Goal: Task Accomplishment & Management: Manage account settings

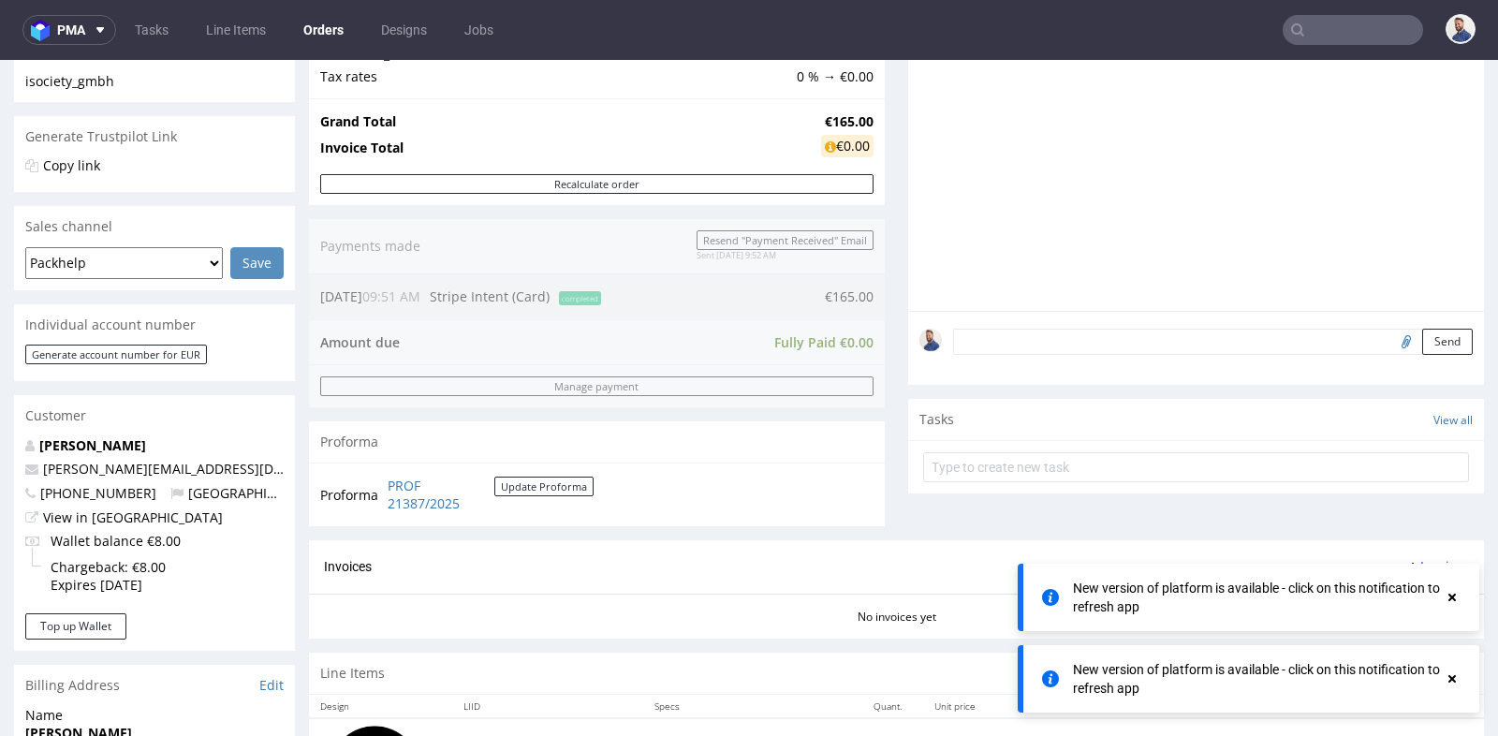
scroll to position [76, 0]
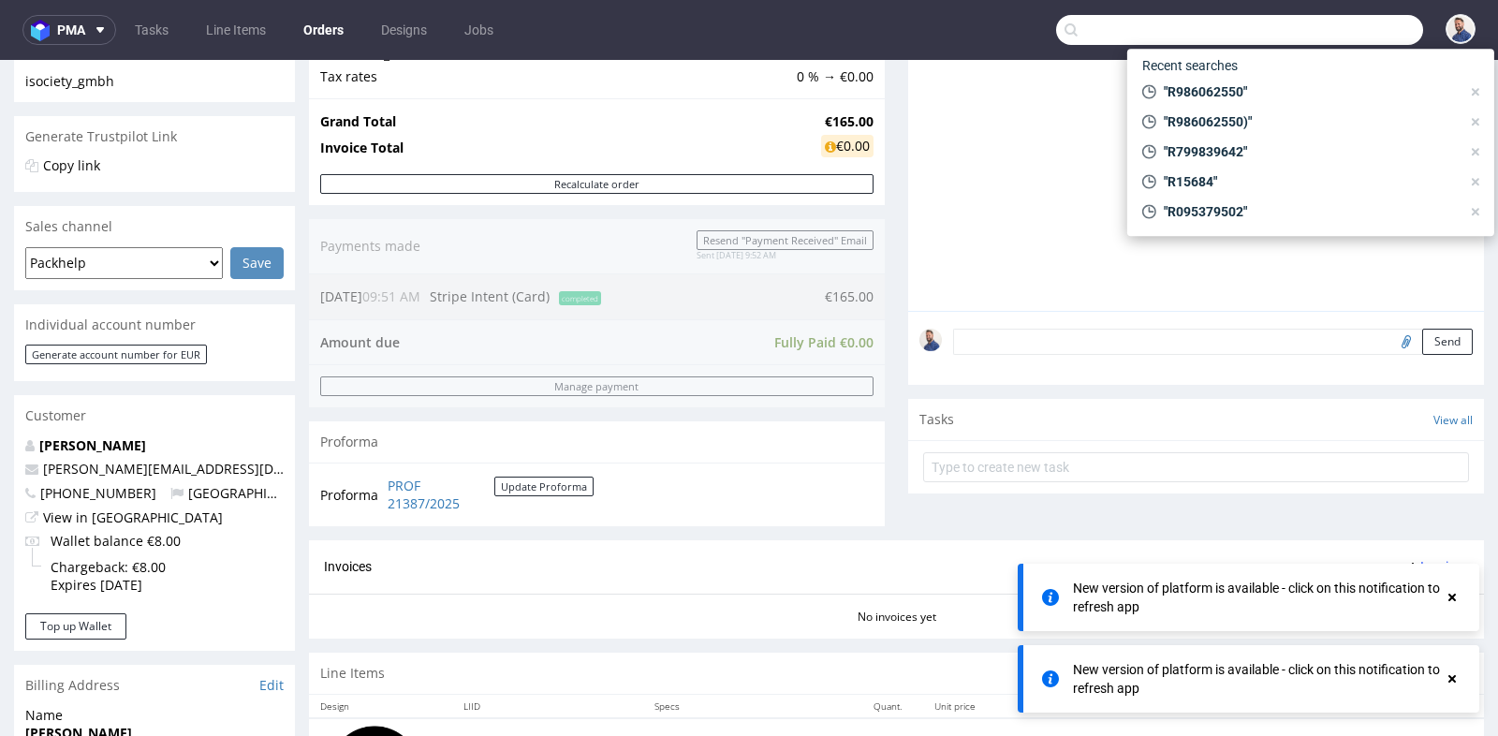
click at [1326, 24] on input "text" at bounding box center [1239, 30] width 367 height 30
paste input "R839748400"
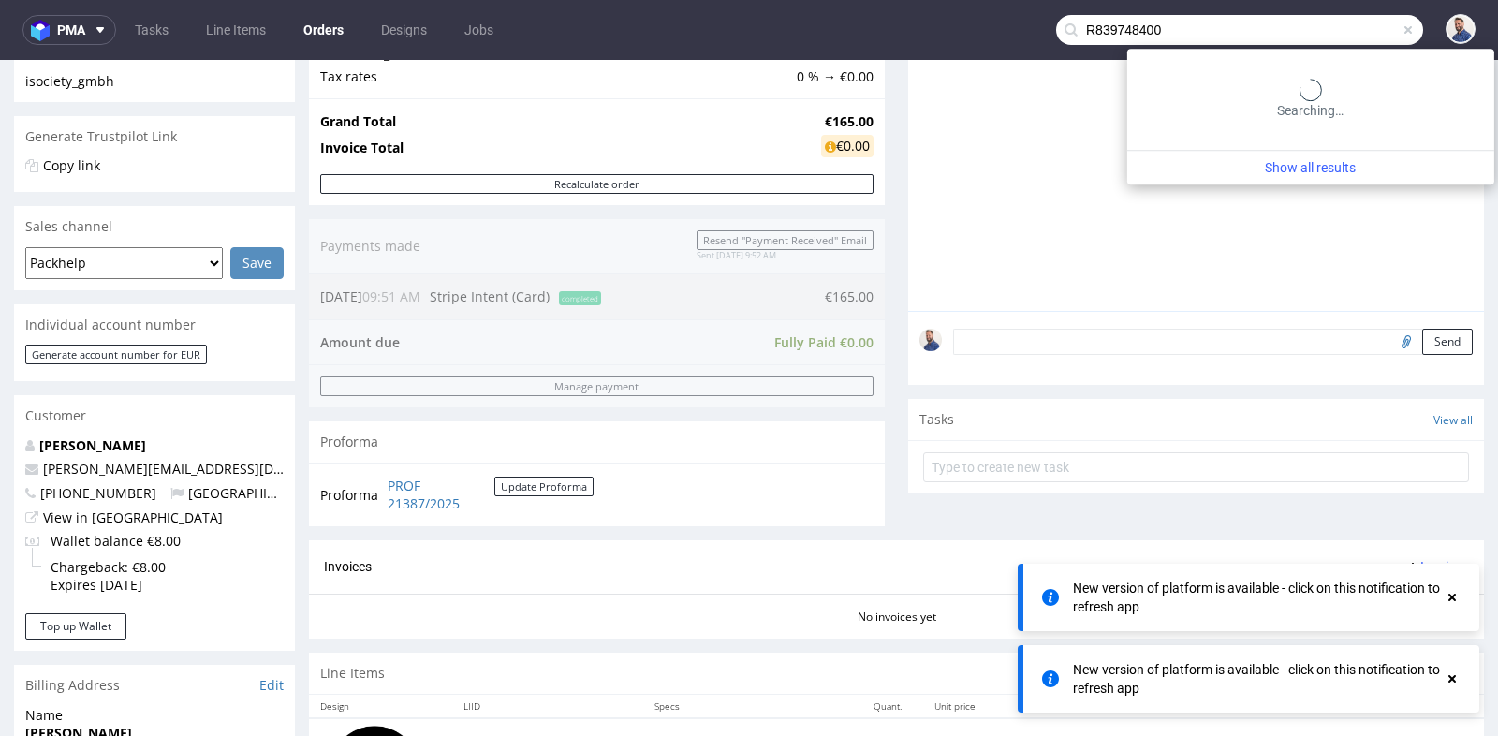
type input "R839748400"
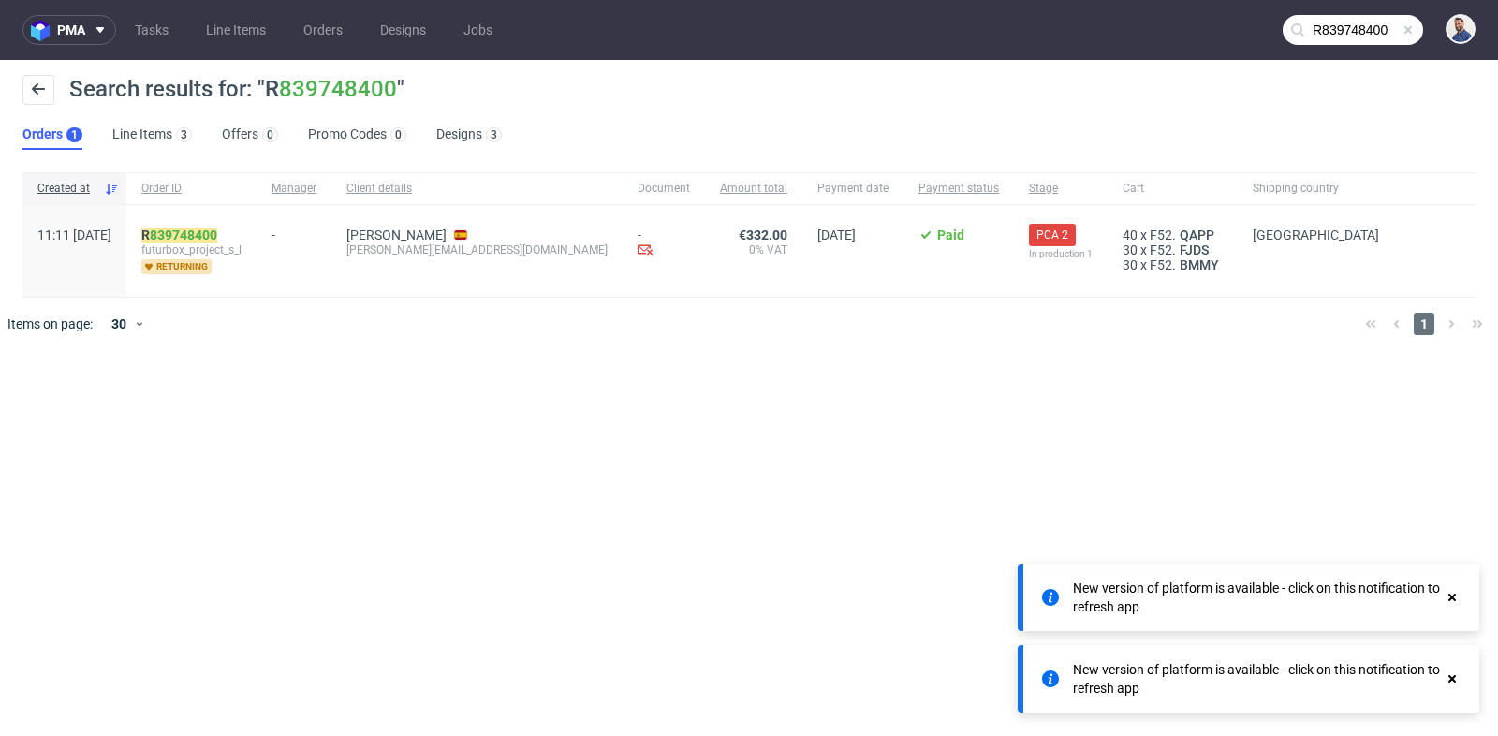
click at [215, 248] on span "futurbox_project_s_l" at bounding box center [191, 250] width 100 height 15
click at [215, 230] on link "839748400" at bounding box center [183, 235] width 67 height 15
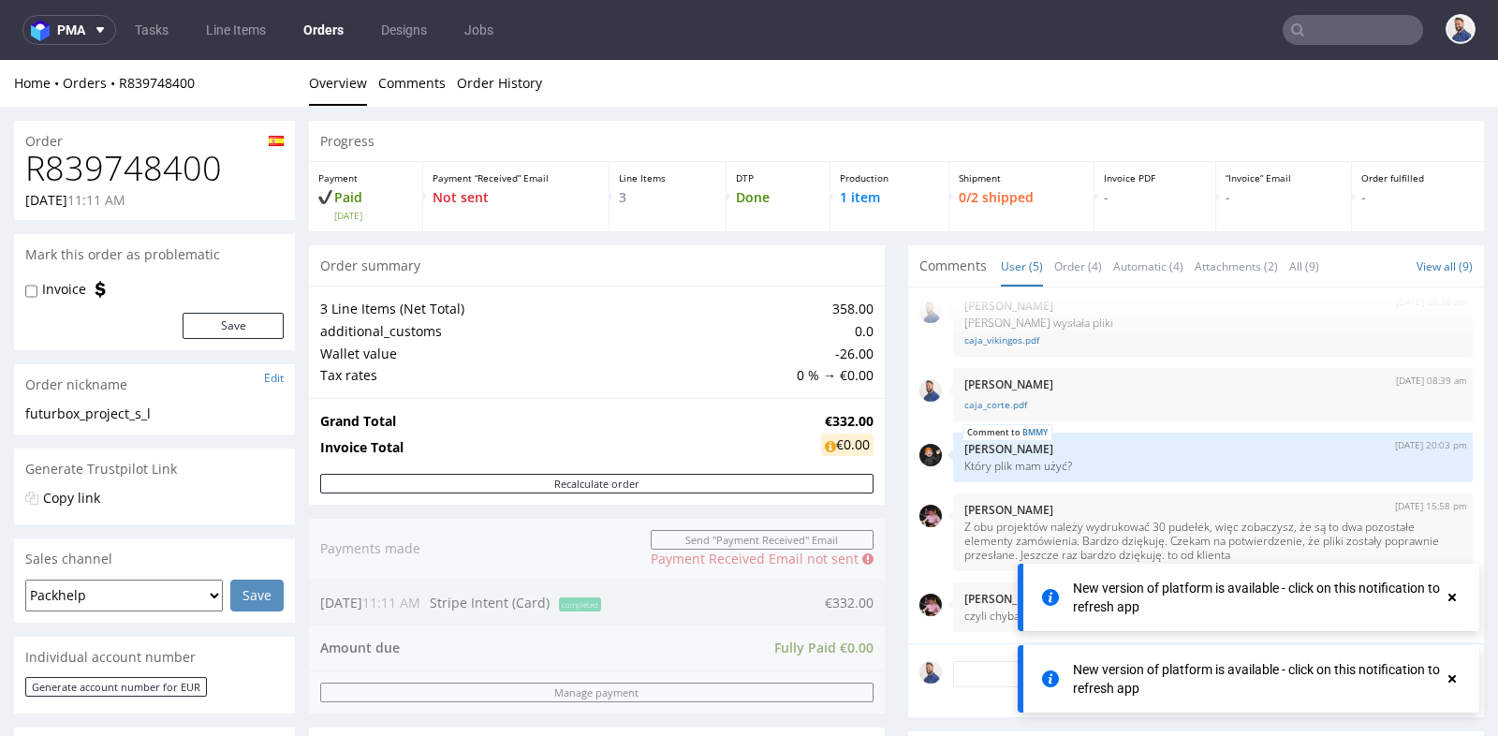
scroll to position [5, 0]
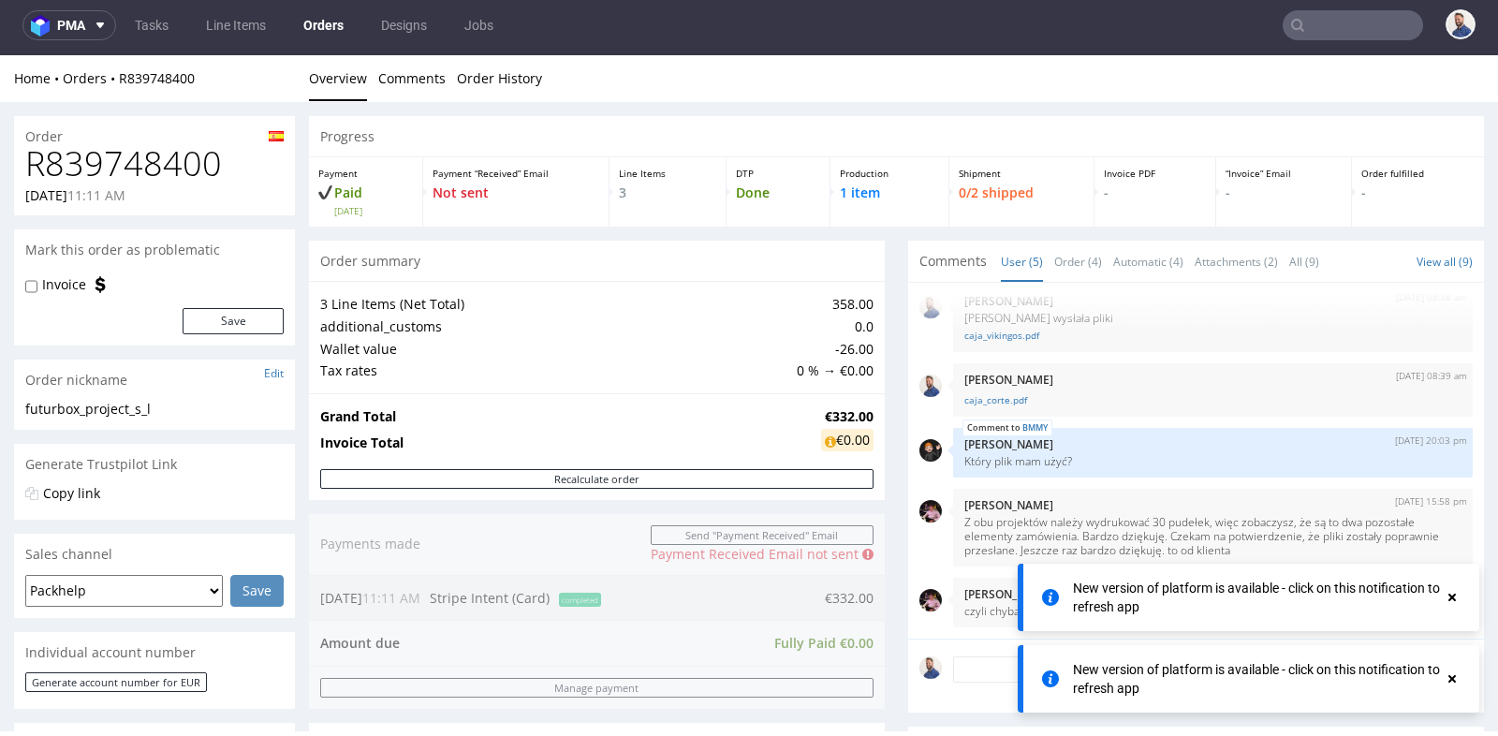
click at [883, 330] on div "Progress Payment Paid Fri 19 Sep Payment “Received” Email Not sent Line Items 3…" at bounding box center [896, 717] width 1175 height 1202
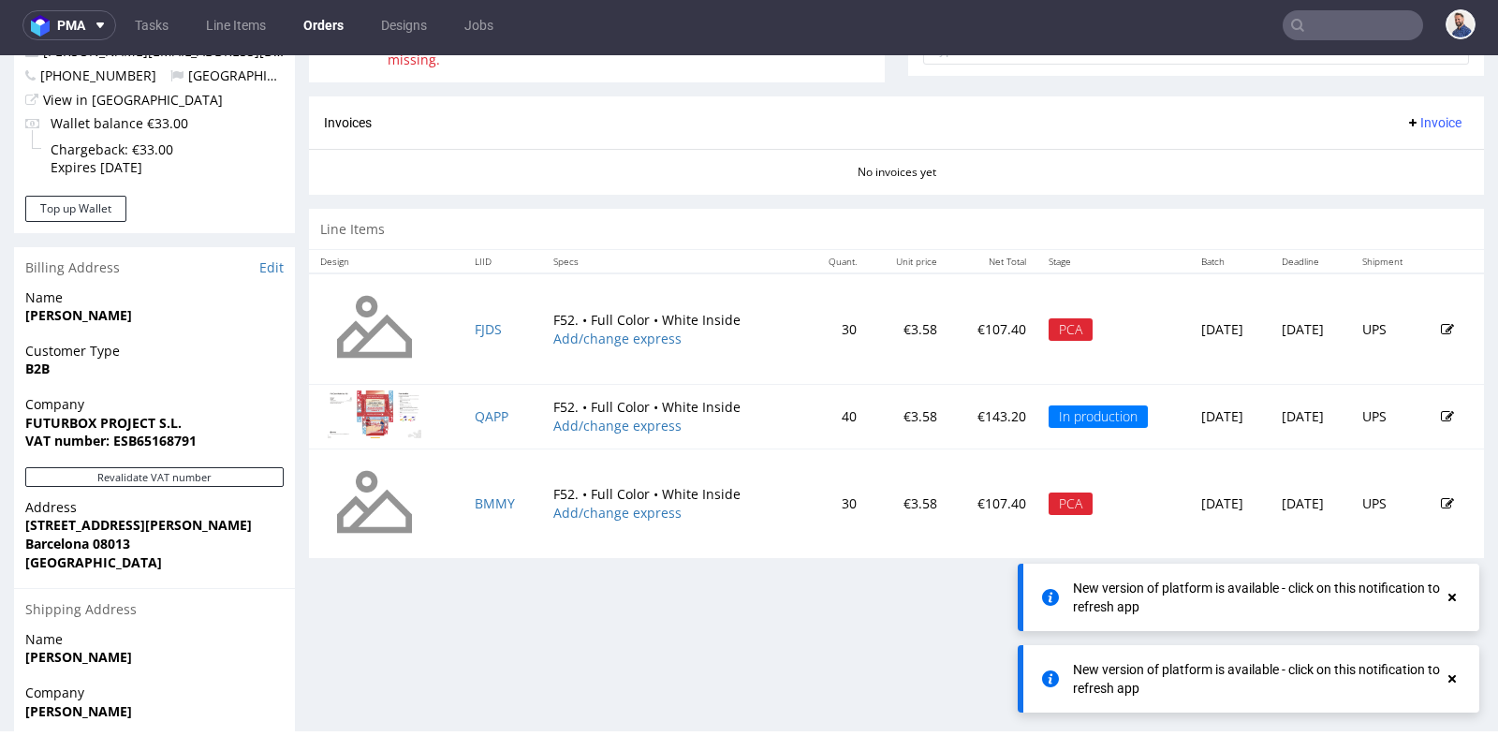
scroll to position [749, 0]
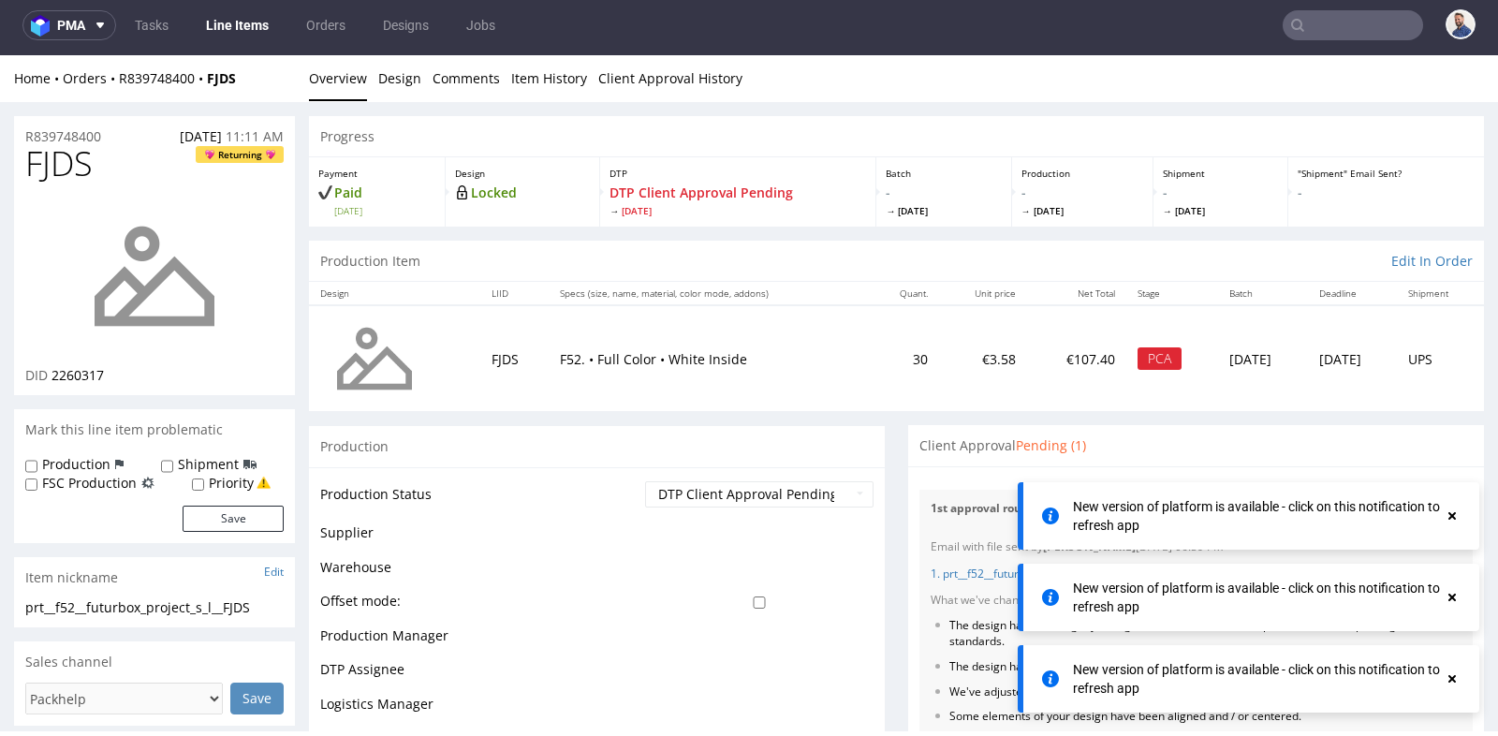
scroll to position [21, 0]
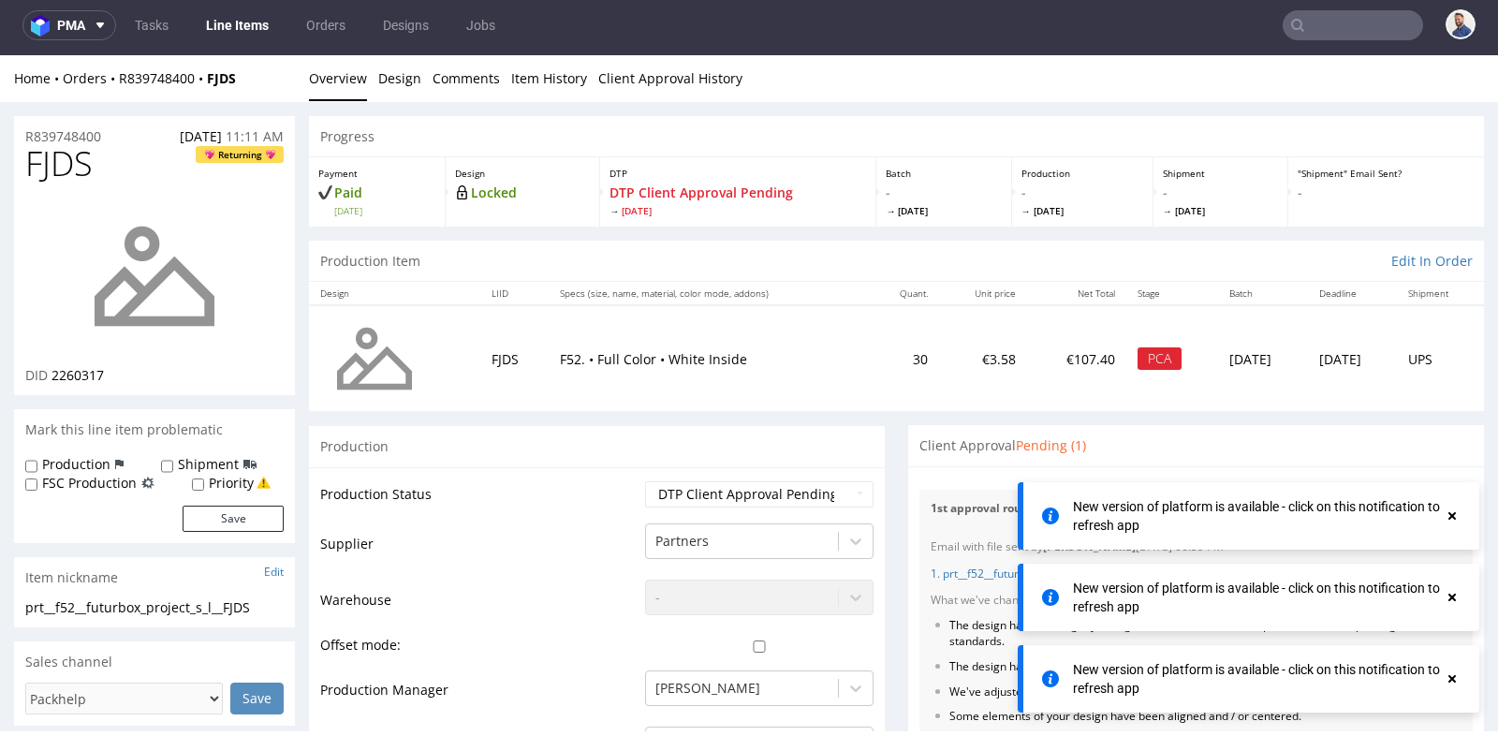
click at [1455, 514] on use at bounding box center [1451, 515] width 7 height 7
click at [1456, 599] on icon at bounding box center [1452, 597] width 17 height 15
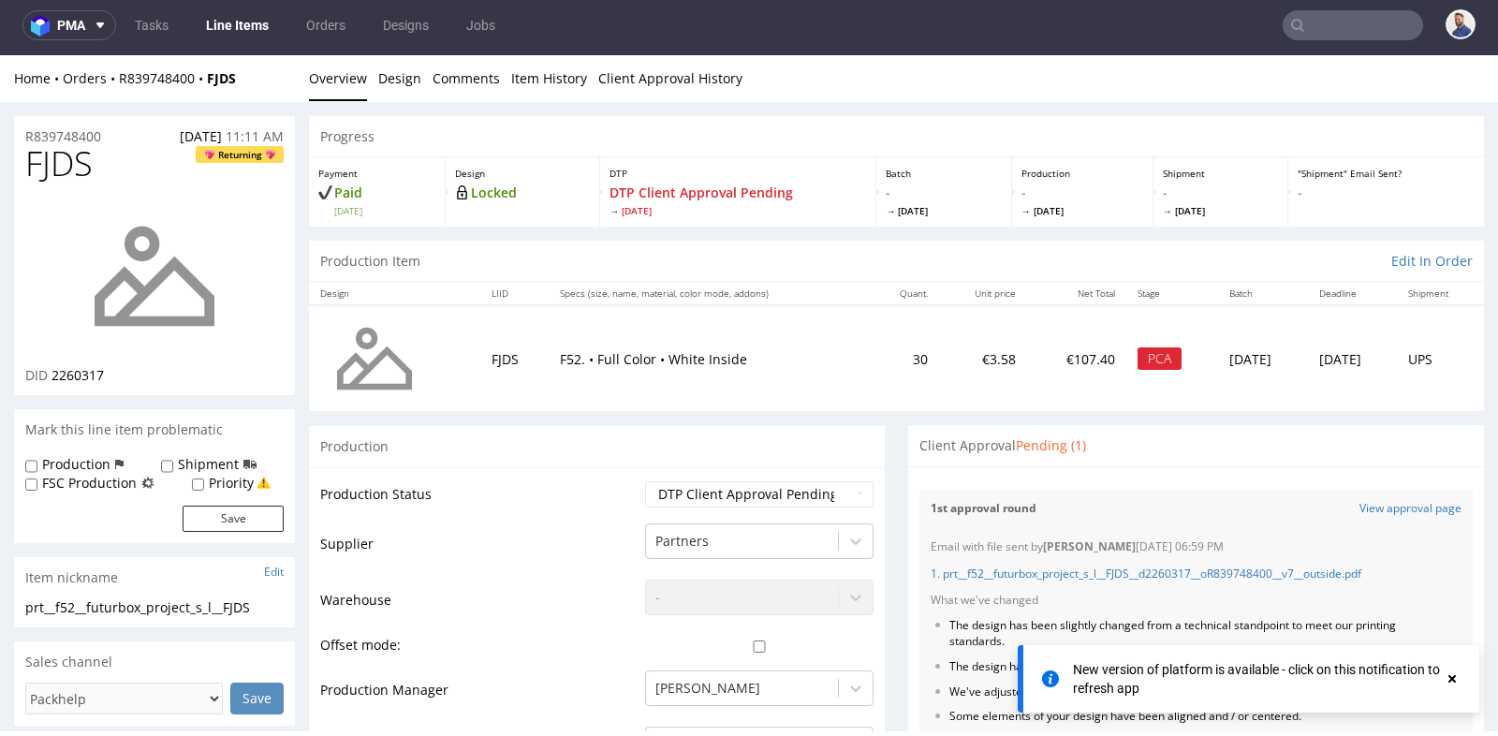
click at [1454, 678] on use at bounding box center [1451, 678] width 7 height 7
click at [1415, 641] on ul "The design has been slightly changed from a technical standpoint to meet our pr…" at bounding box center [1196, 671] width 531 height 107
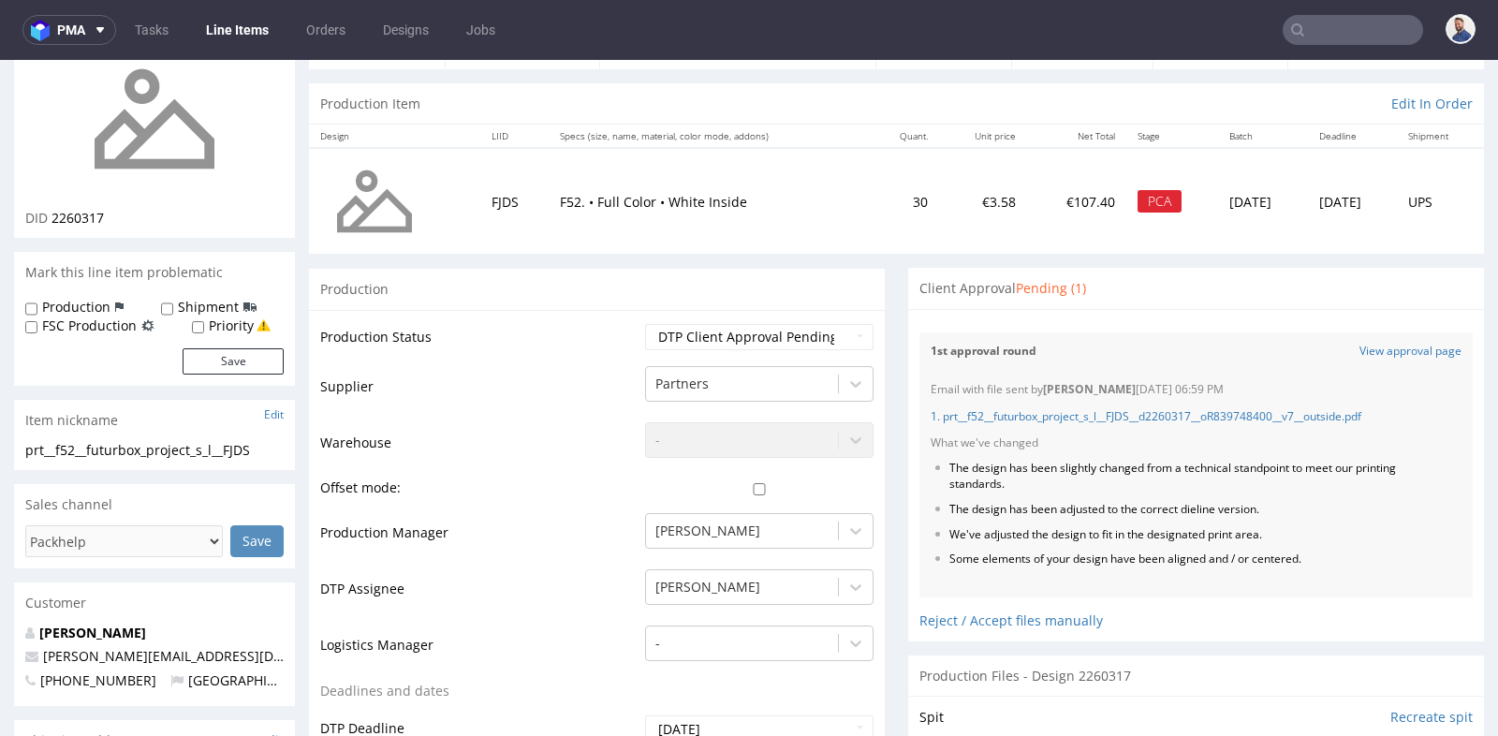
scroll to position [166, 0]
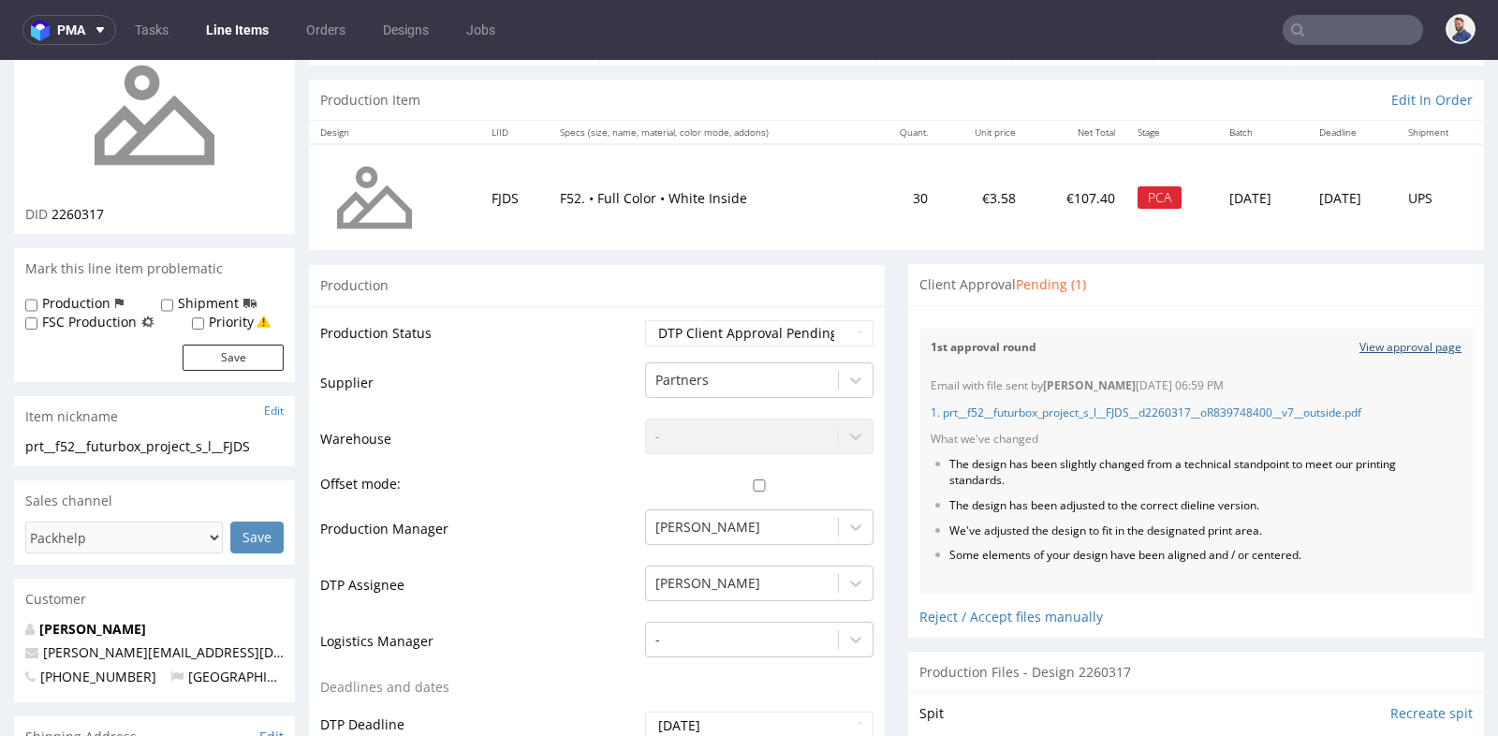
click at [1419, 352] on link "View approval page" at bounding box center [1411, 348] width 102 height 16
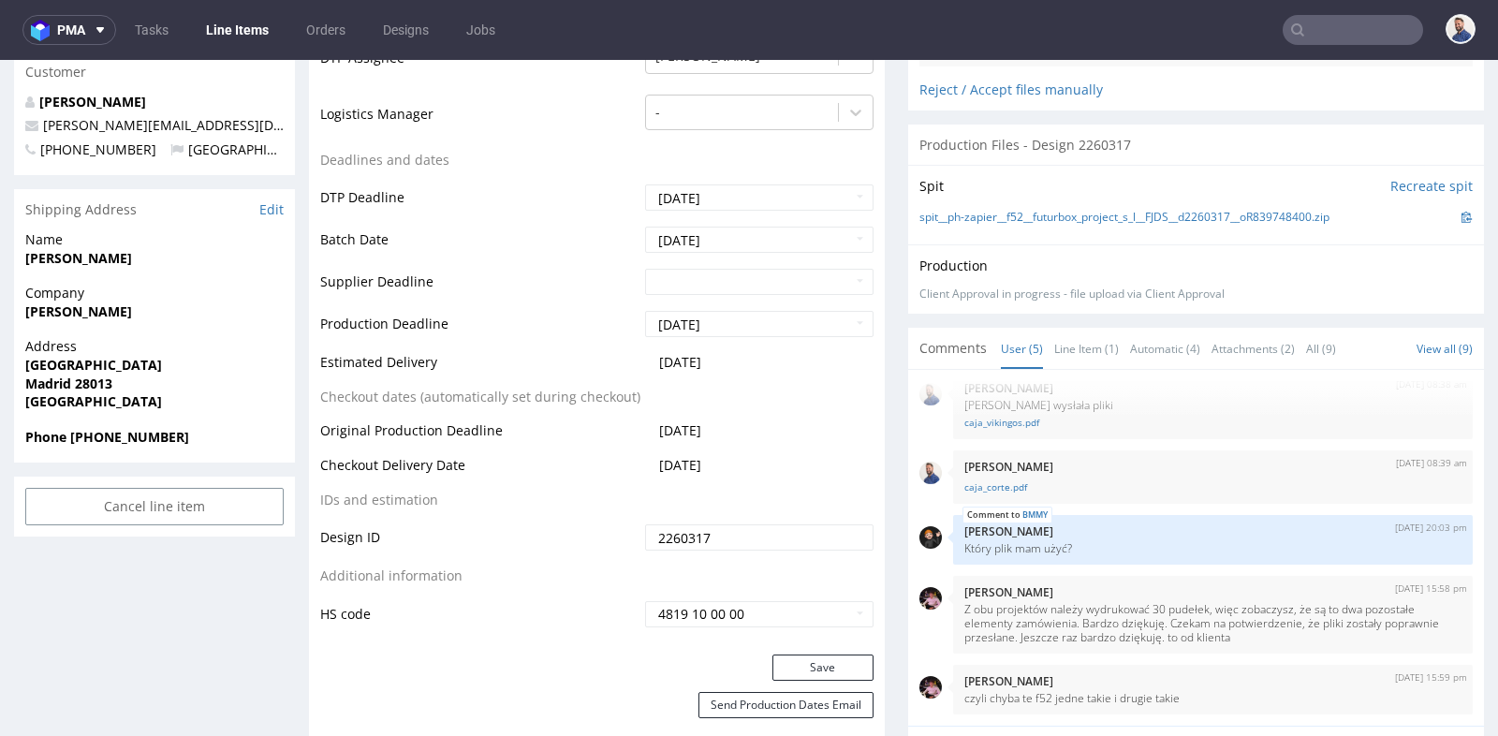
scroll to position [707, 0]
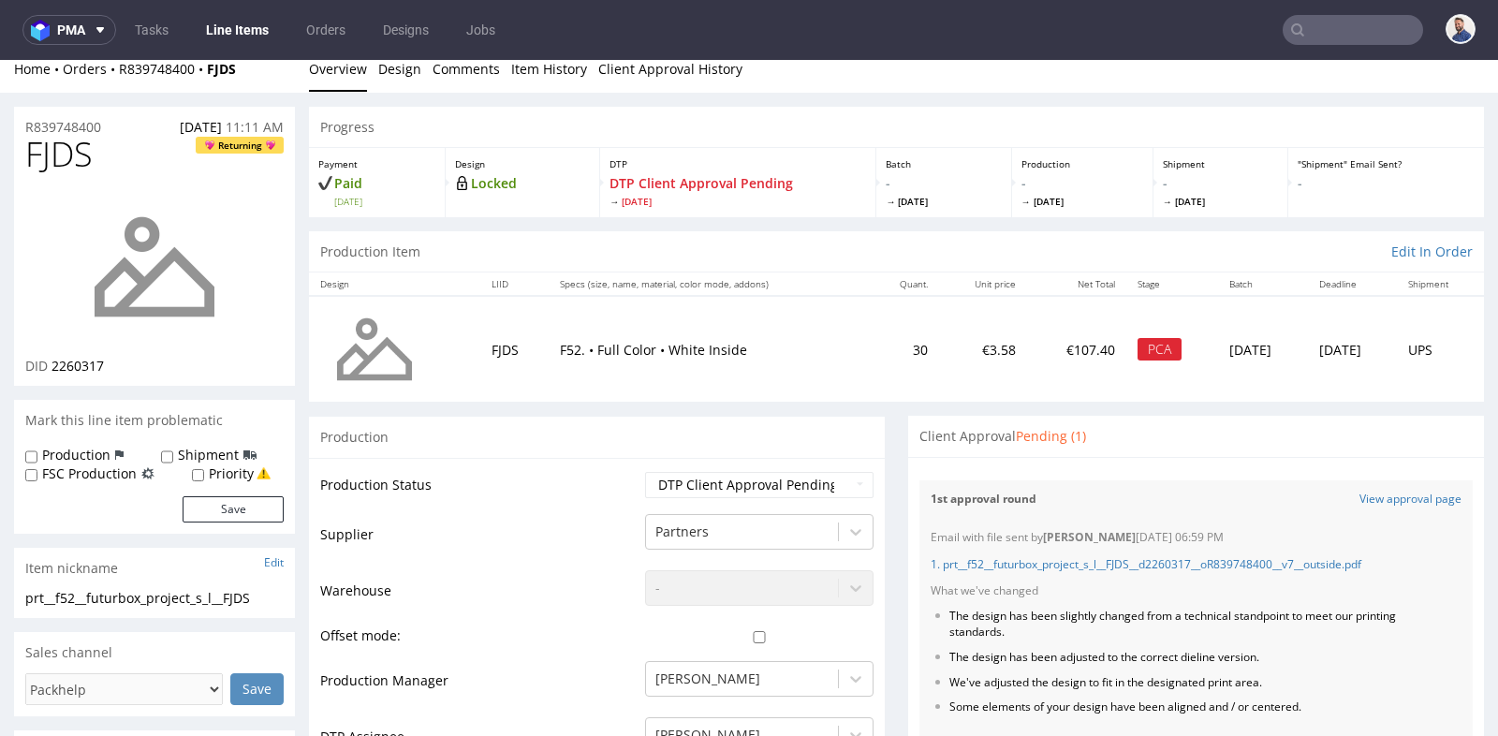
scroll to position [0, 0]
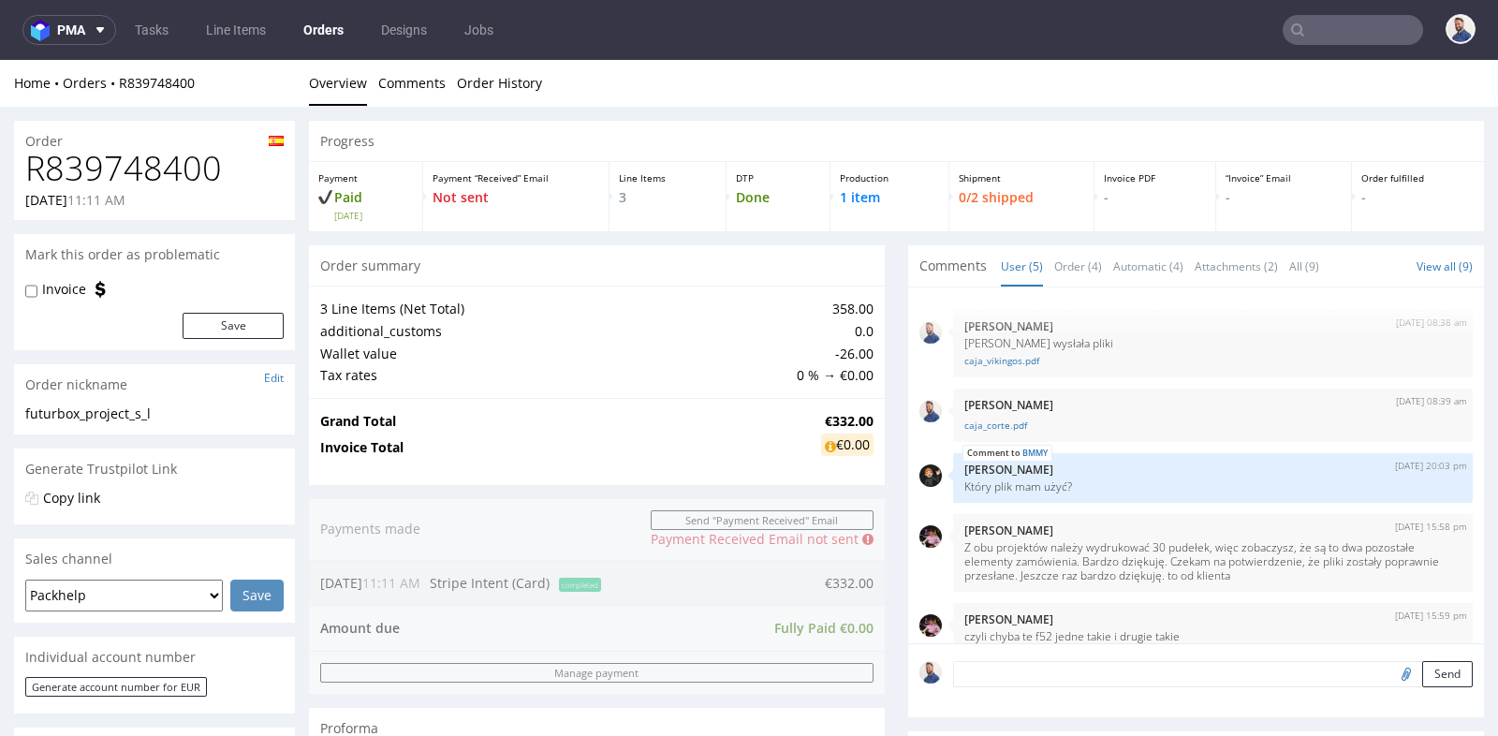
scroll to position [21, 0]
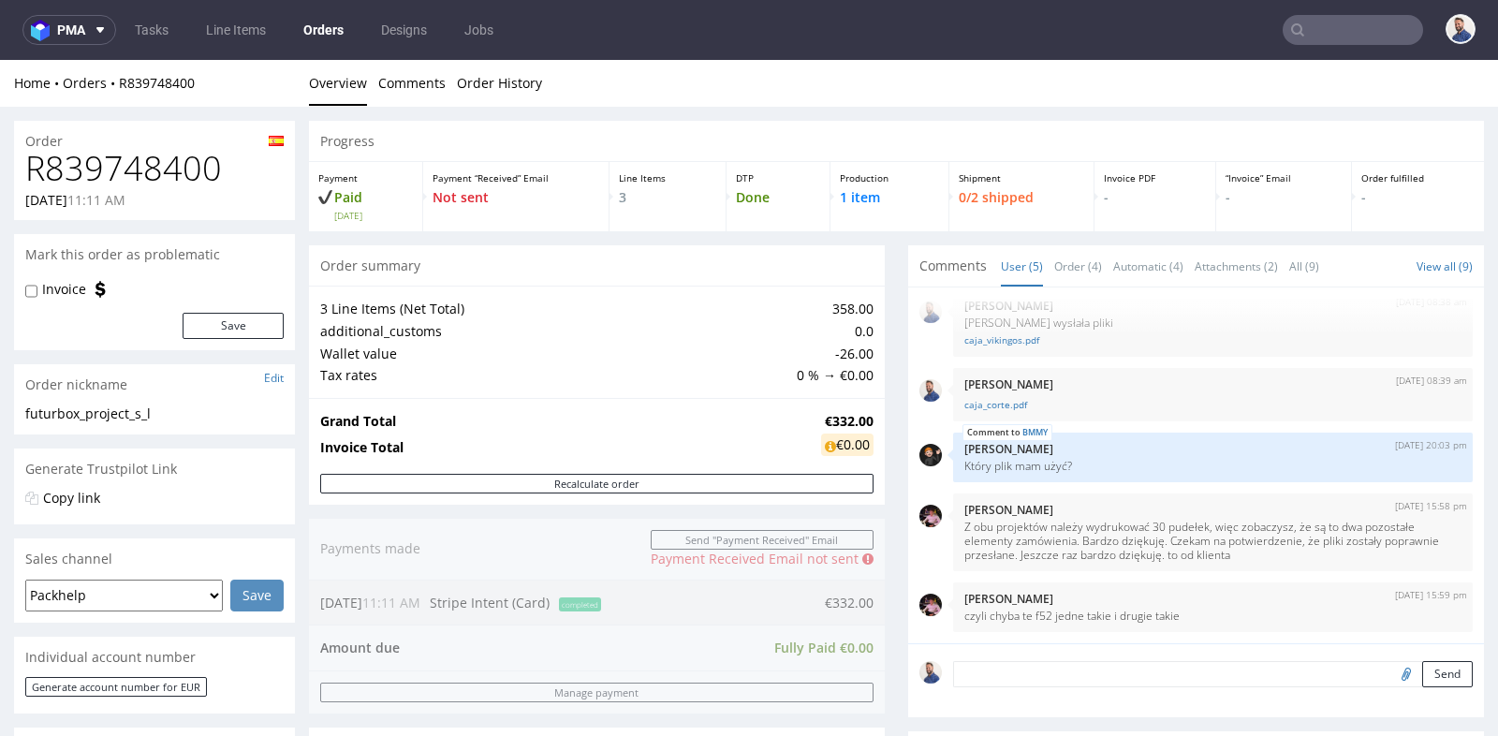
click at [881, 464] on div "Progress Payment Paid Fri 19 Sep Payment “Received” Email Not sent Line Items 3…" at bounding box center [896, 722] width 1175 height 1202
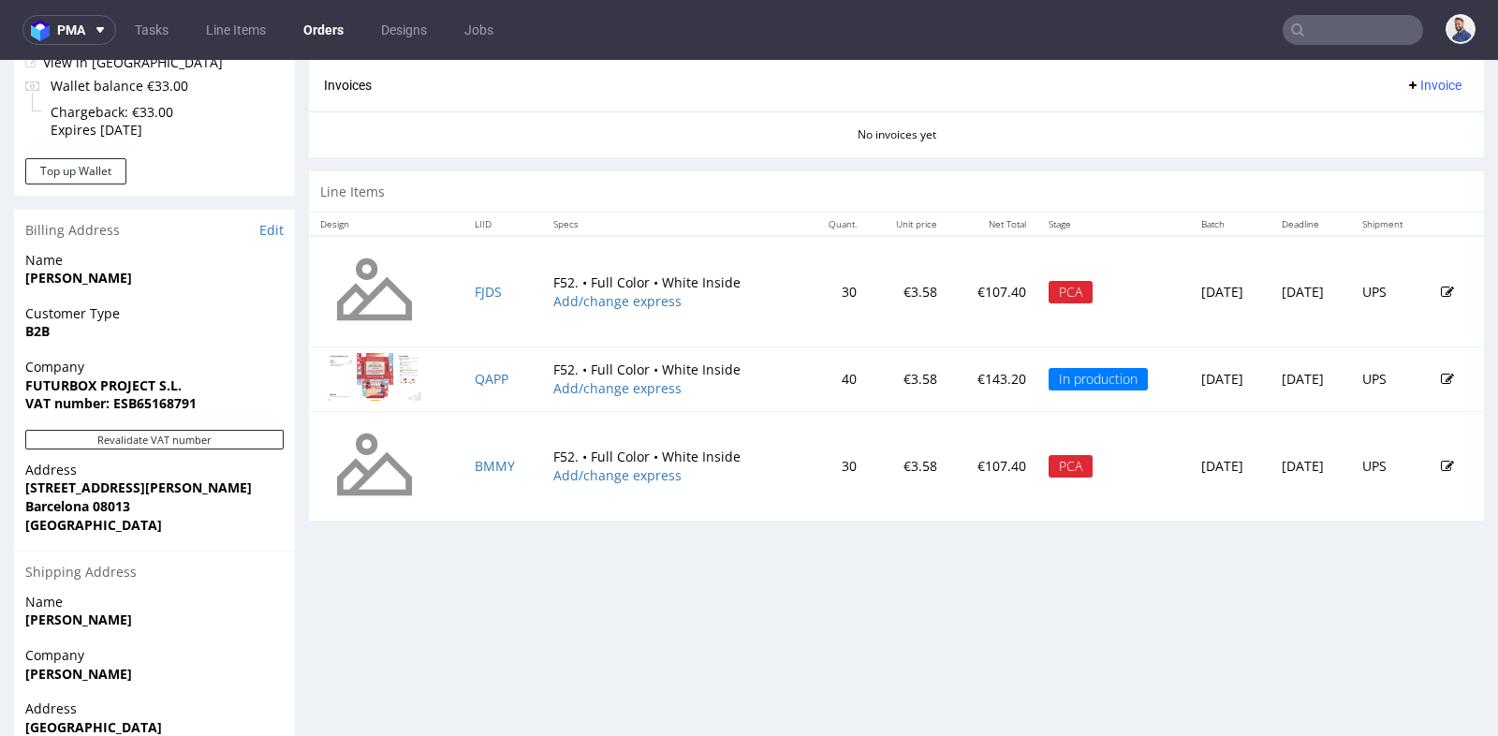
scroll to position [790, 0]
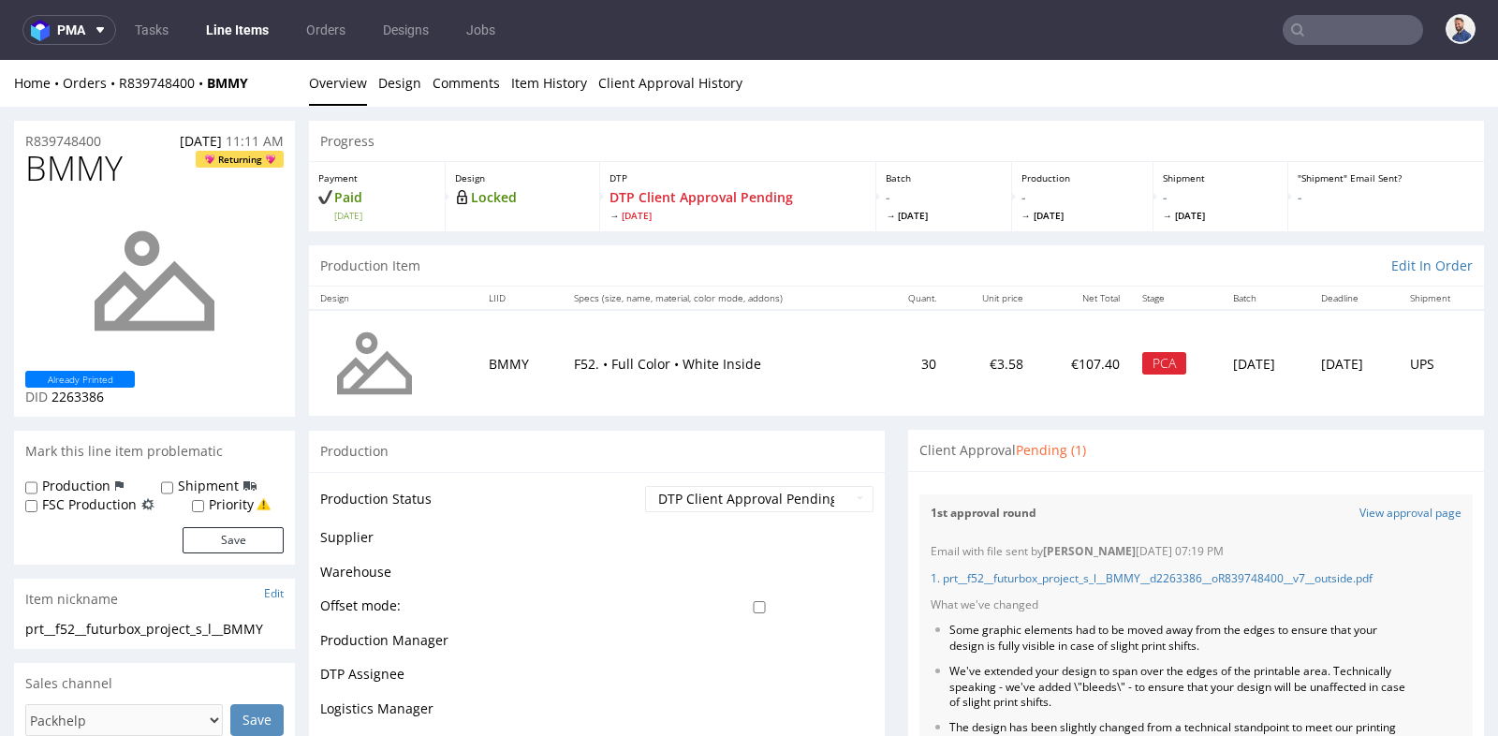
scroll to position [21, 0]
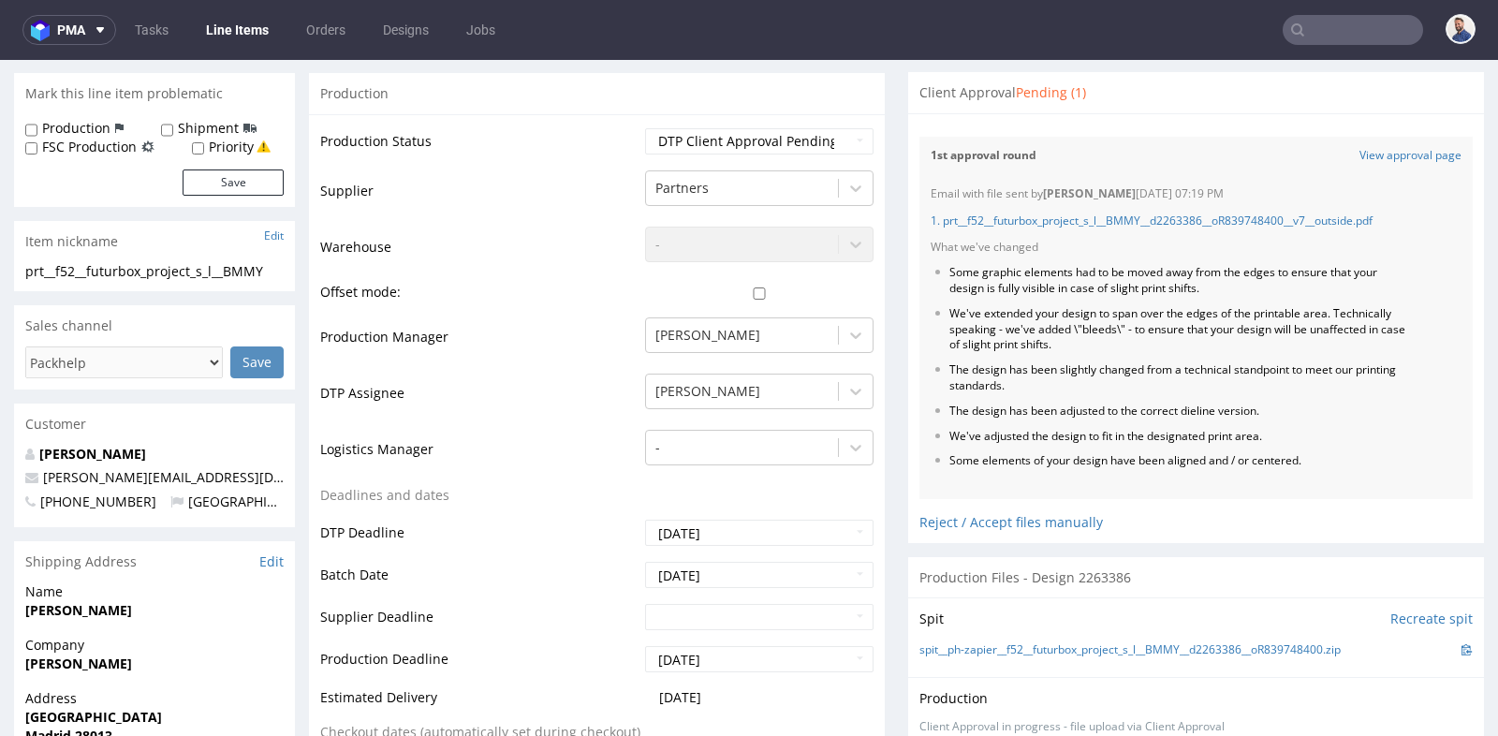
scroll to position [291, 0]
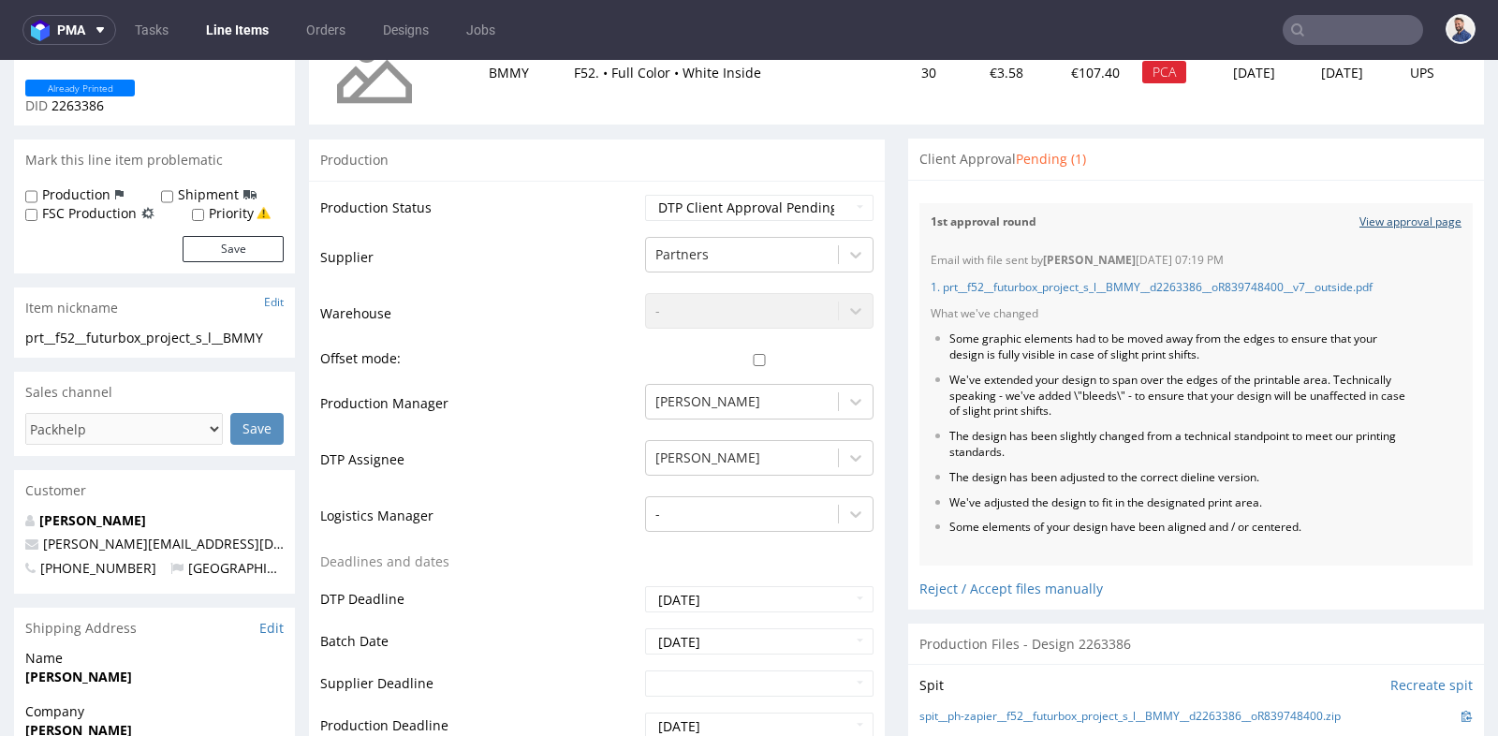
click at [1404, 220] on link "View approval page" at bounding box center [1411, 222] width 102 height 16
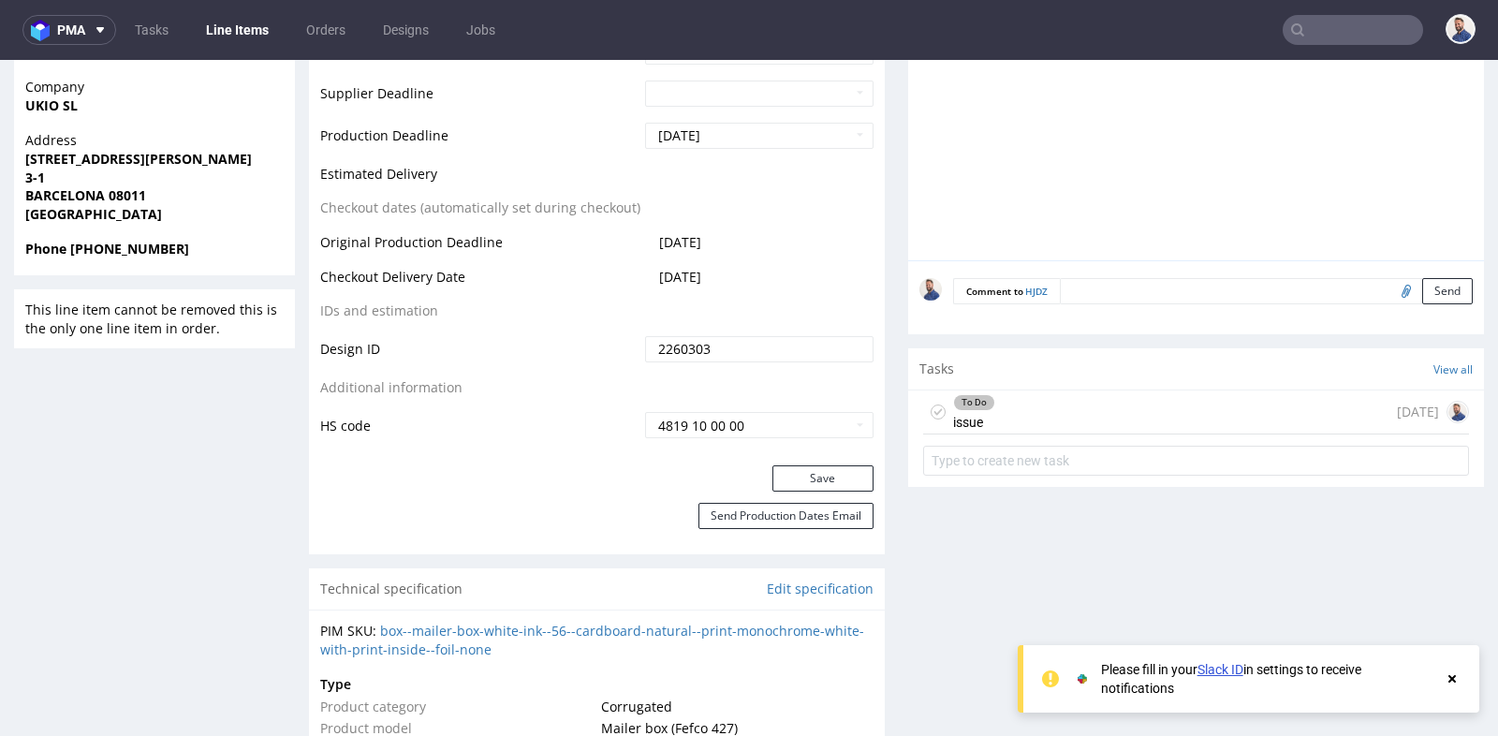
scroll to position [874, 0]
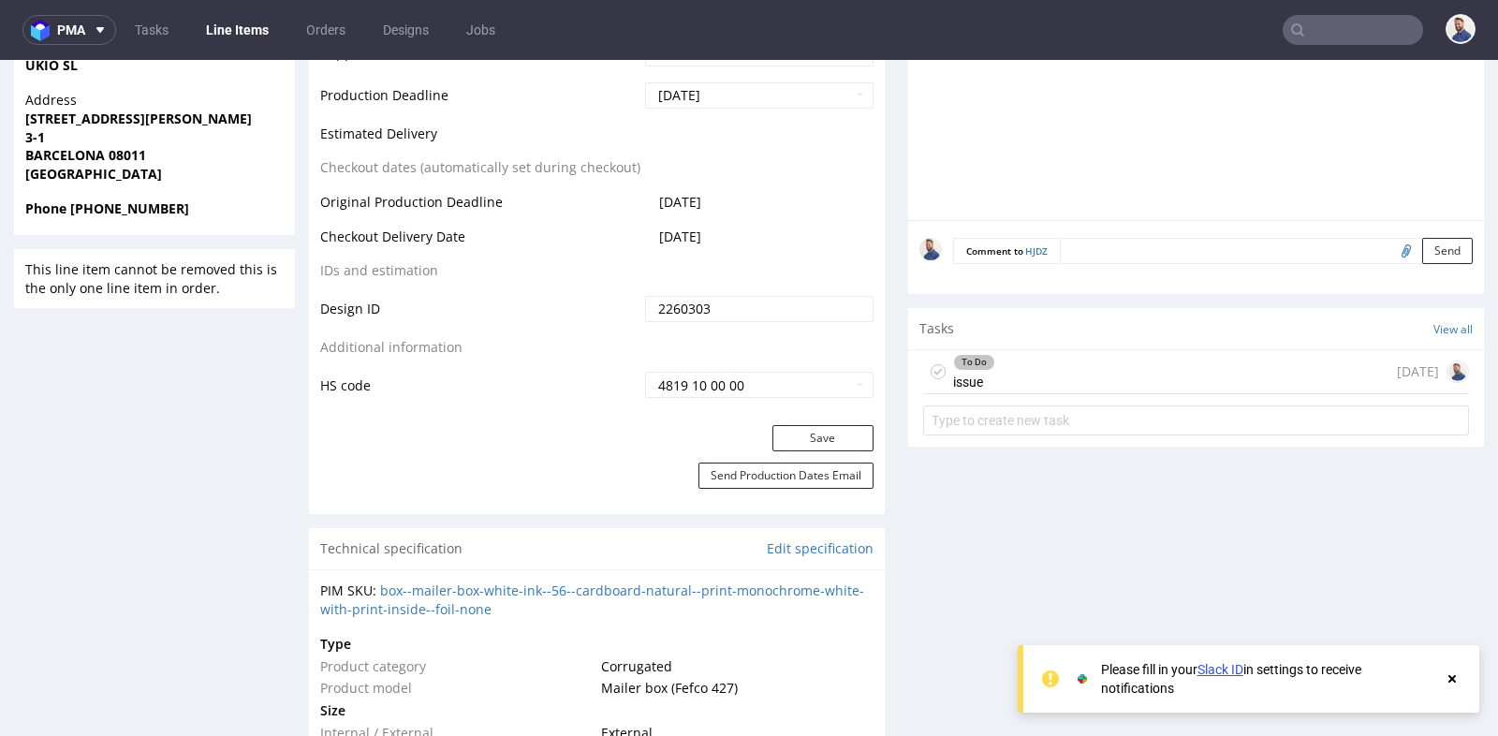
click at [1025, 364] on div "To Do issue 13 days ago" at bounding box center [1196, 372] width 546 height 44
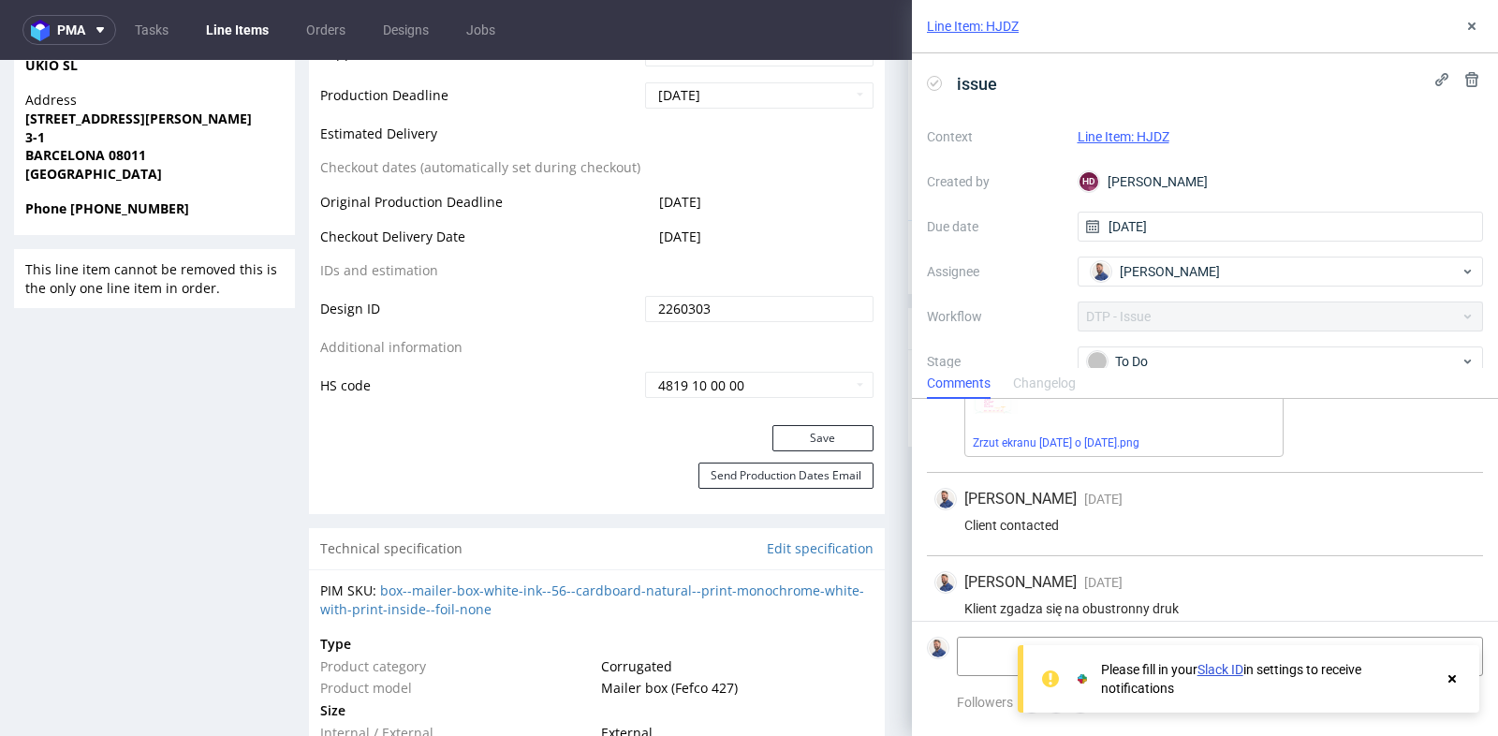
scroll to position [1136, 0]
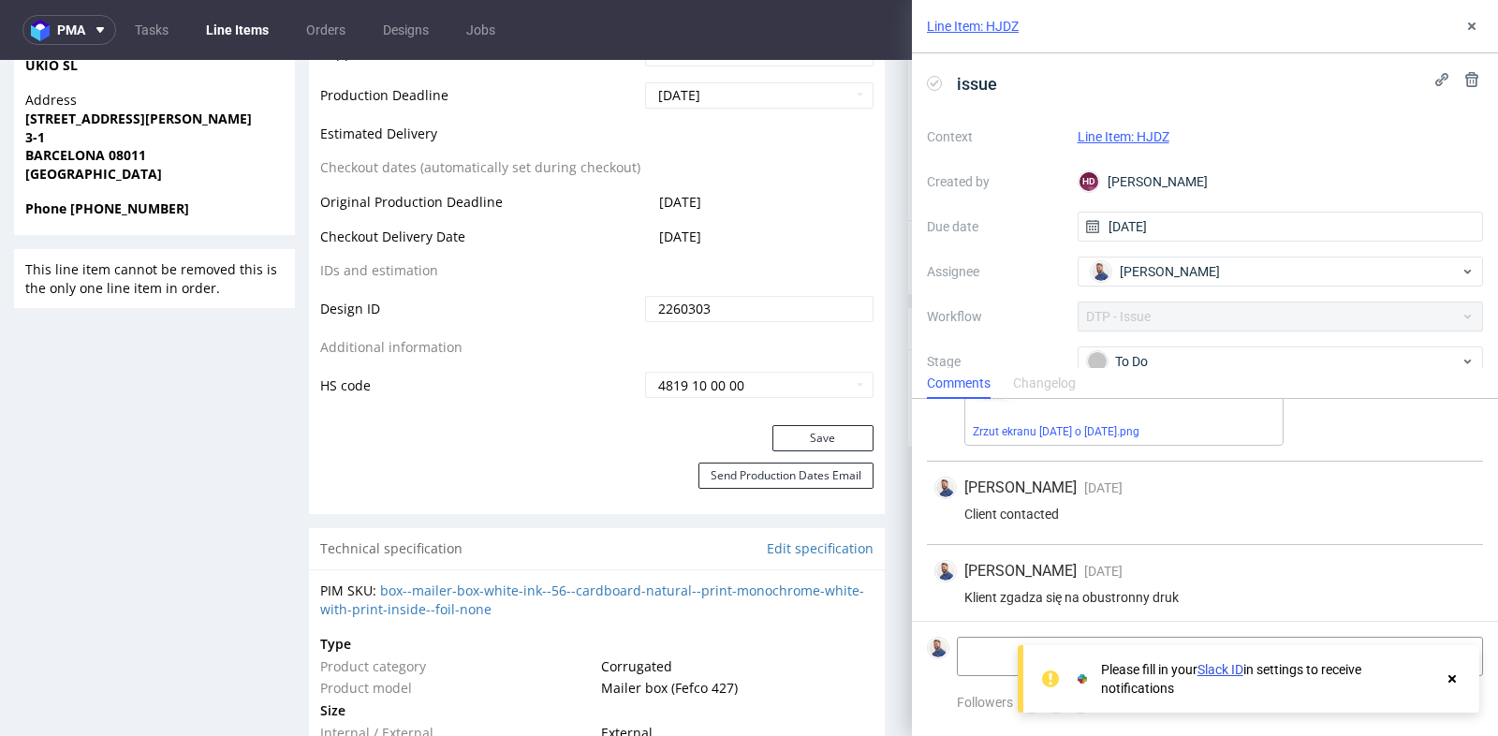
click at [218, 157] on span "BARCELONA 08011" at bounding box center [154, 155] width 258 height 19
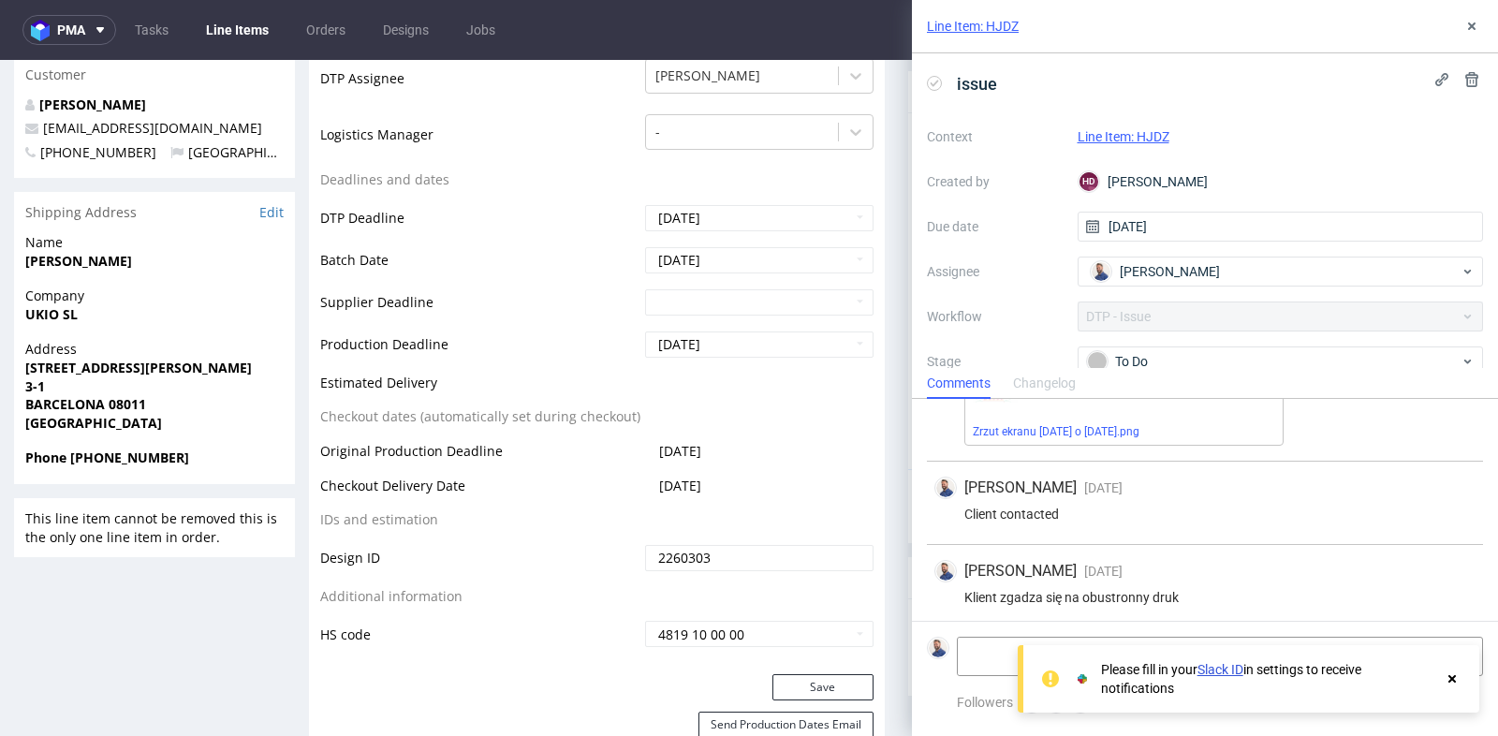
scroll to position [624, 0]
drag, startPoint x: 197, startPoint y: 132, endPoint x: 42, endPoint y: 125, distance: 154.6
click at [42, 125] on p "axel.piet@ukio.com" at bounding box center [154, 129] width 258 height 19
copy link "axel.piet@ukio.com"
click at [1468, 29] on use at bounding box center [1471, 25] width 7 height 7
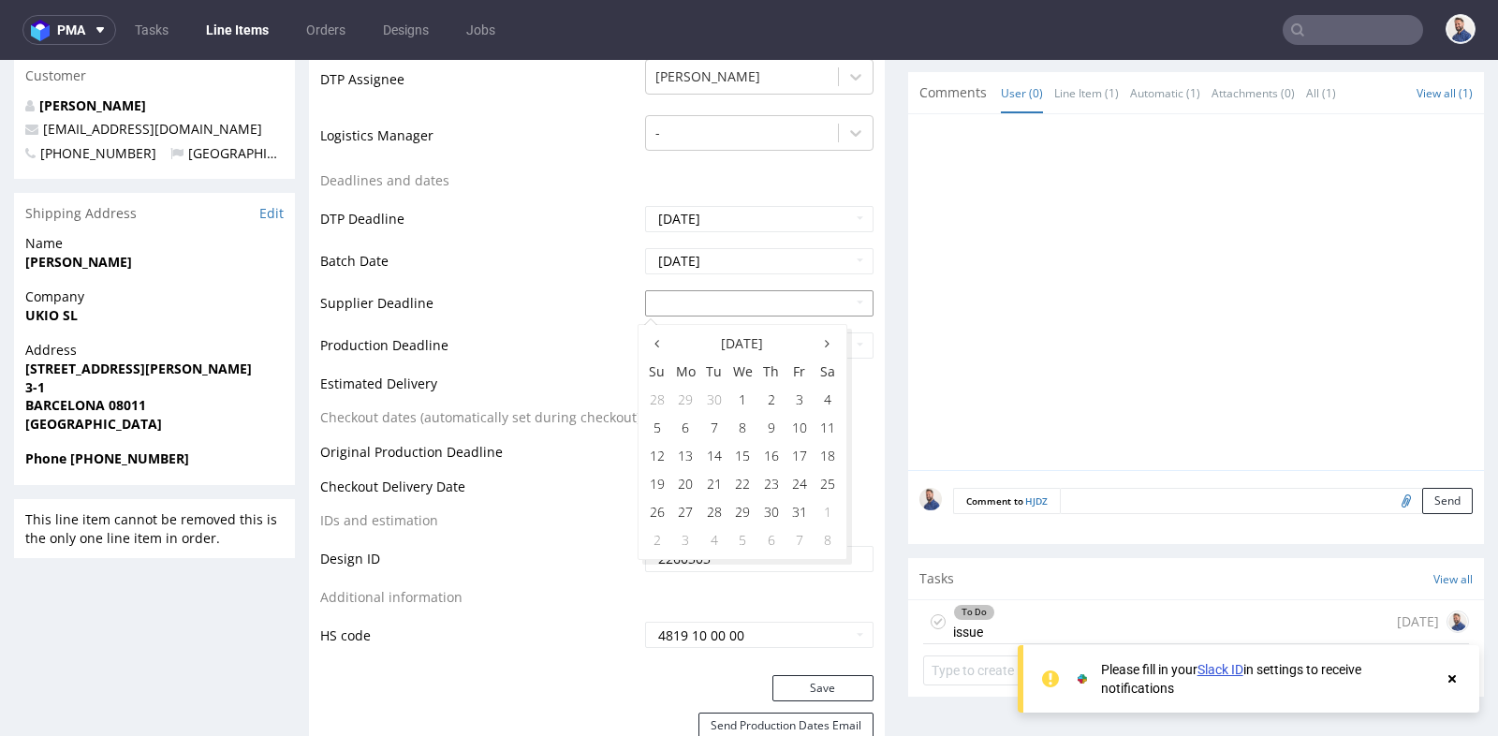
click at [797, 306] on input "text" at bounding box center [759, 303] width 228 height 26
click at [866, 312] on div "Production Status Waiting for Artwork Waiting for Diecut Waiting for Mockup Wai…" at bounding box center [597, 233] width 576 height 883
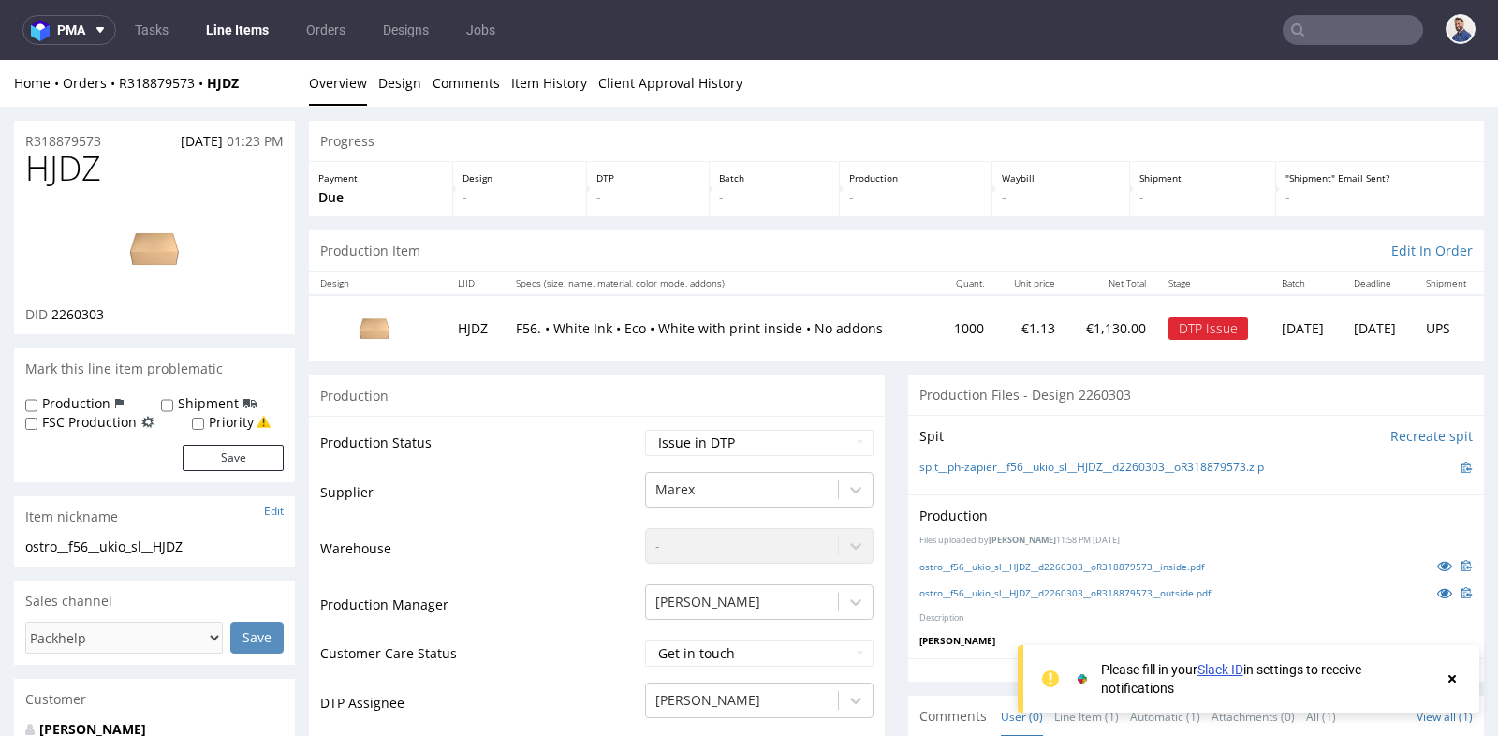
click at [870, 380] on div "Production" at bounding box center [597, 396] width 576 height 42
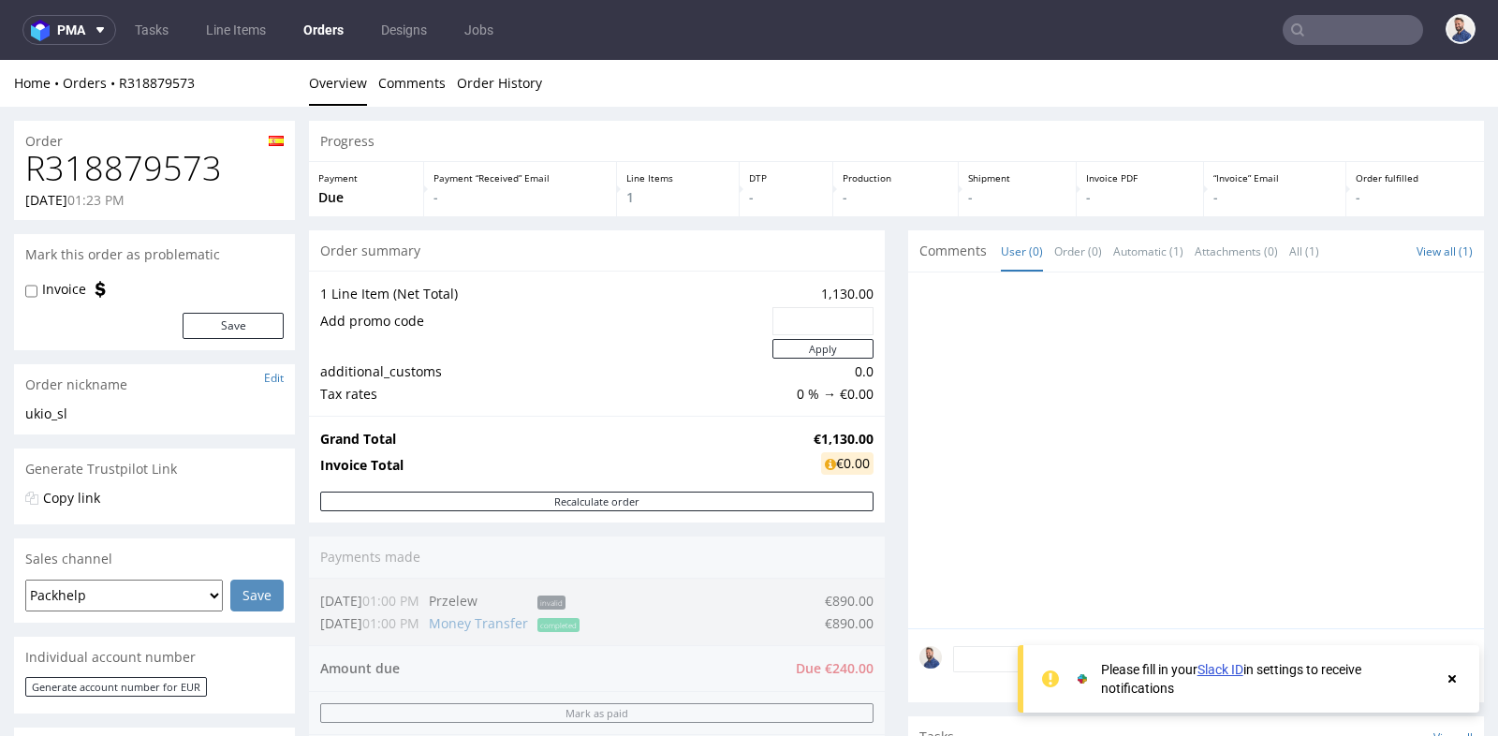
click at [875, 258] on div "Order summary" at bounding box center [597, 250] width 576 height 41
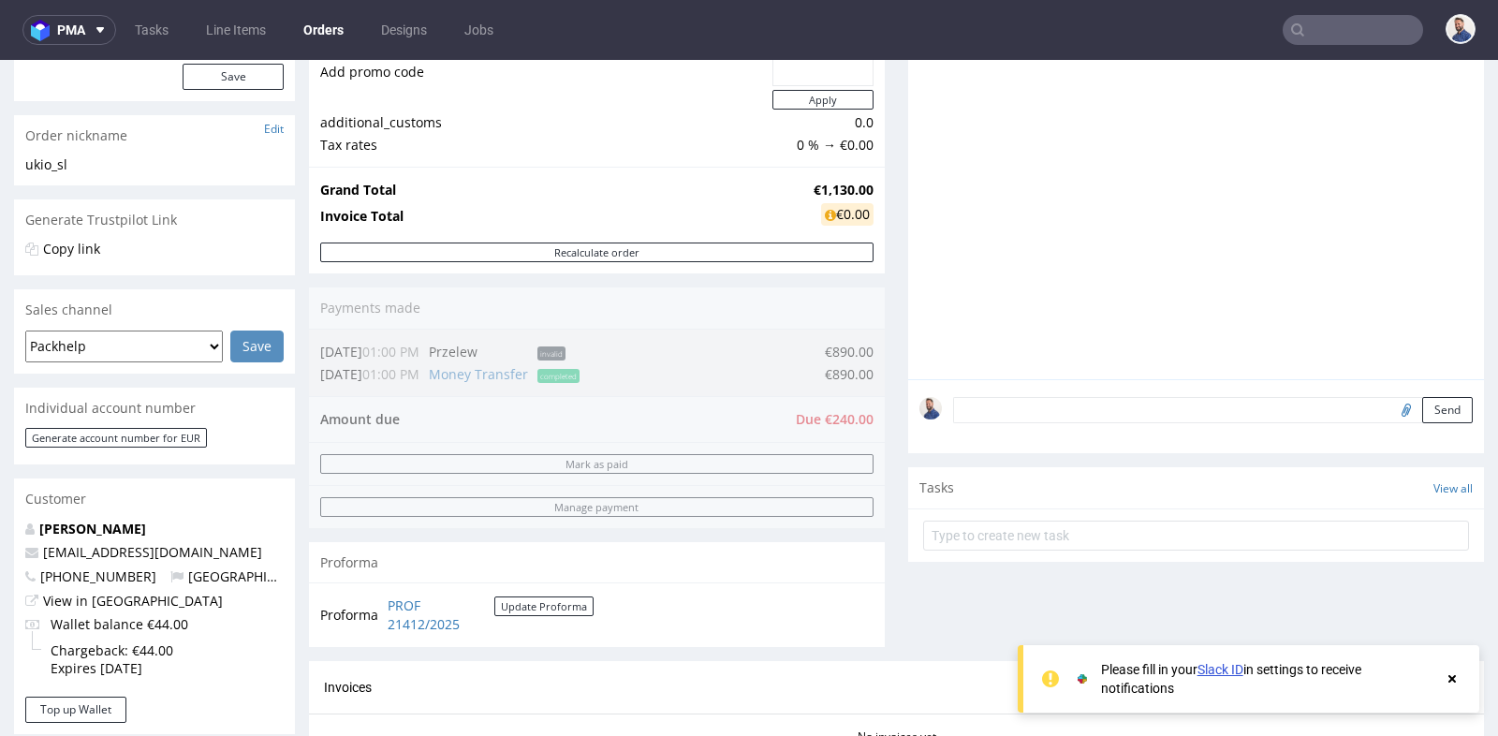
scroll to position [291, 0]
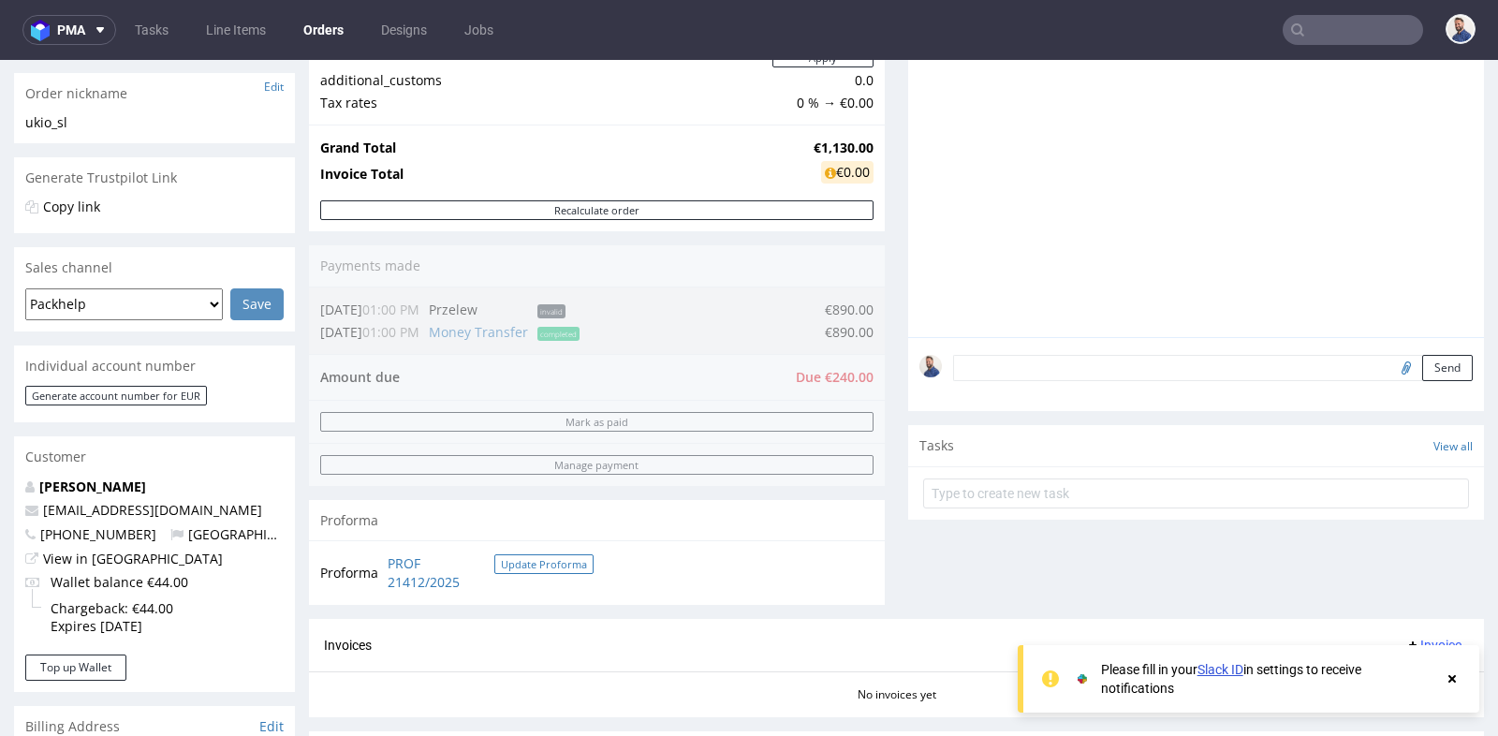
click at [515, 566] on button "Update Proforma" at bounding box center [543, 564] width 99 height 20
click at [524, 559] on button "Update Proforma" at bounding box center [543, 564] width 99 height 20
click at [411, 580] on link "PROF 21412/2025" at bounding box center [441, 572] width 107 height 37
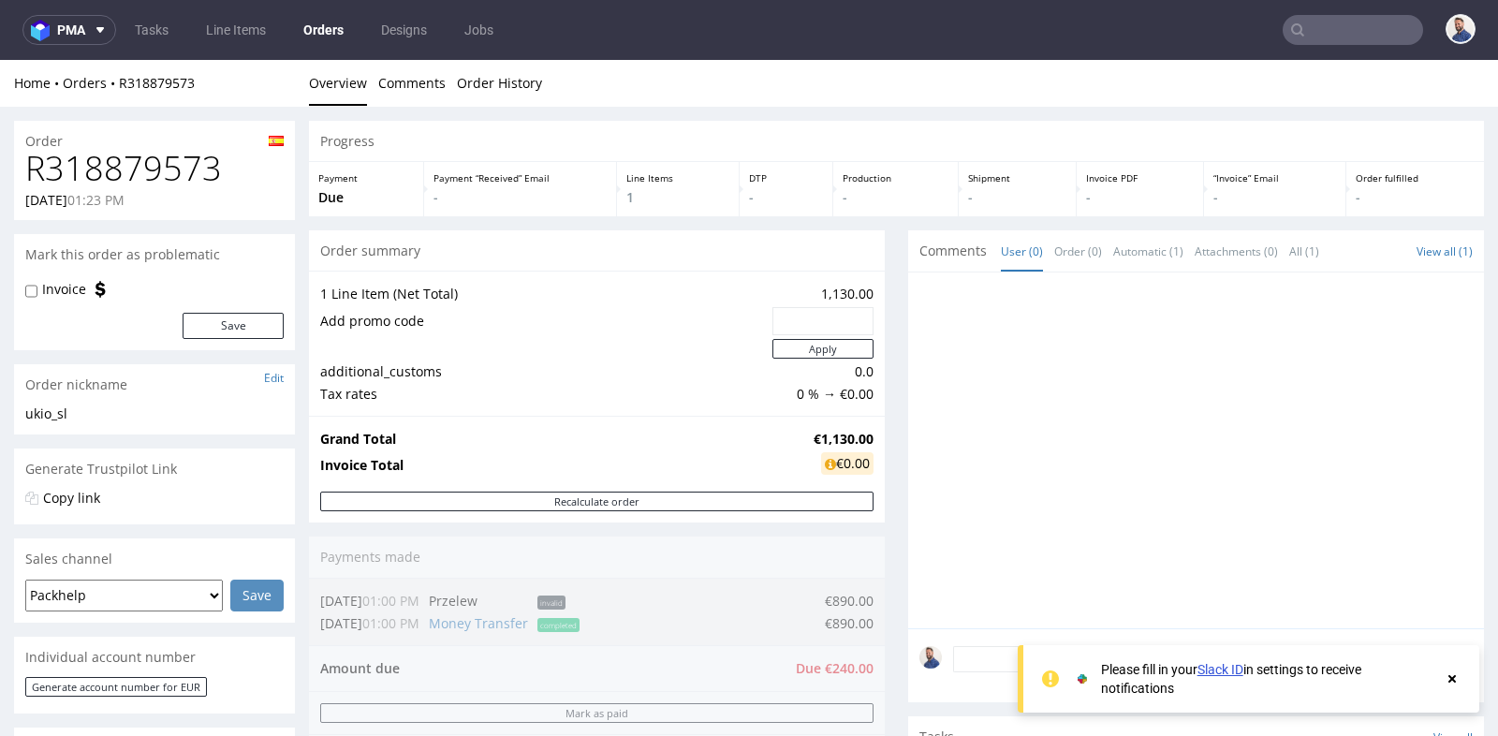
scroll to position [0, 0]
click at [1301, 37] on input "text" at bounding box center [1353, 30] width 140 height 30
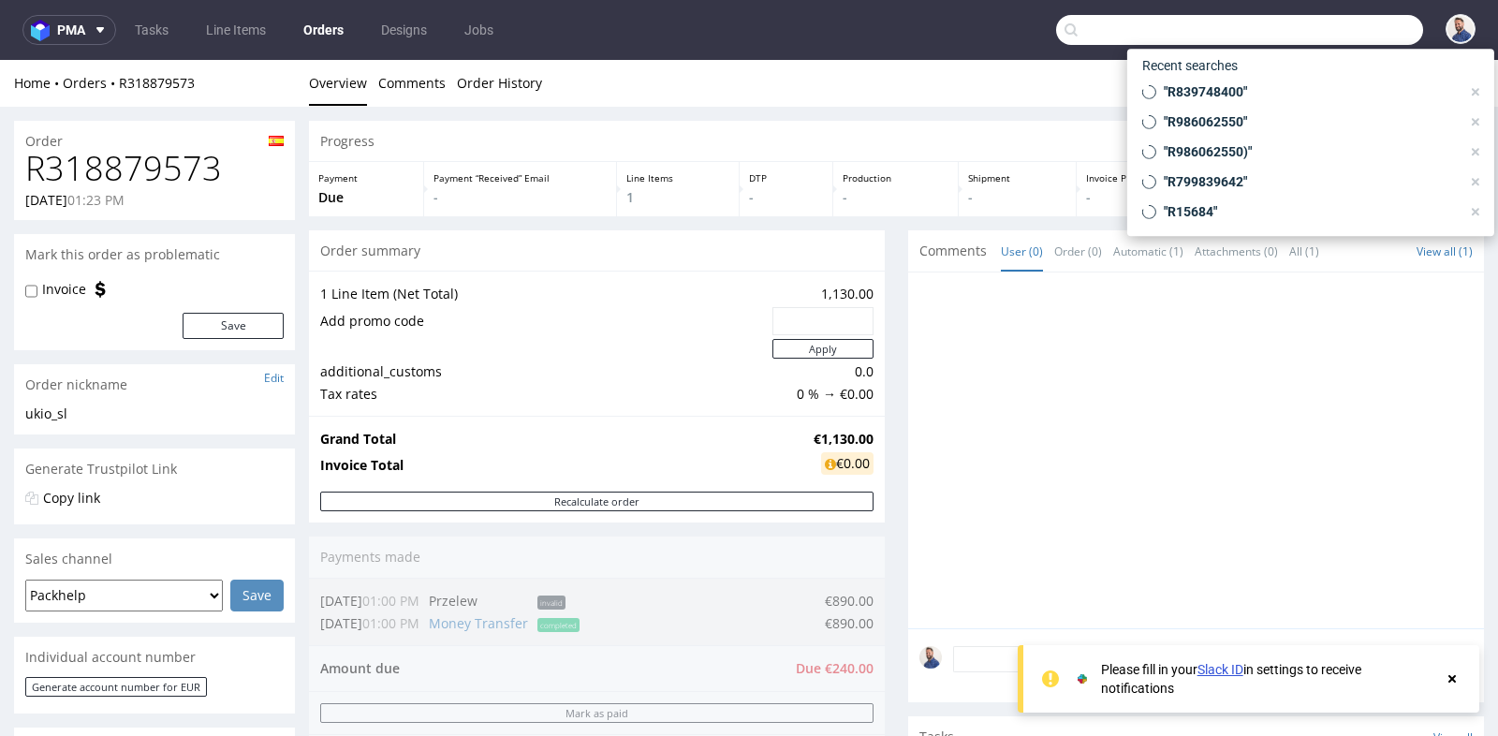
paste input "R480892369"
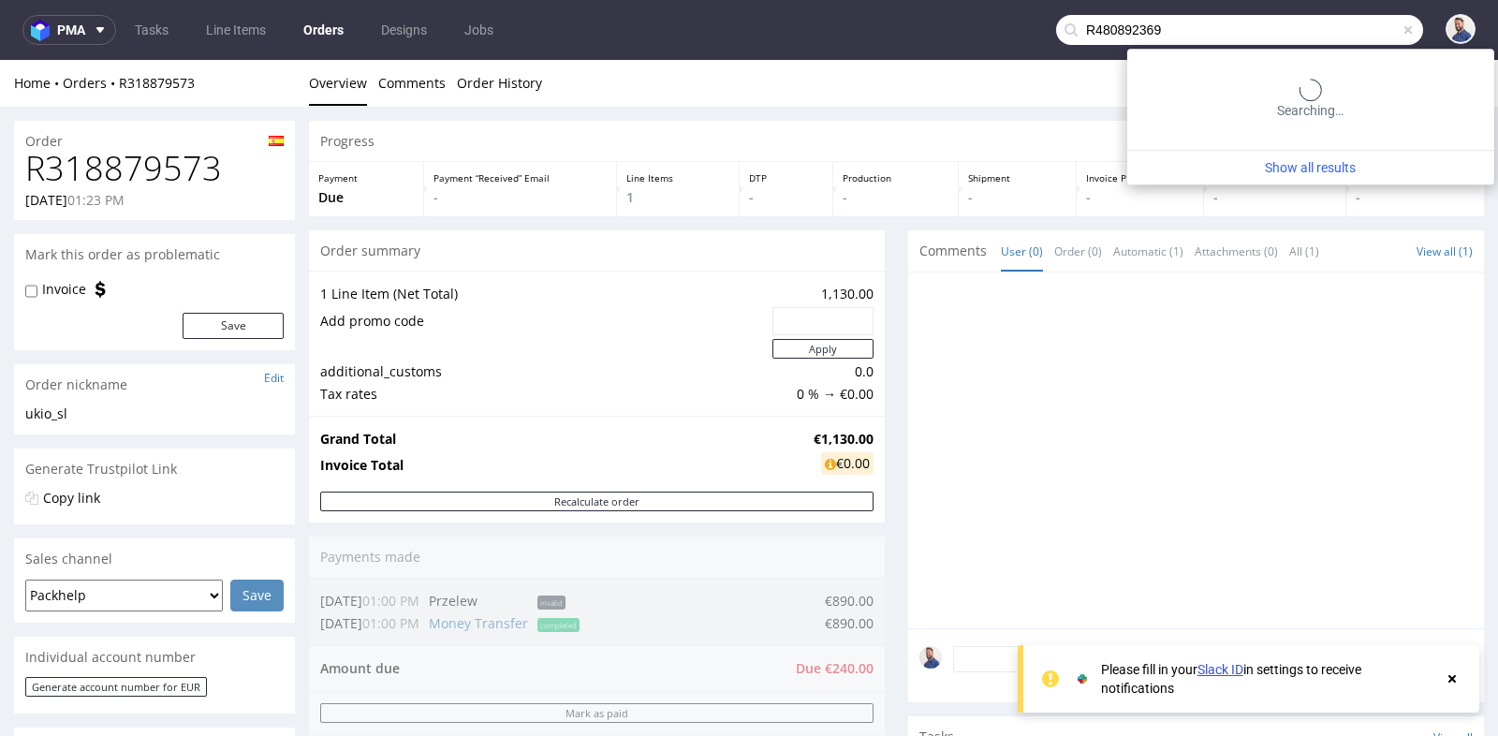
type input "R480892369"
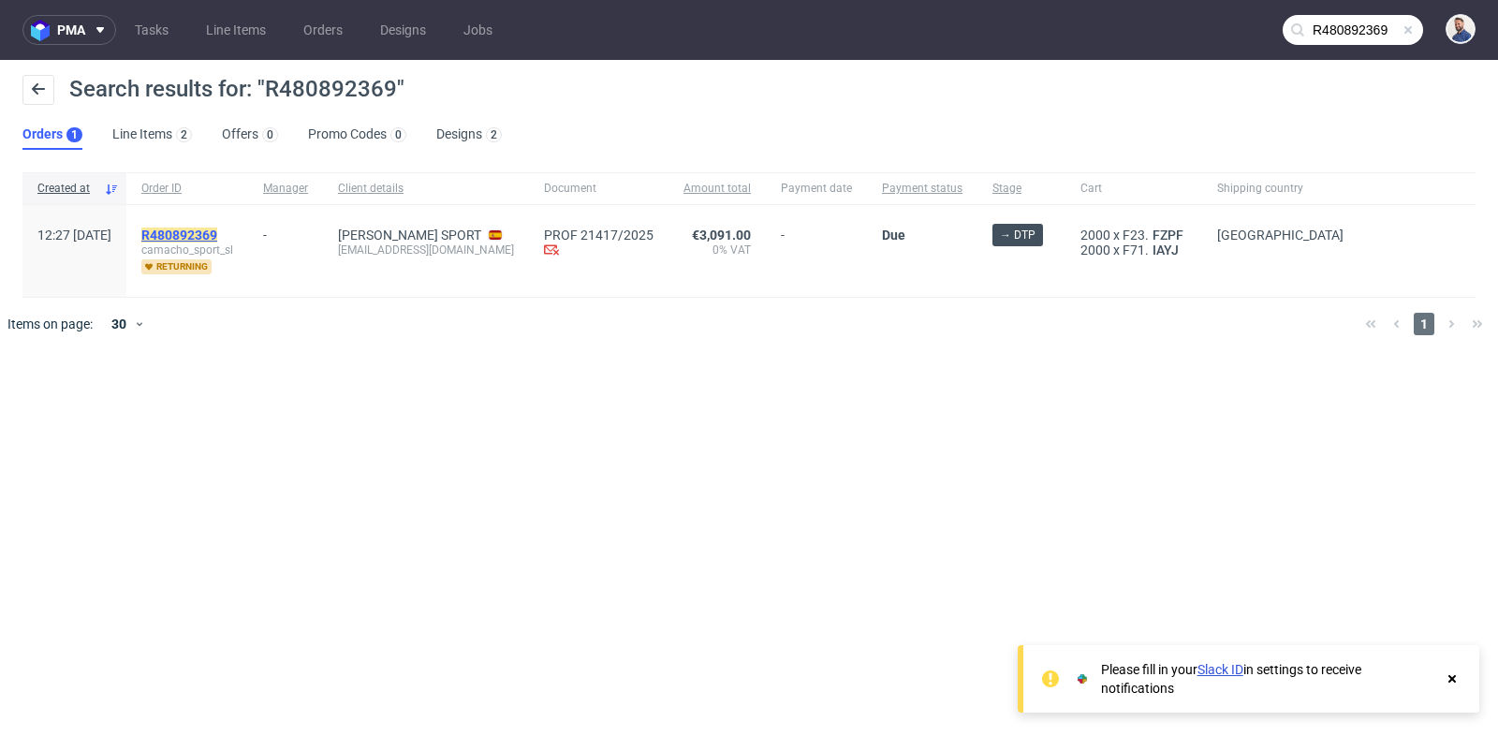
click at [217, 228] on mark "R480892369" at bounding box center [179, 235] width 76 height 15
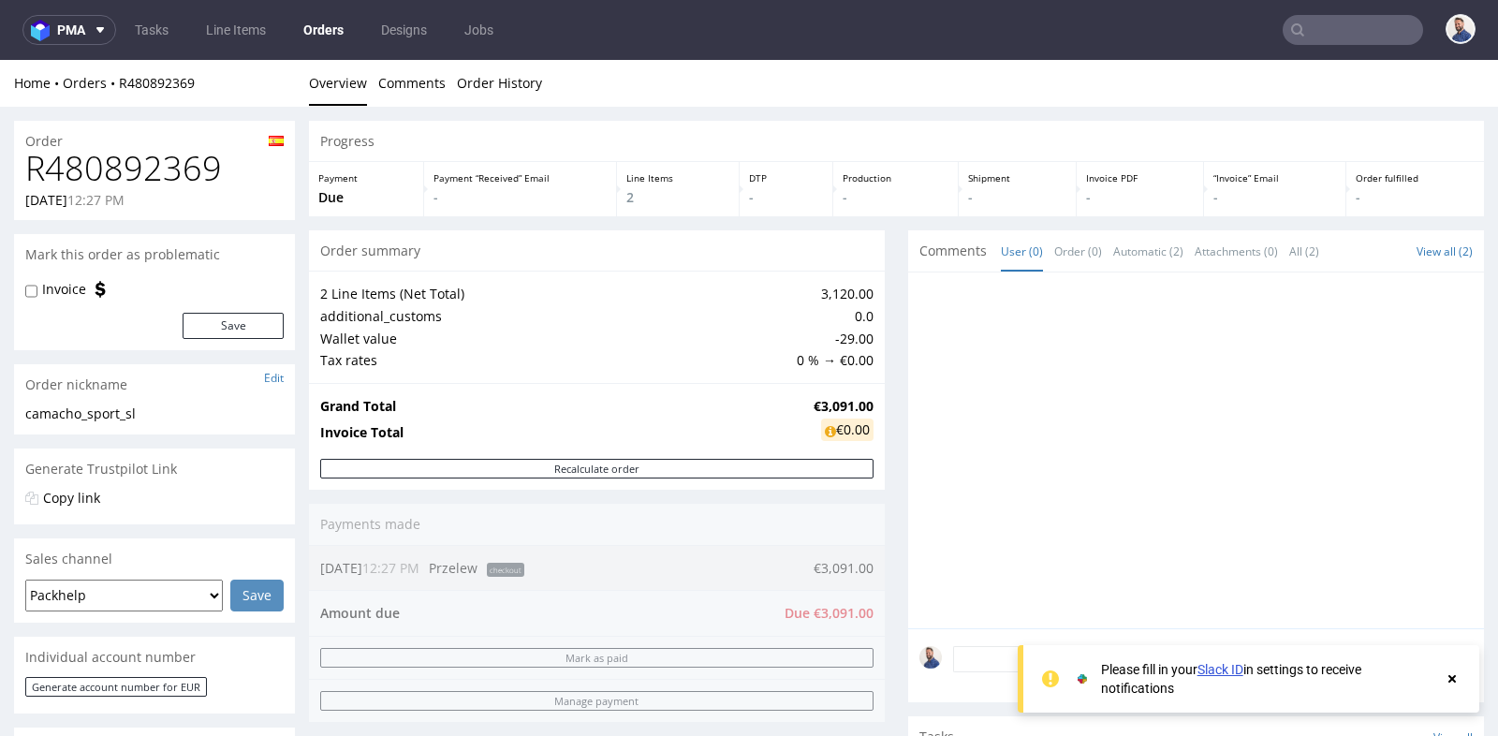
click at [1330, 33] on input "text" at bounding box center [1353, 30] width 140 height 30
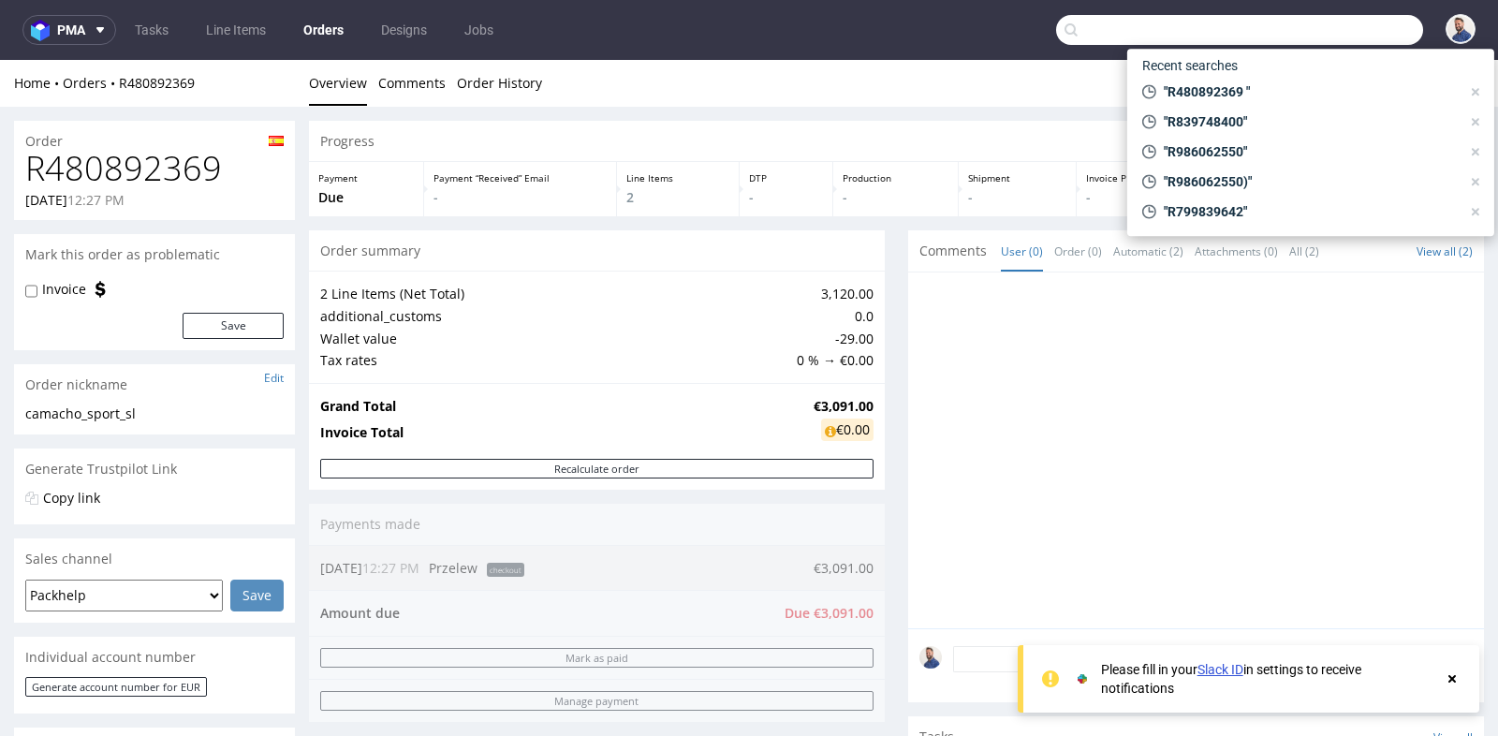
paste input "R839748400"
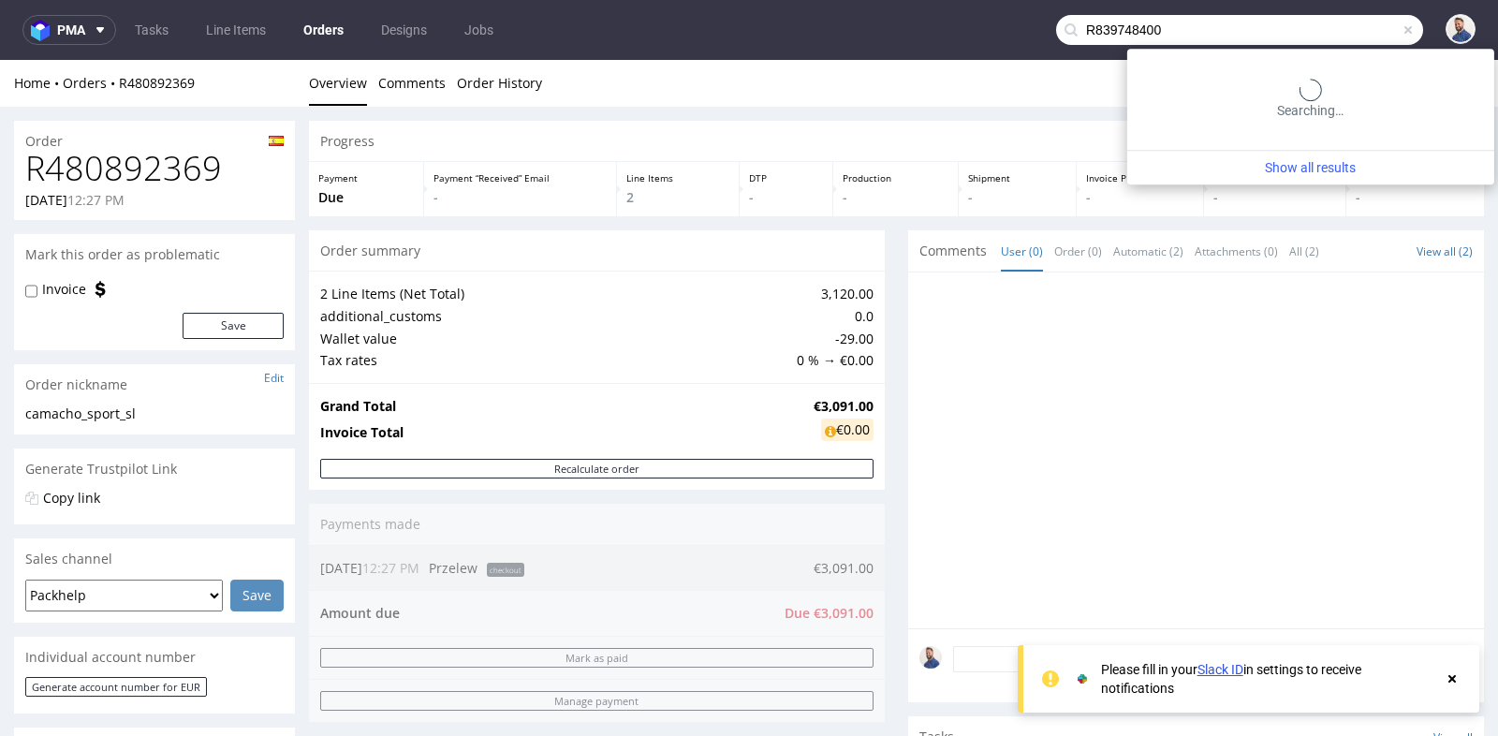
type input "R839748400"
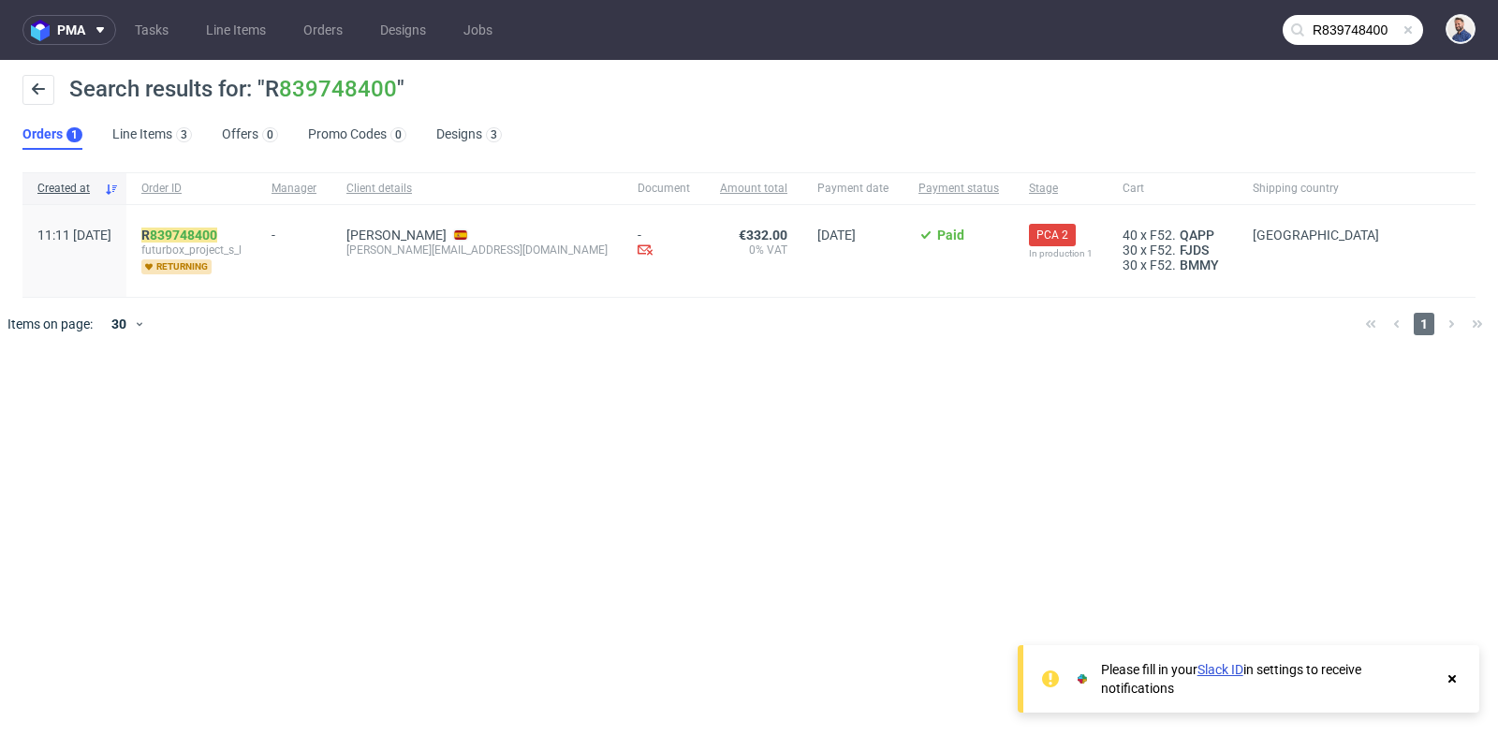
click at [234, 223] on div "R 839748400 futurbox_project_s_l returning" at bounding box center [191, 251] width 130 height 92
click at [217, 231] on link "839748400" at bounding box center [183, 235] width 67 height 15
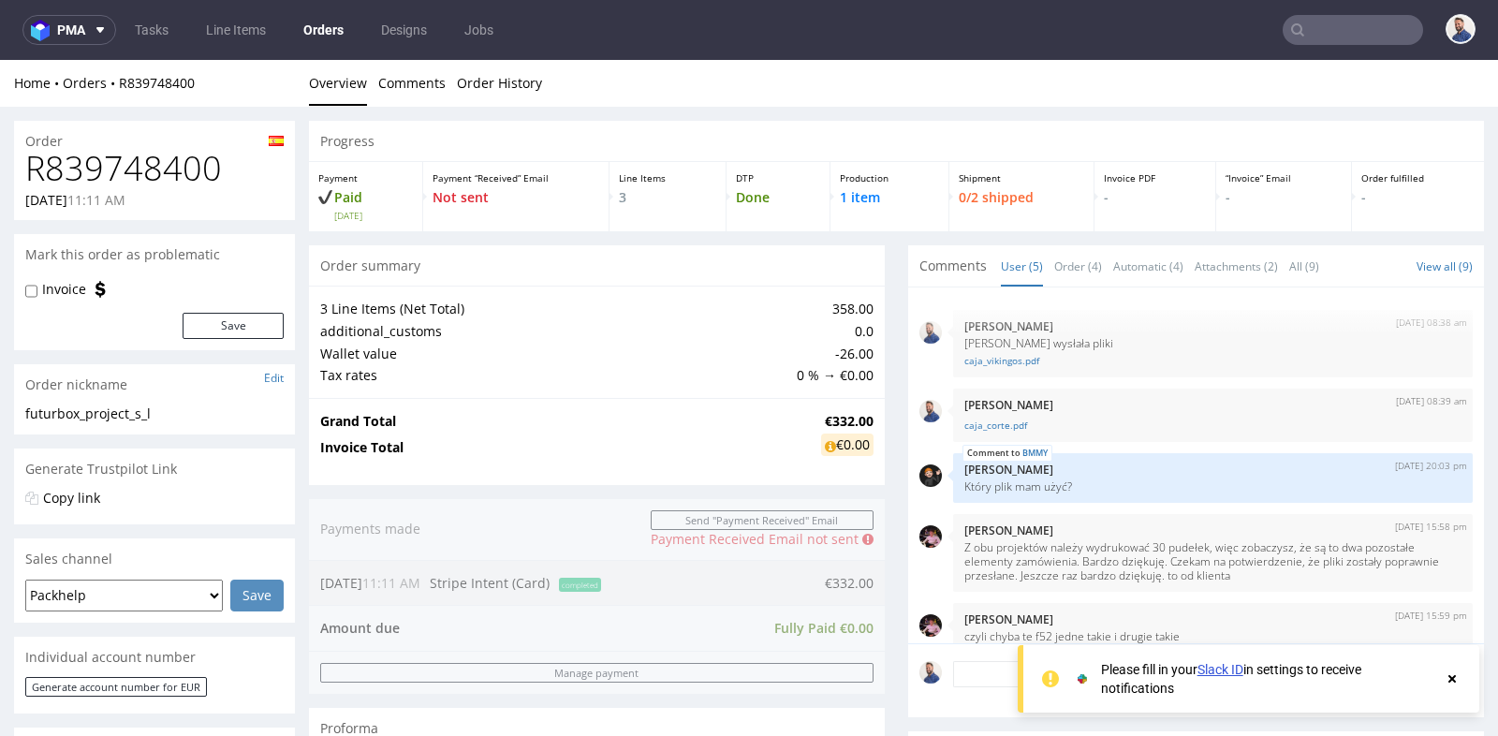
scroll to position [21, 0]
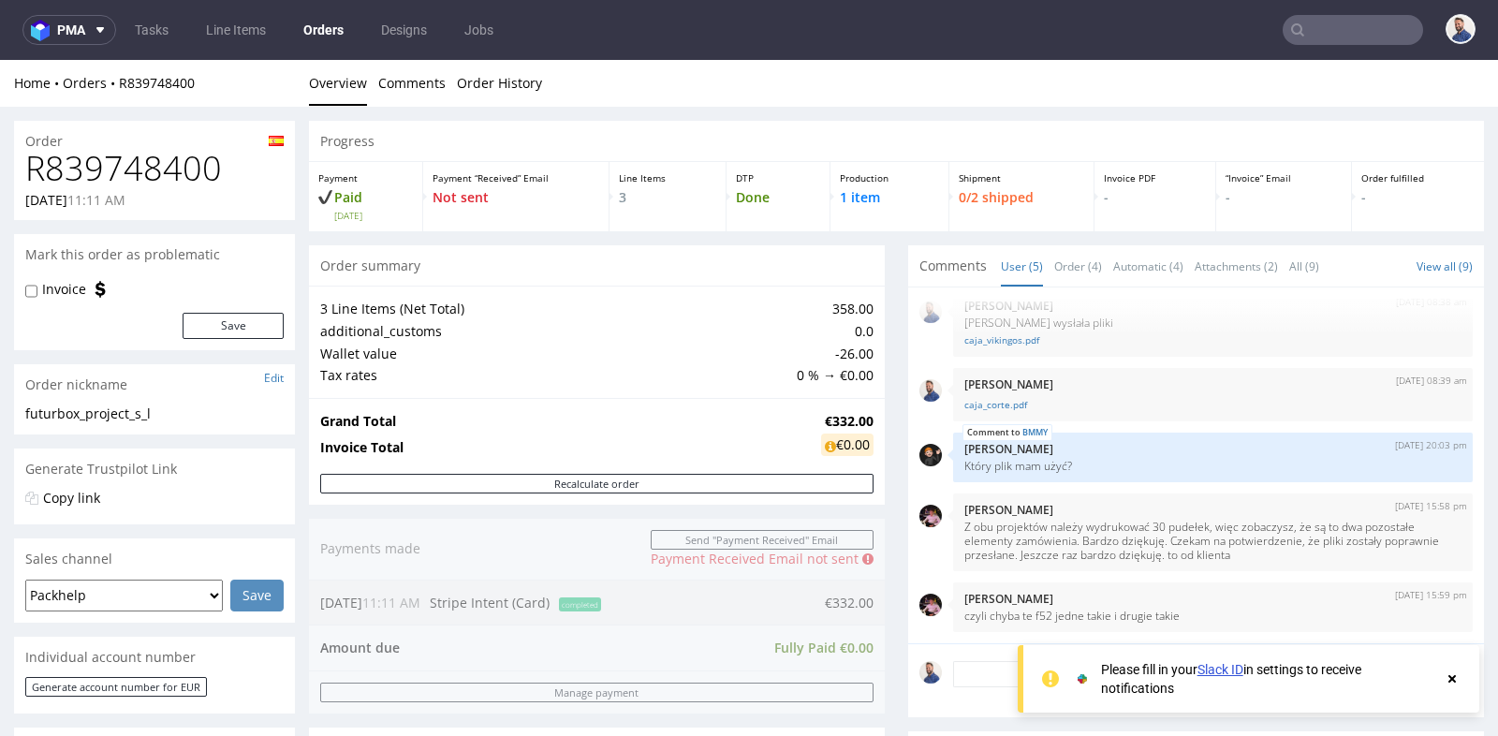
click at [880, 328] on div "Progress Payment Paid Fri 19 Sep Payment “Received” Email Not sent Line Items 3…" at bounding box center [896, 722] width 1175 height 1202
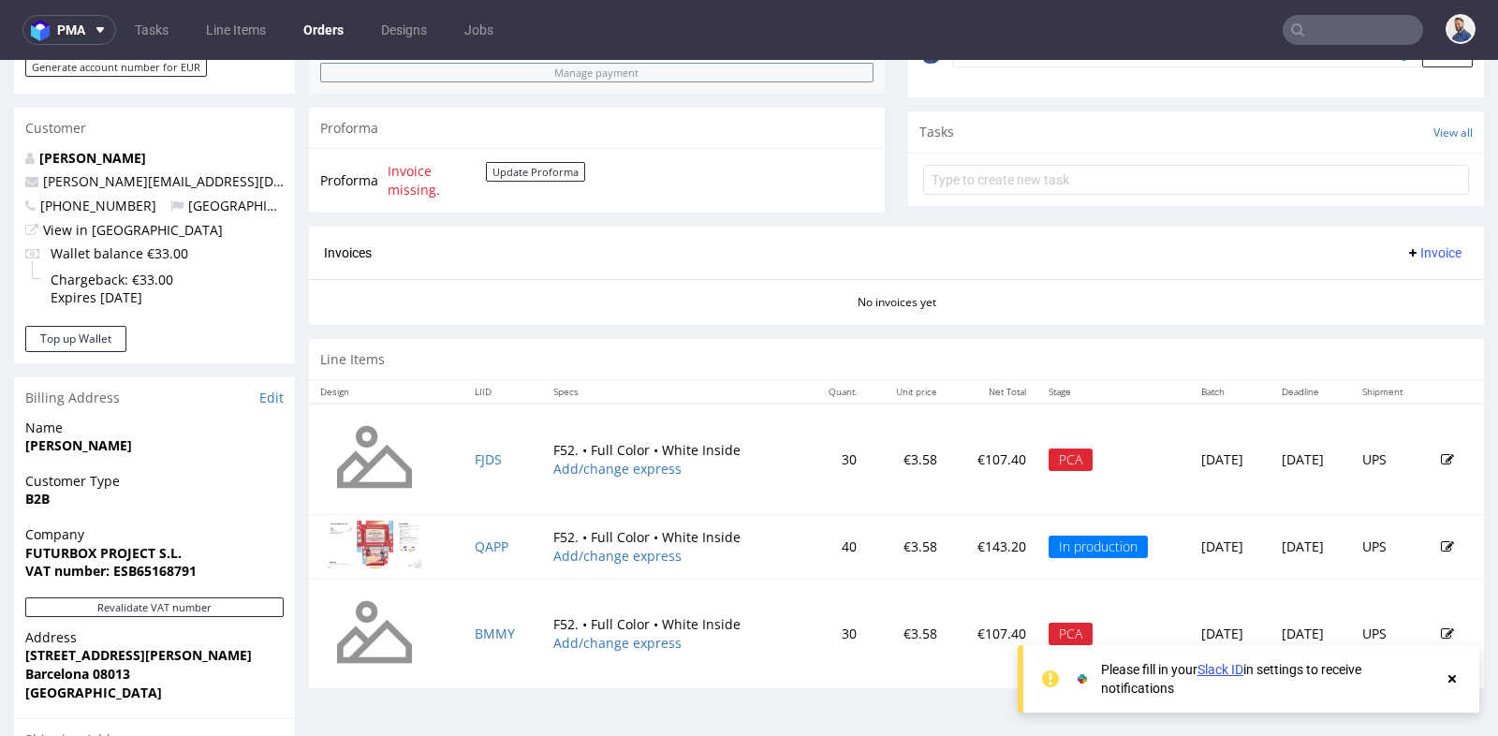
scroll to position [624, 0]
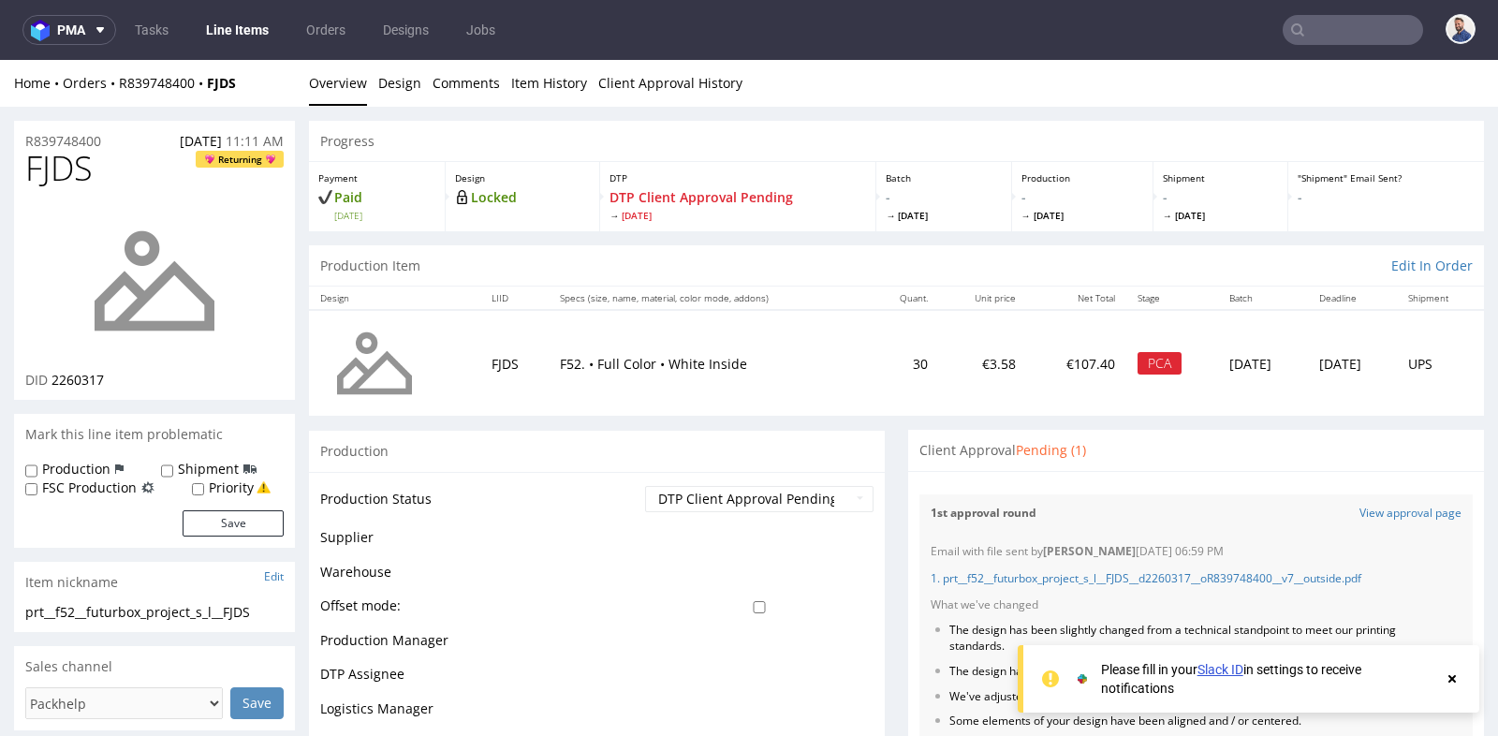
scroll to position [21, 0]
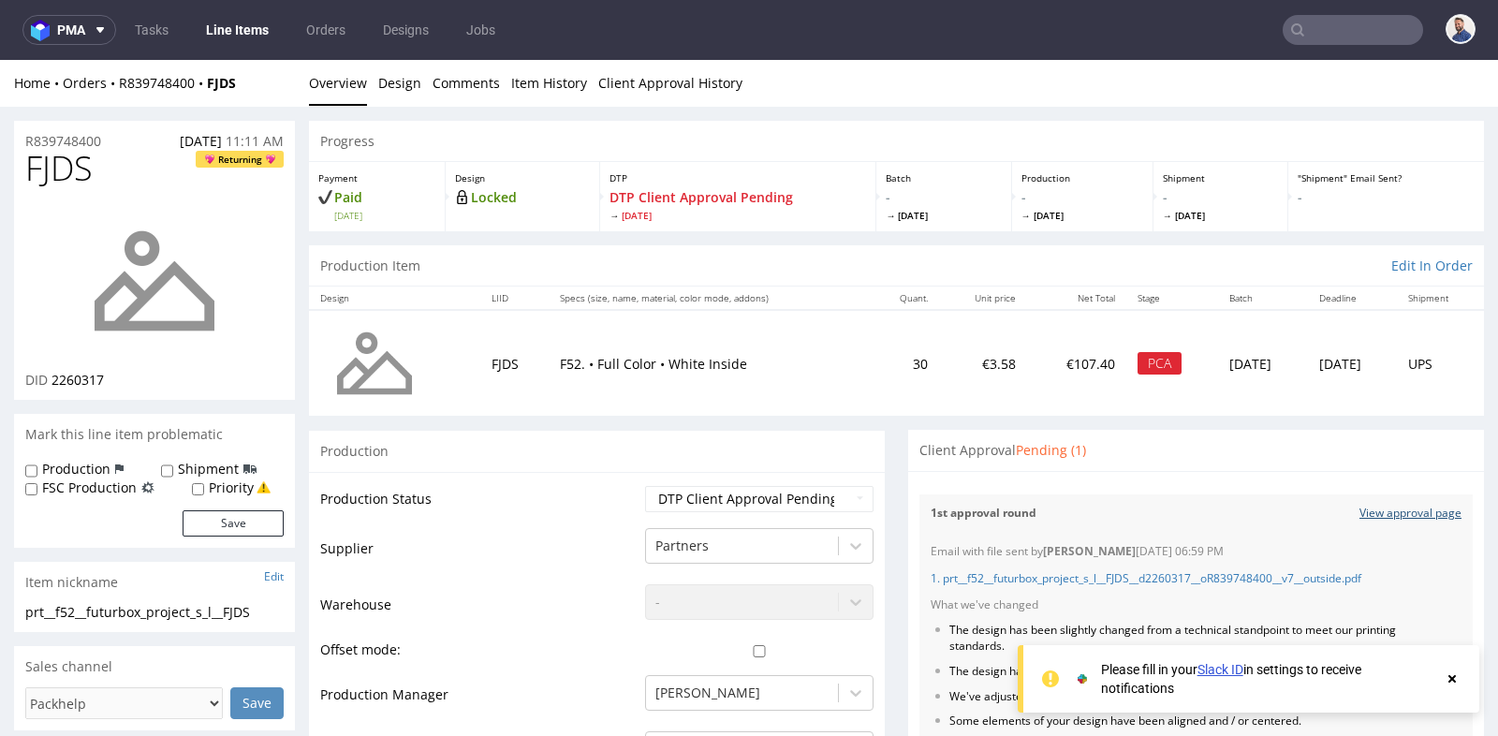
click at [1412, 508] on link "View approval page" at bounding box center [1411, 514] width 102 height 16
click at [1141, 401] on td "PCA" at bounding box center [1172, 363] width 92 height 106
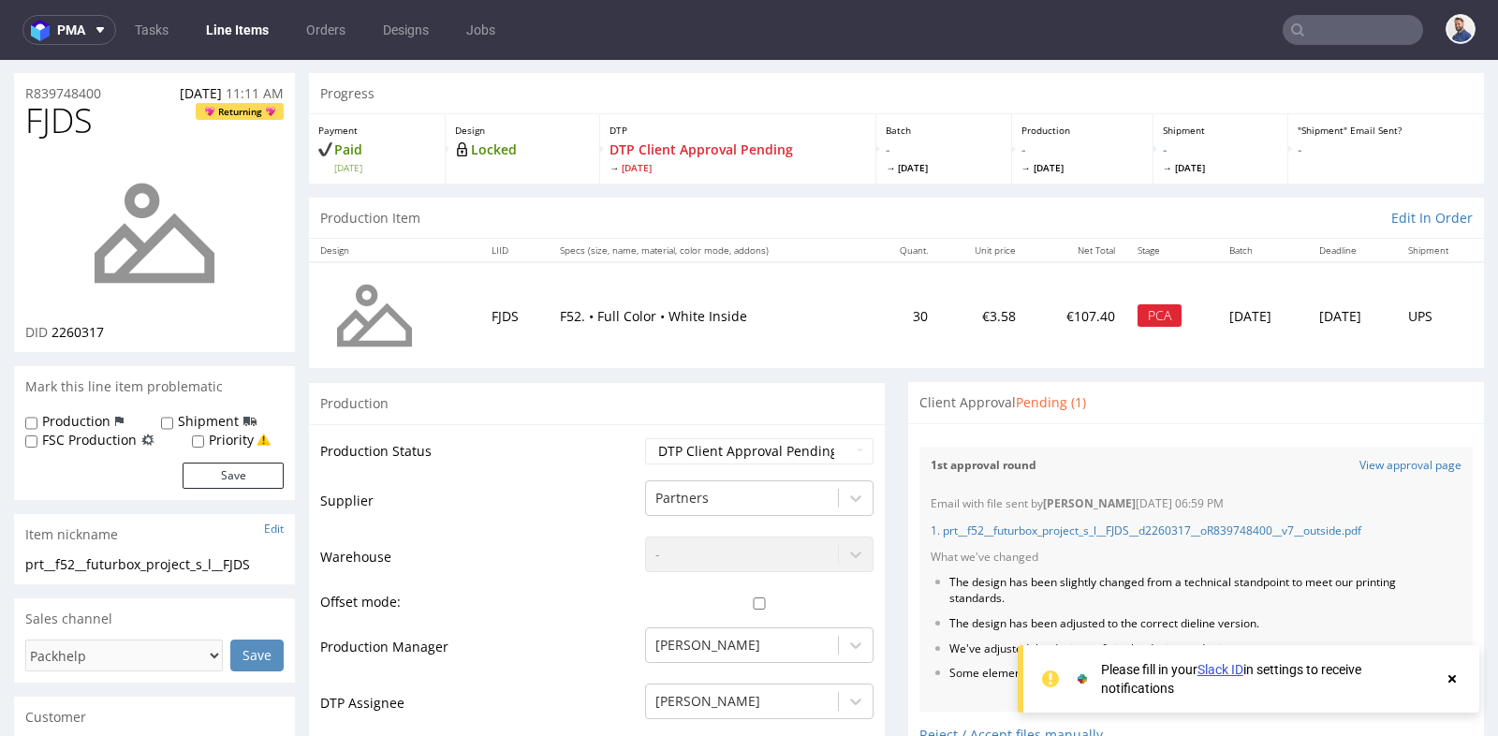
scroll to position [0, 0]
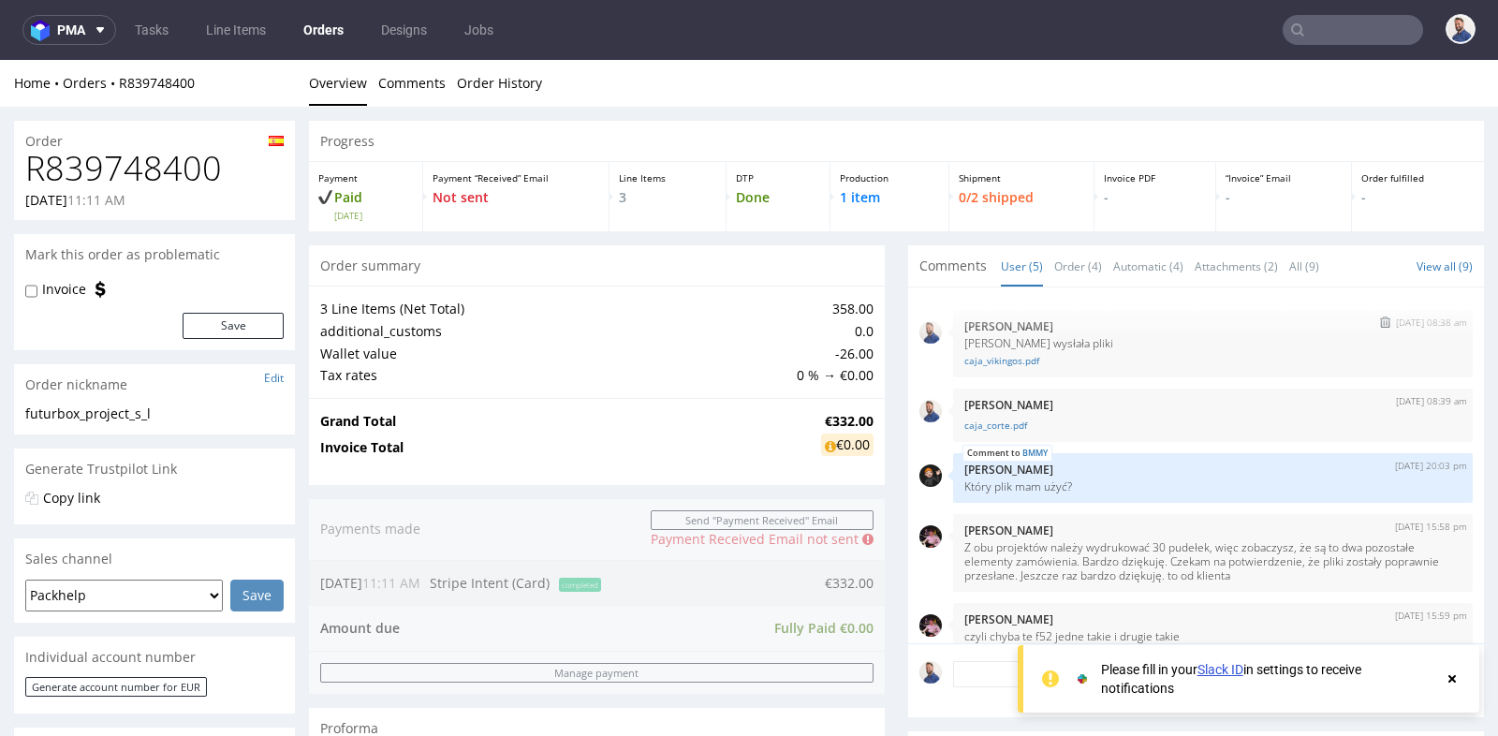
scroll to position [21, 0]
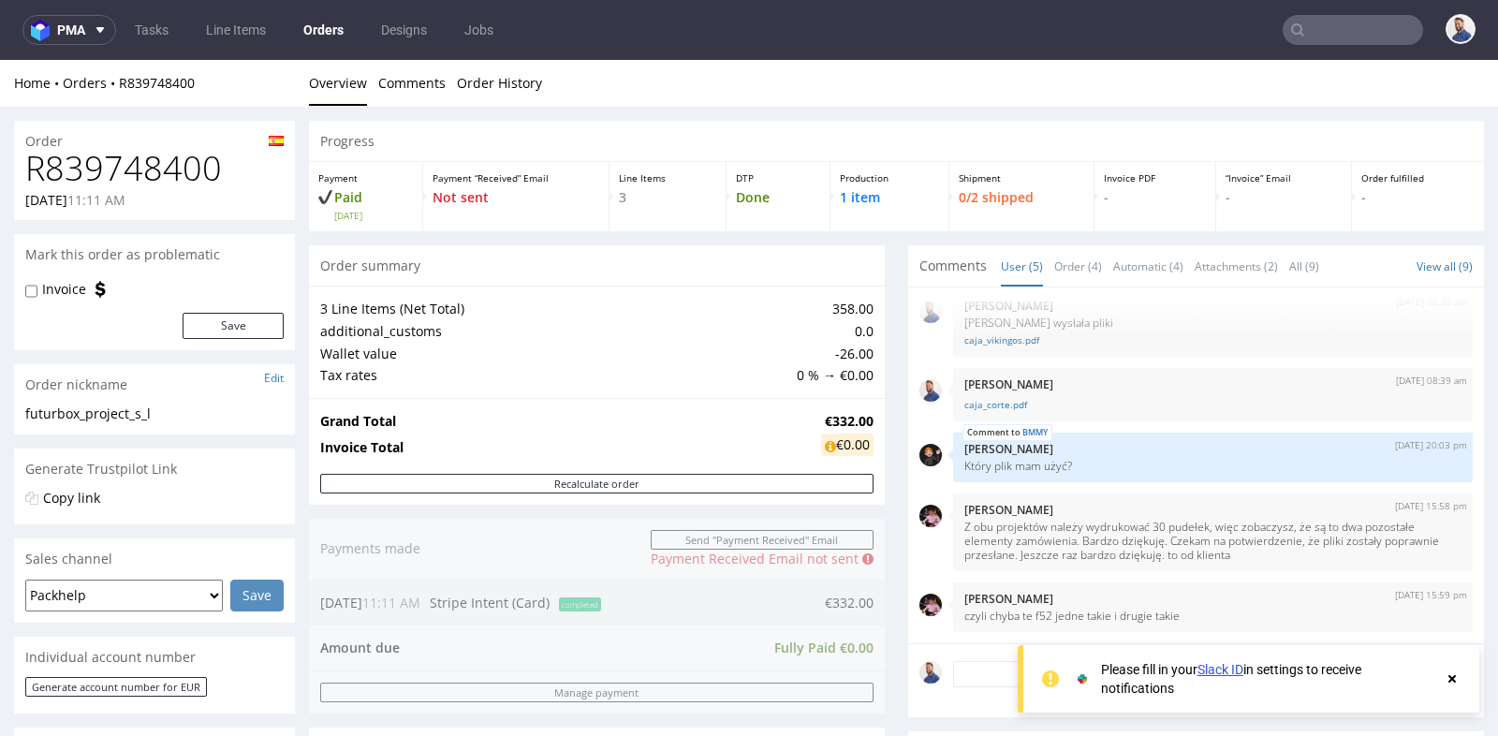
click at [887, 325] on div "Progress Payment Paid Fri 19 Sep Payment “Received” Email Not sent Line Items 3…" at bounding box center [896, 722] width 1175 height 1202
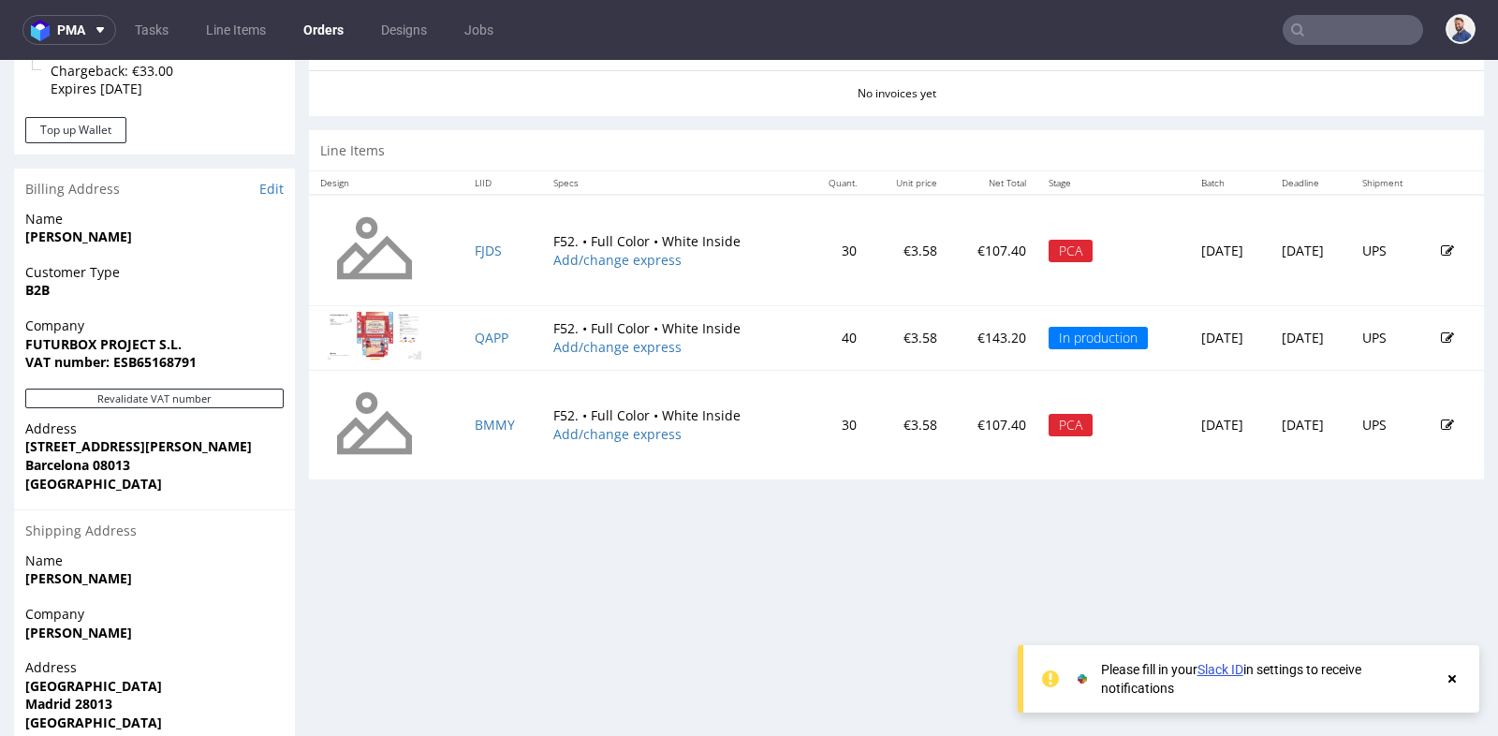
scroll to position [831, 0]
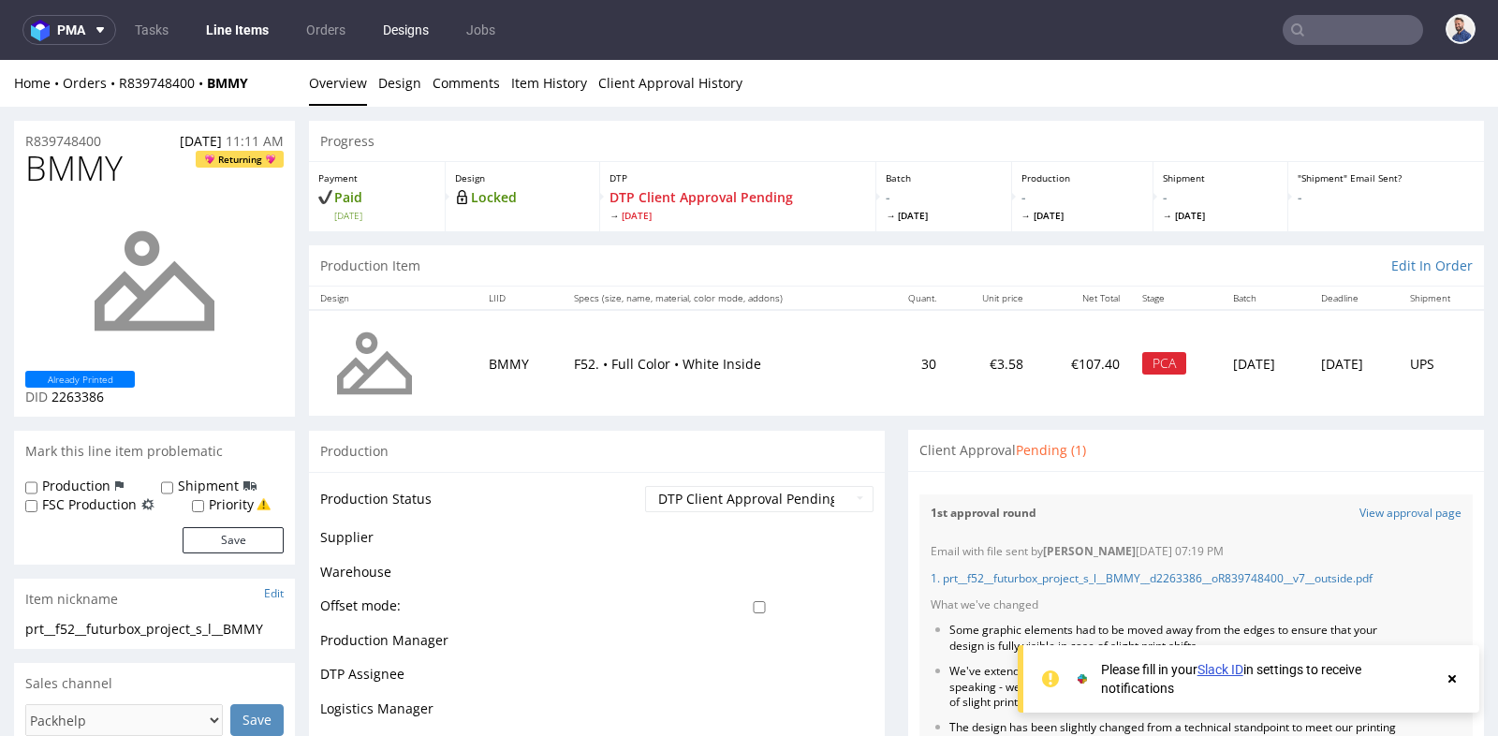
scroll to position [21, 0]
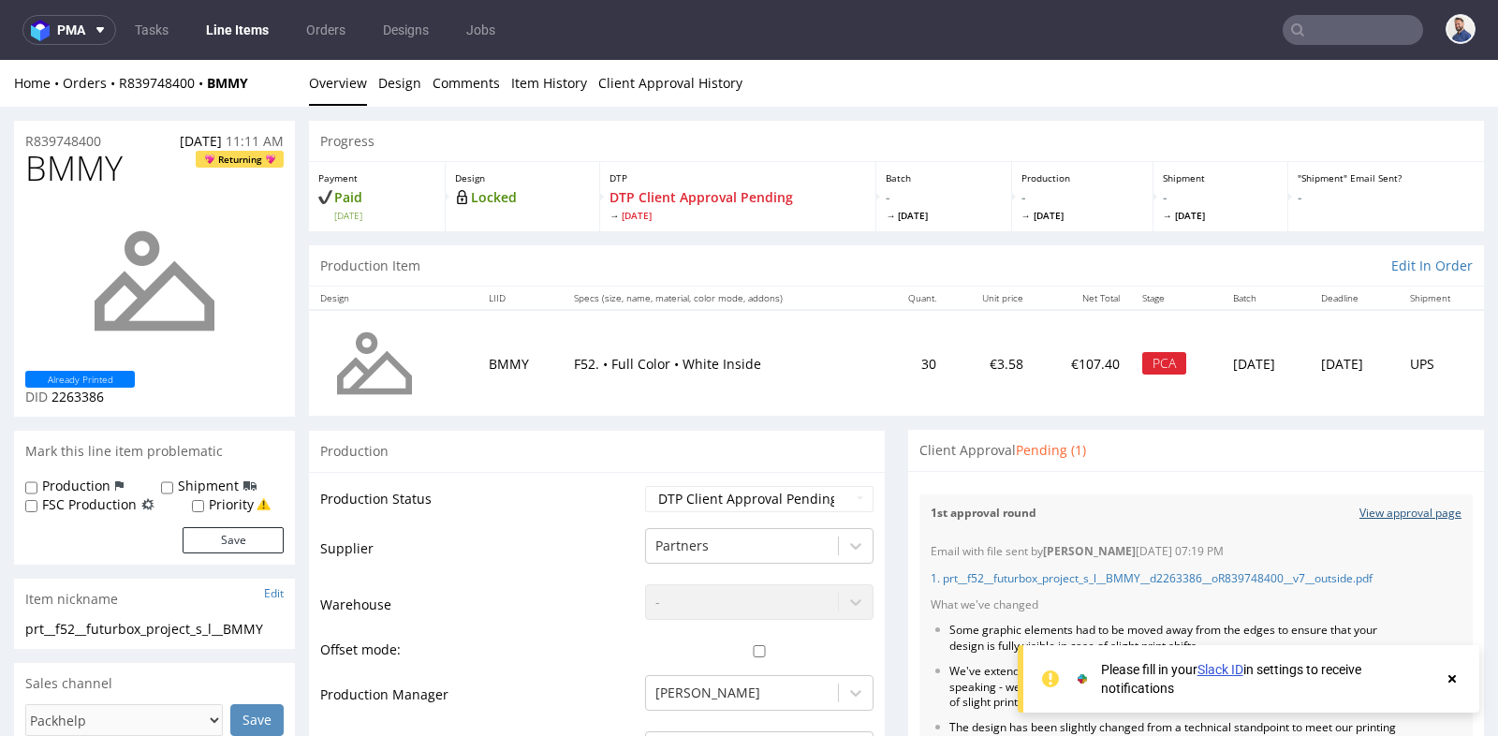
click at [1390, 509] on link "View approval page" at bounding box center [1411, 514] width 102 height 16
click at [1346, 37] on input "text" at bounding box center [1353, 30] width 140 height 30
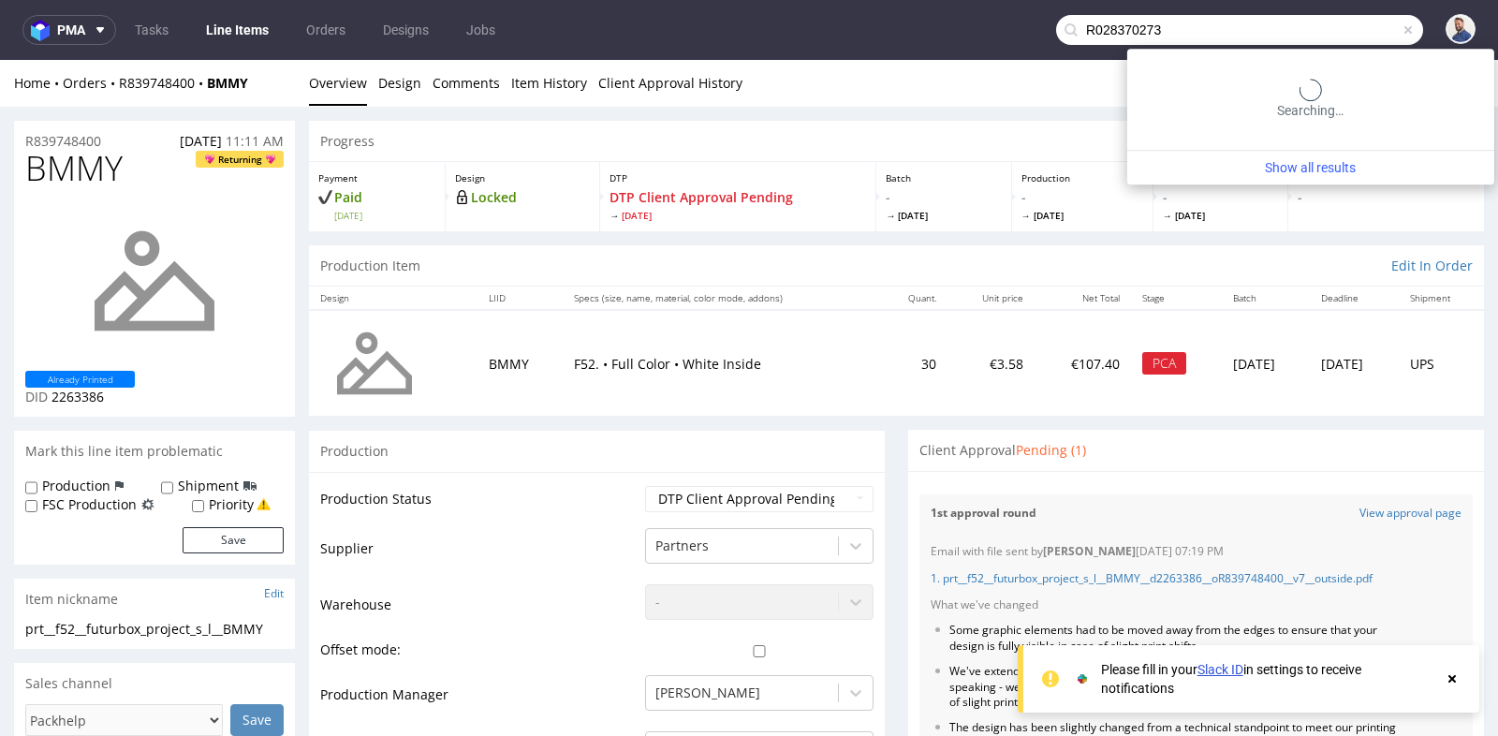
type input "R028370273"
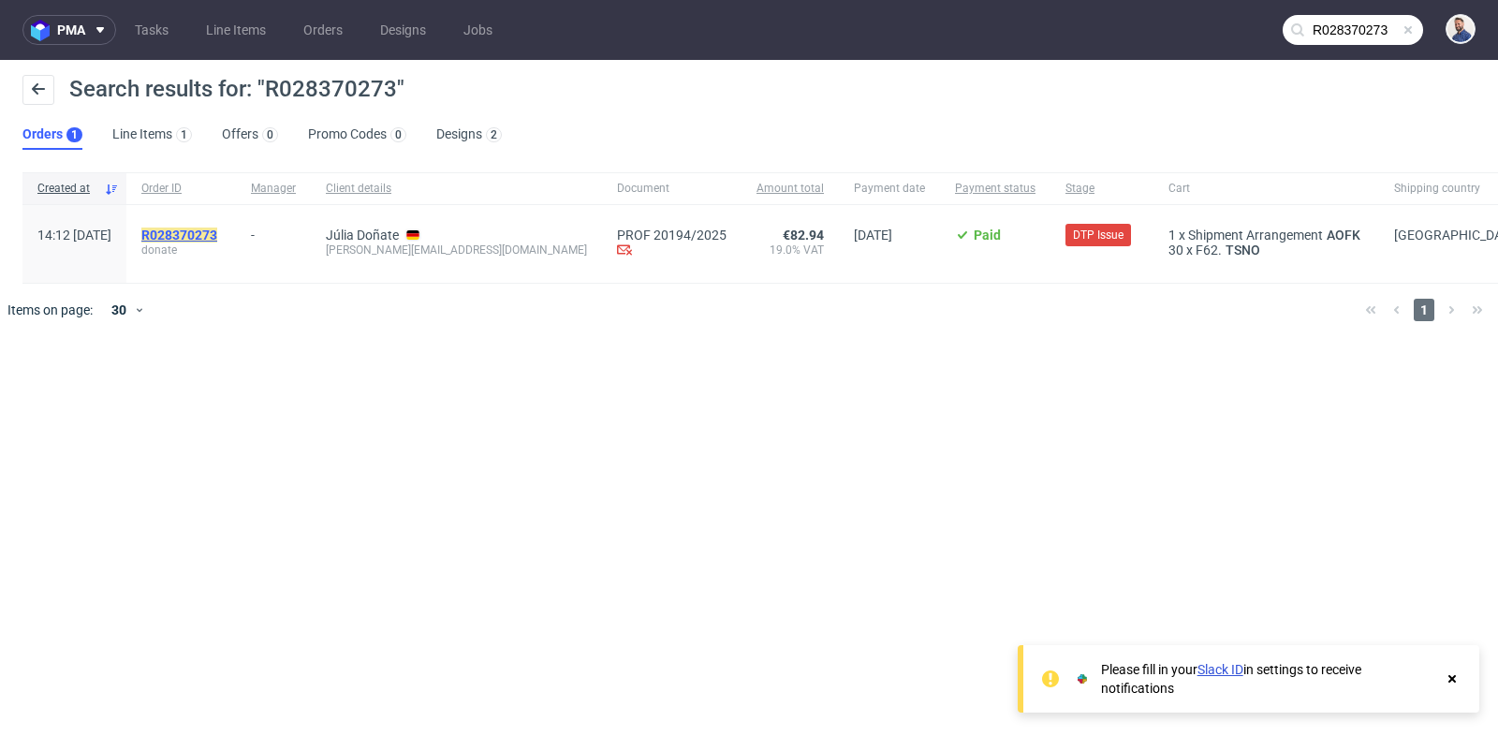
click at [217, 228] on mark "R028370273" at bounding box center [179, 235] width 76 height 15
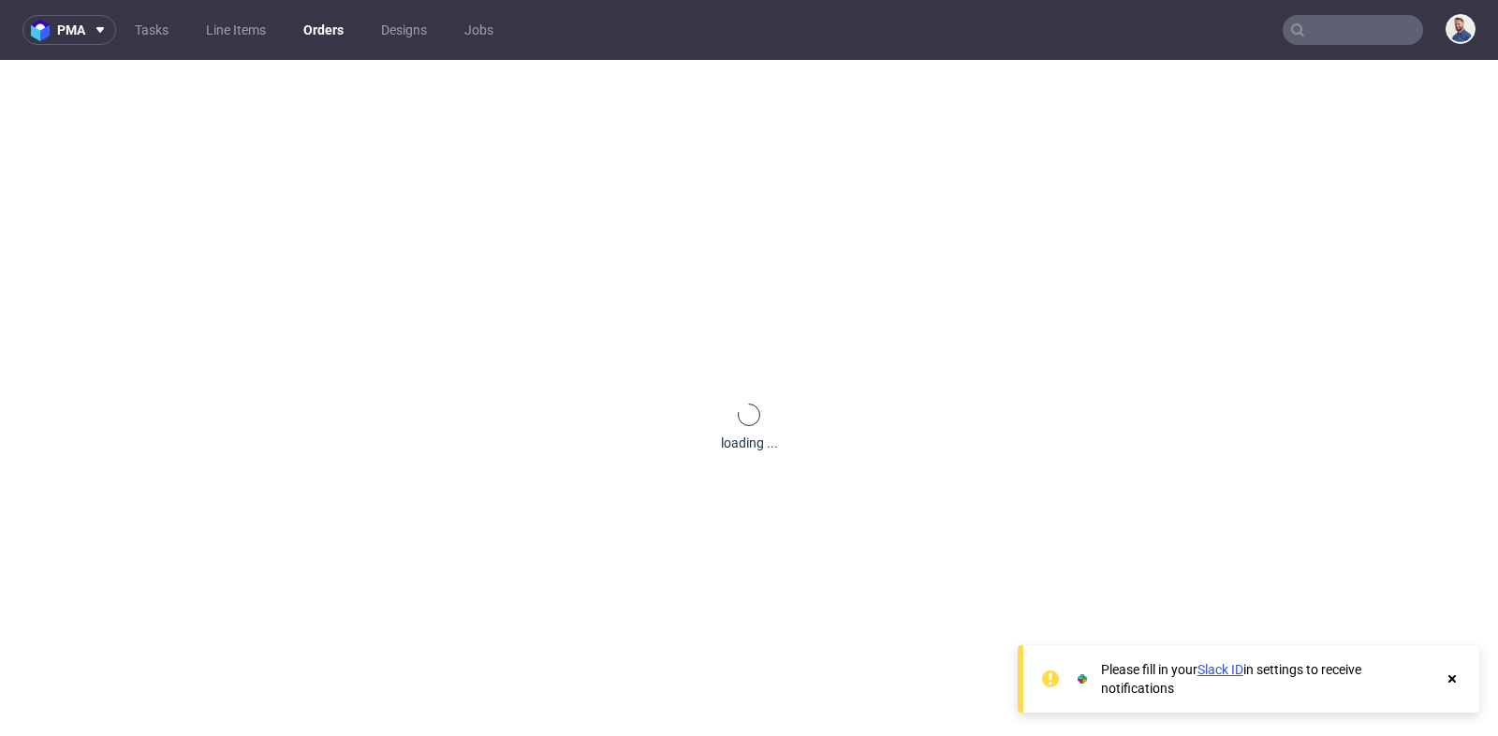
click at [249, 234] on div "loading ..." at bounding box center [749, 428] width 1498 height 736
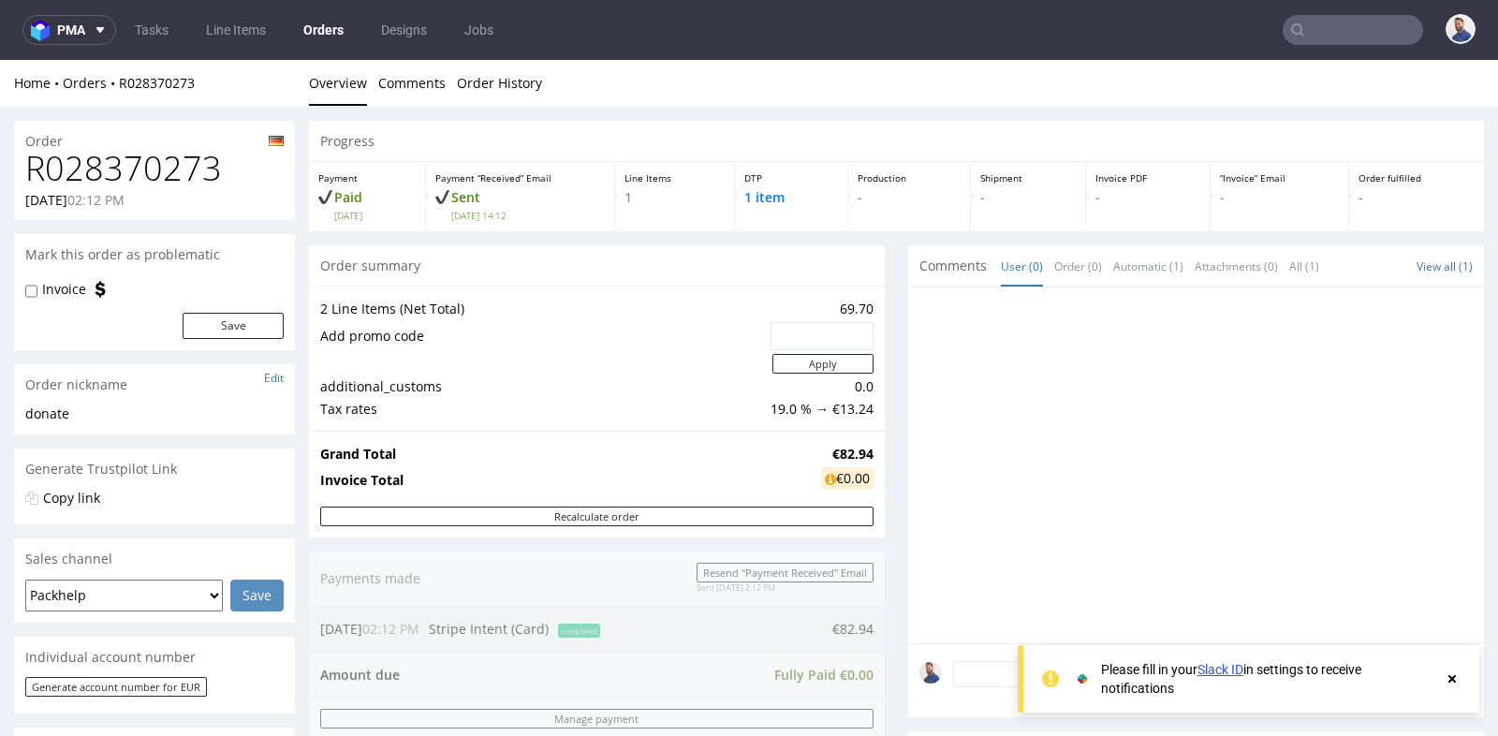
click at [908, 533] on div at bounding box center [1196, 465] width 576 height 356
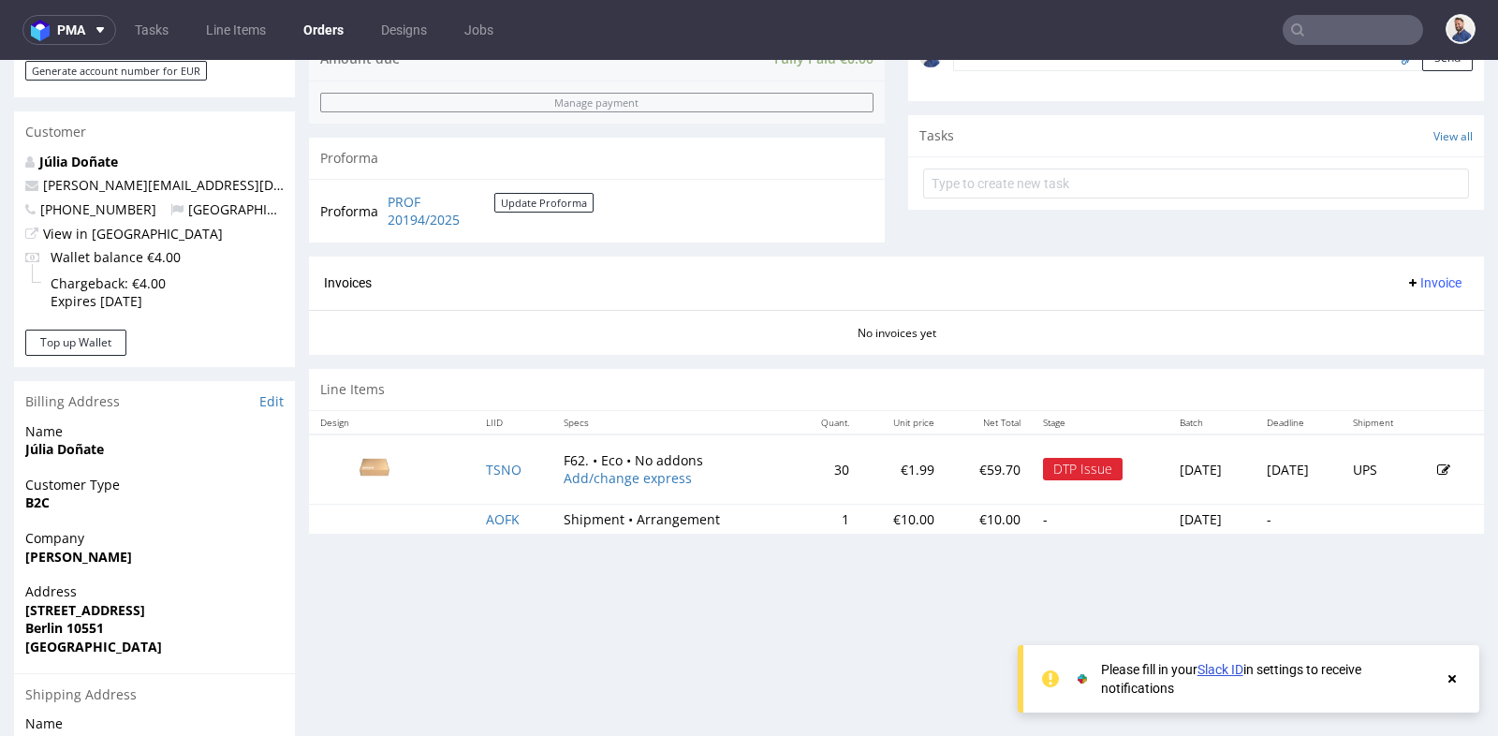
scroll to position [624, 0]
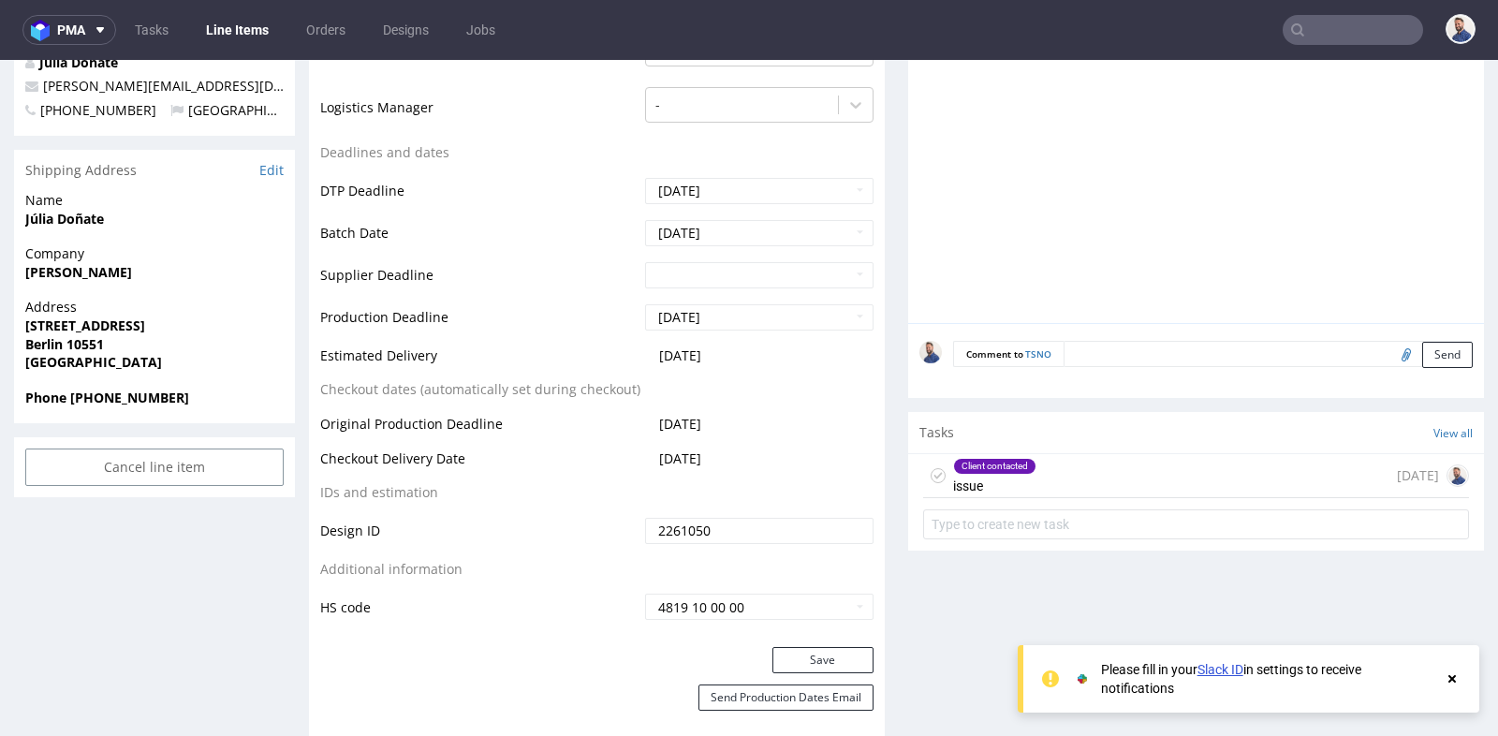
scroll to position [707, 0]
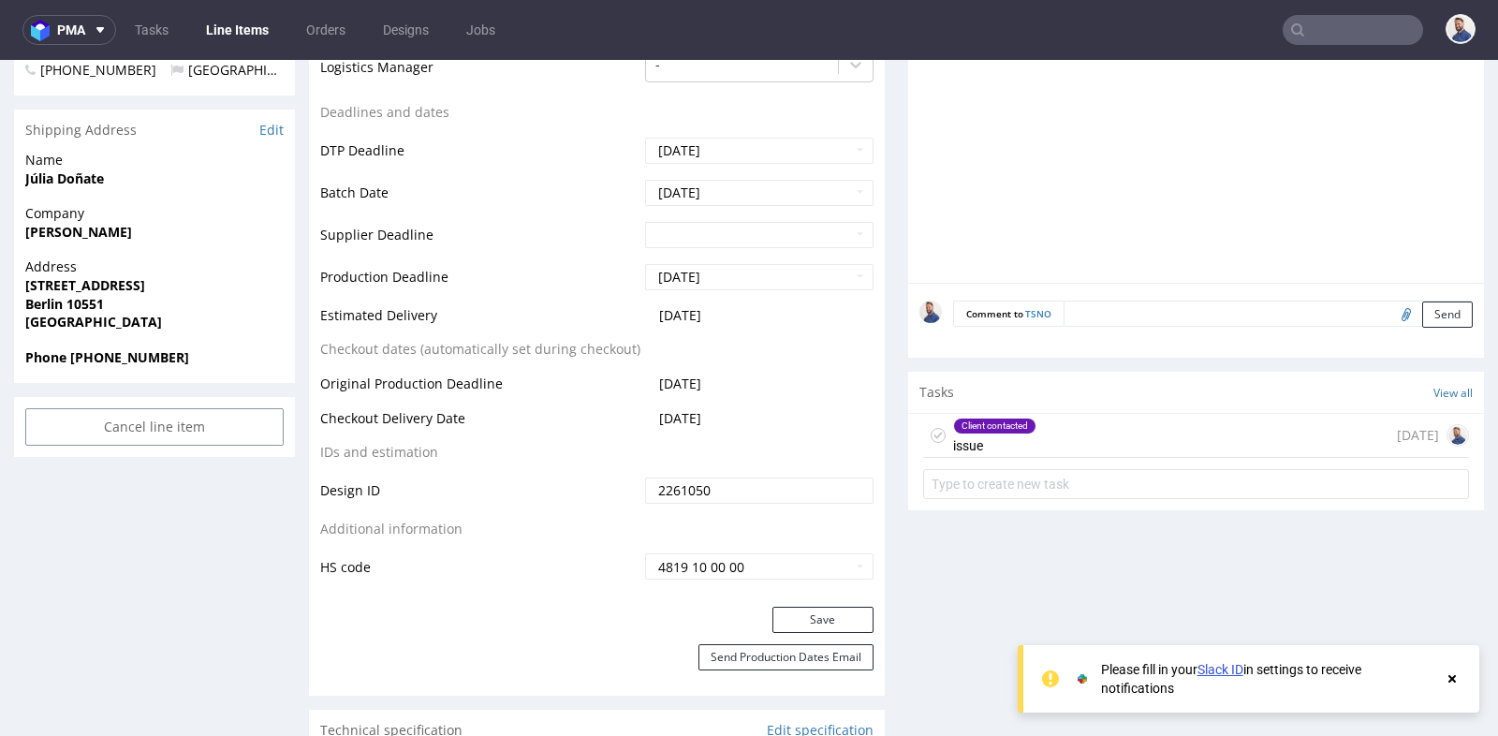
click at [1044, 416] on div "Client contacted issue 9 days ago" at bounding box center [1196, 436] width 546 height 44
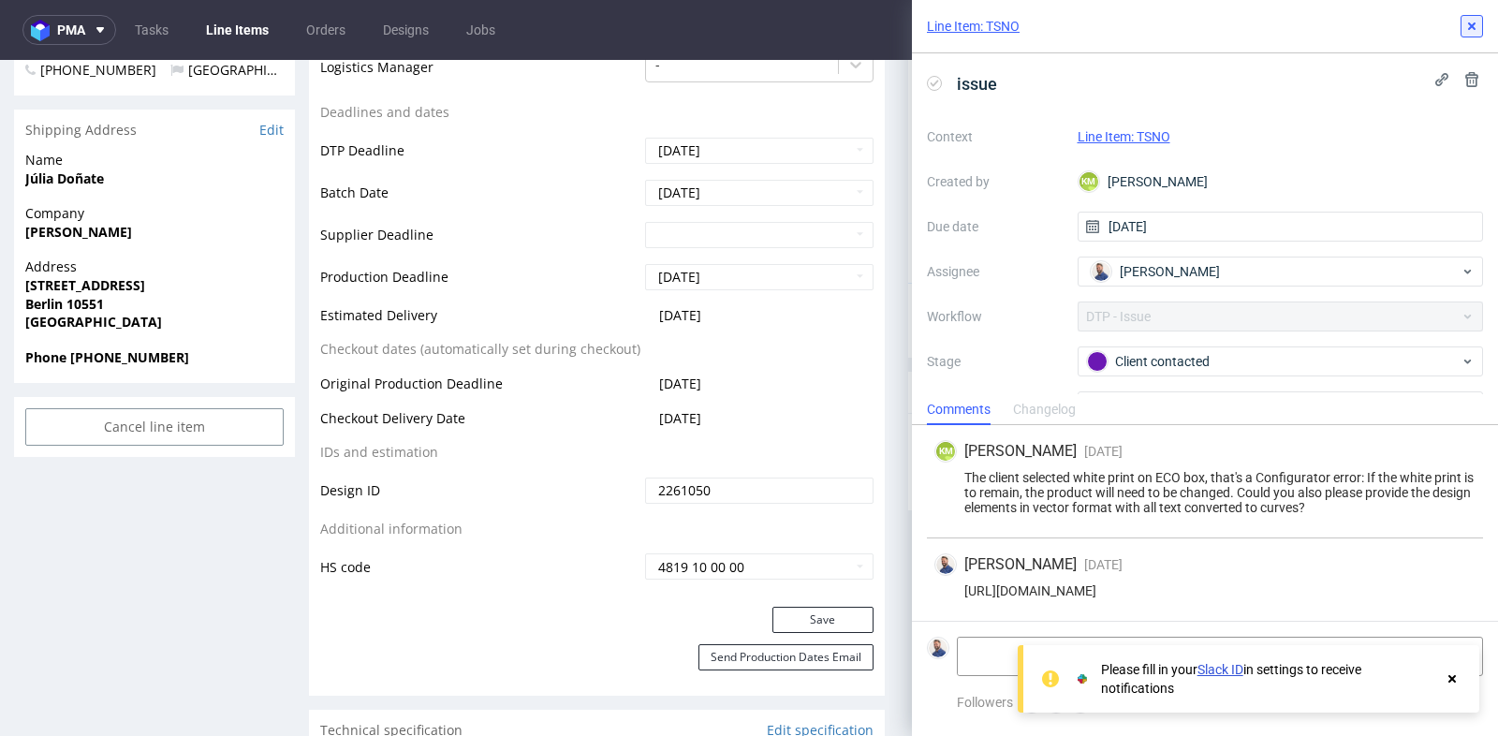
click at [1472, 22] on icon at bounding box center [1471, 26] width 15 height 15
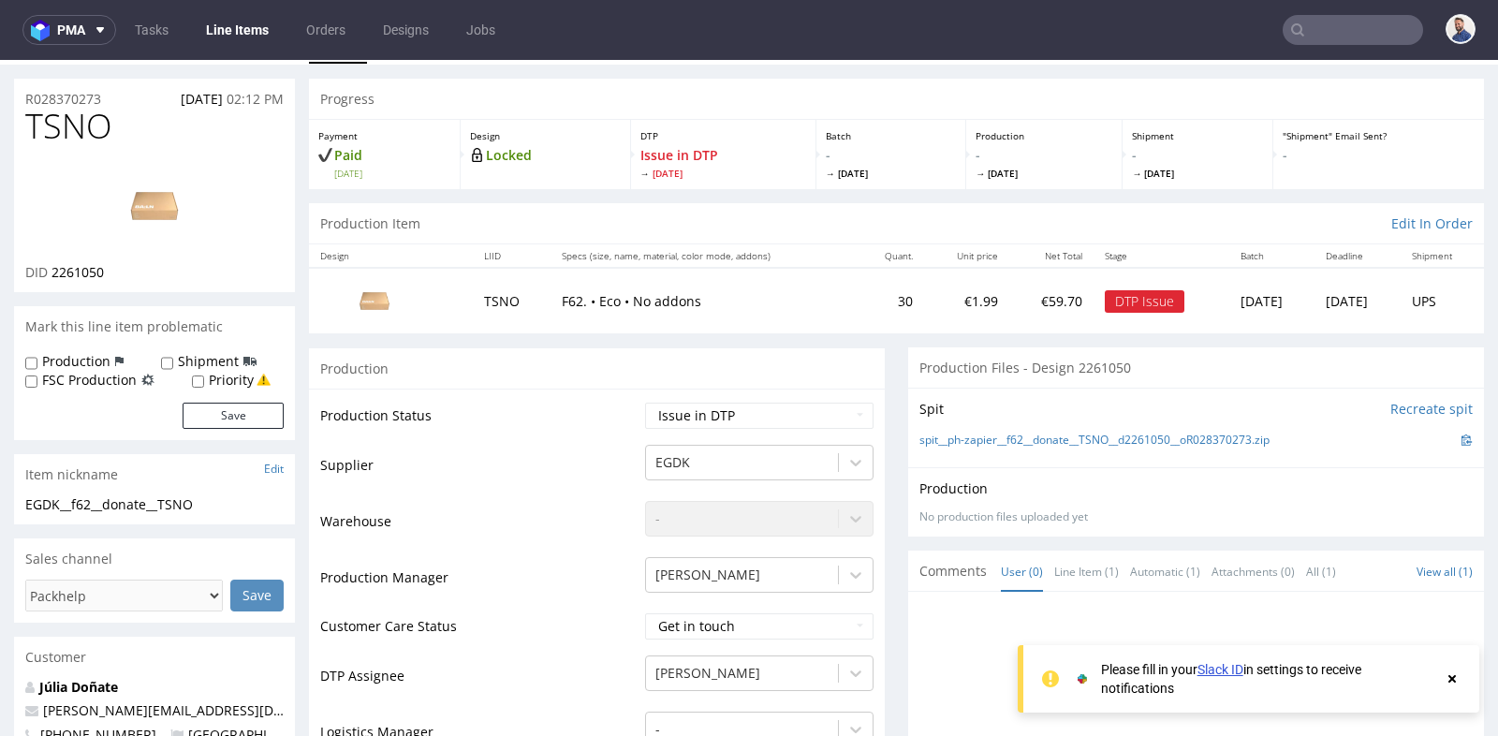
scroll to position [41, 0]
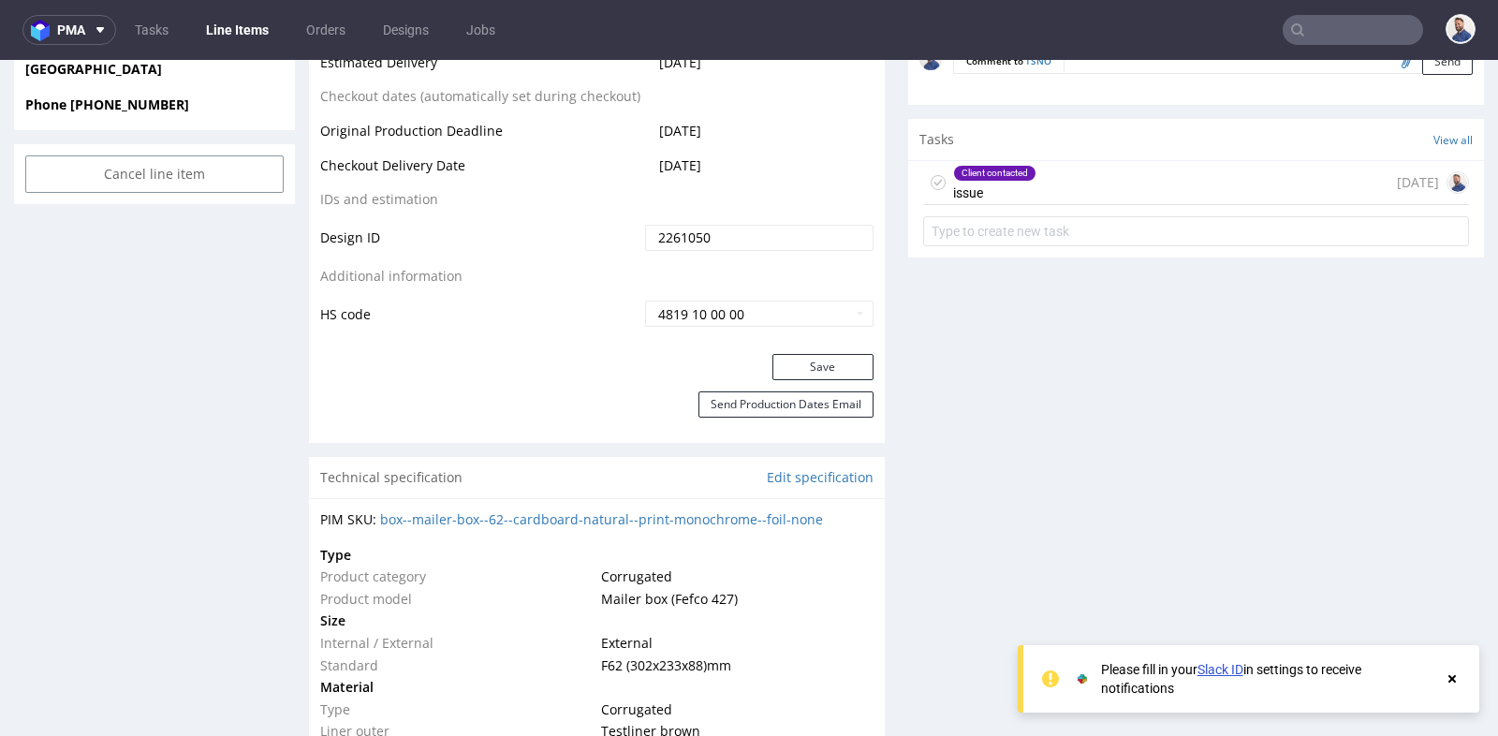
scroll to position [957, 0]
click at [1312, 23] on input "text" at bounding box center [1353, 30] width 140 height 30
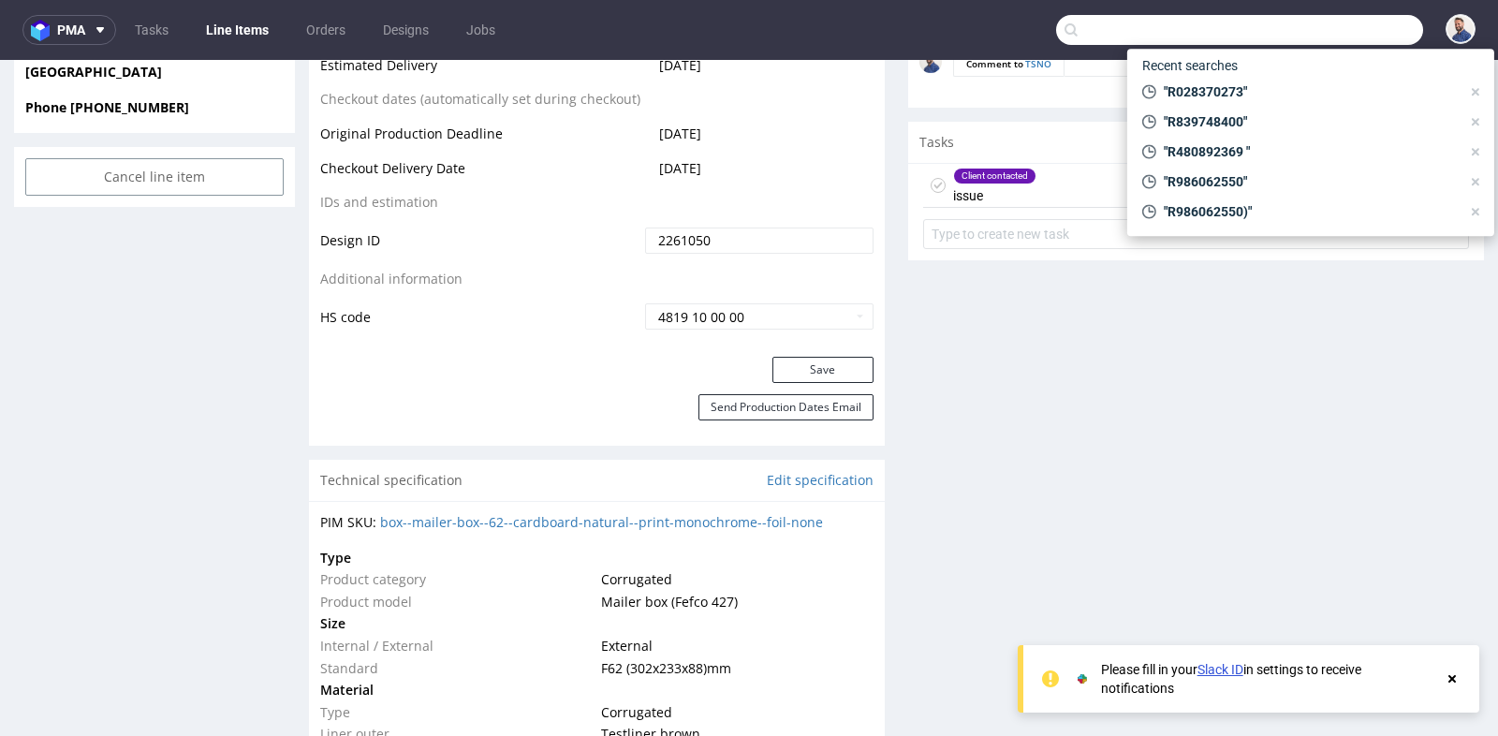
paste input "R185297146"
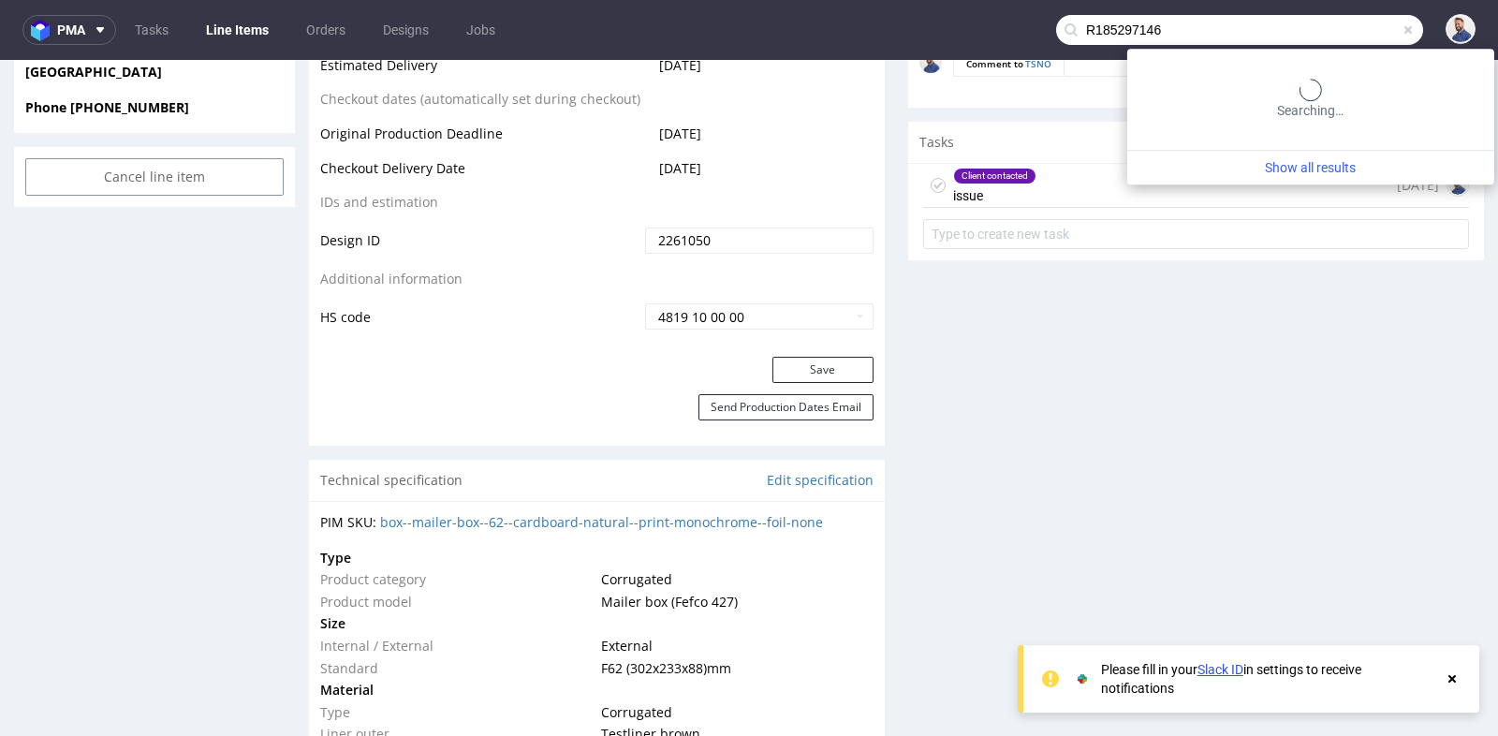
type input "R185297146"
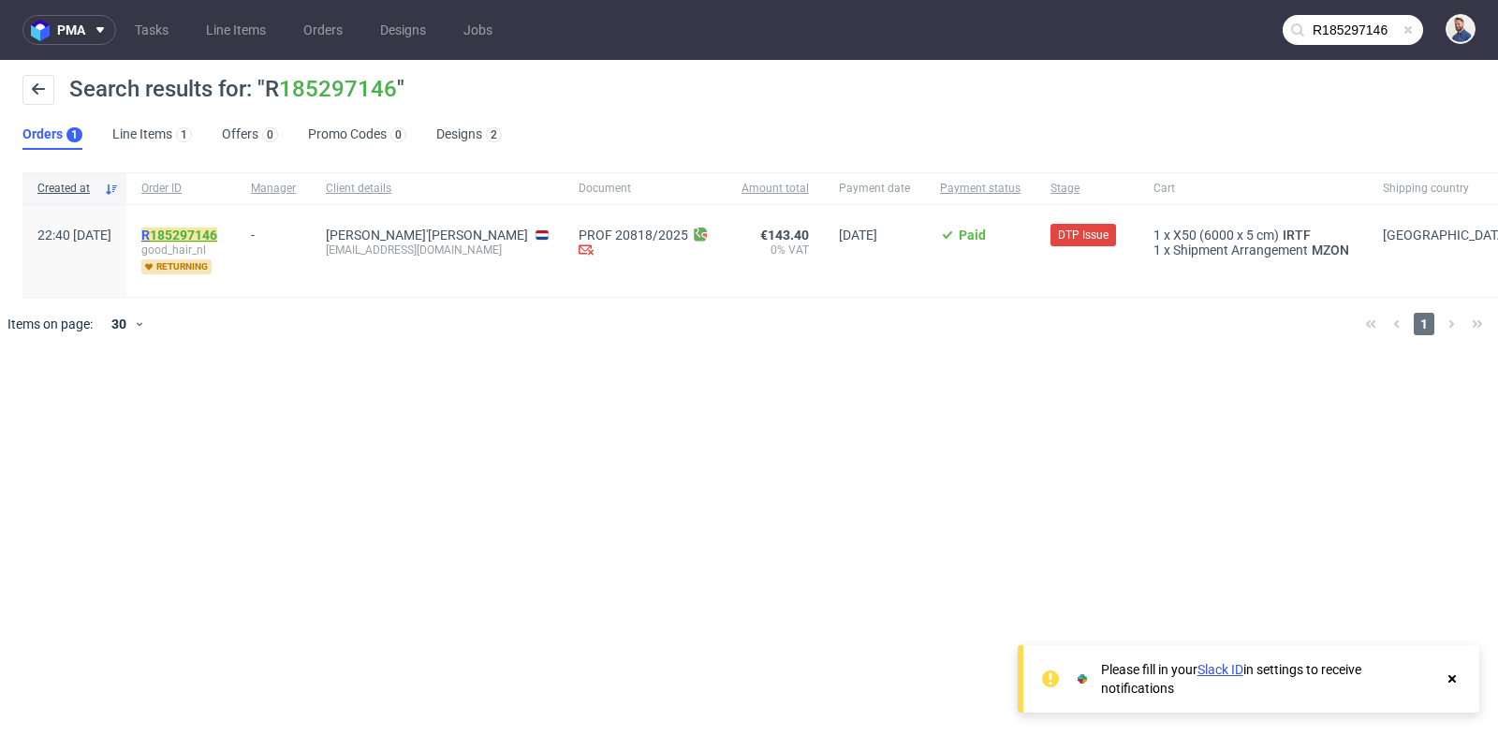
click at [217, 228] on link "185297146" at bounding box center [183, 235] width 67 height 15
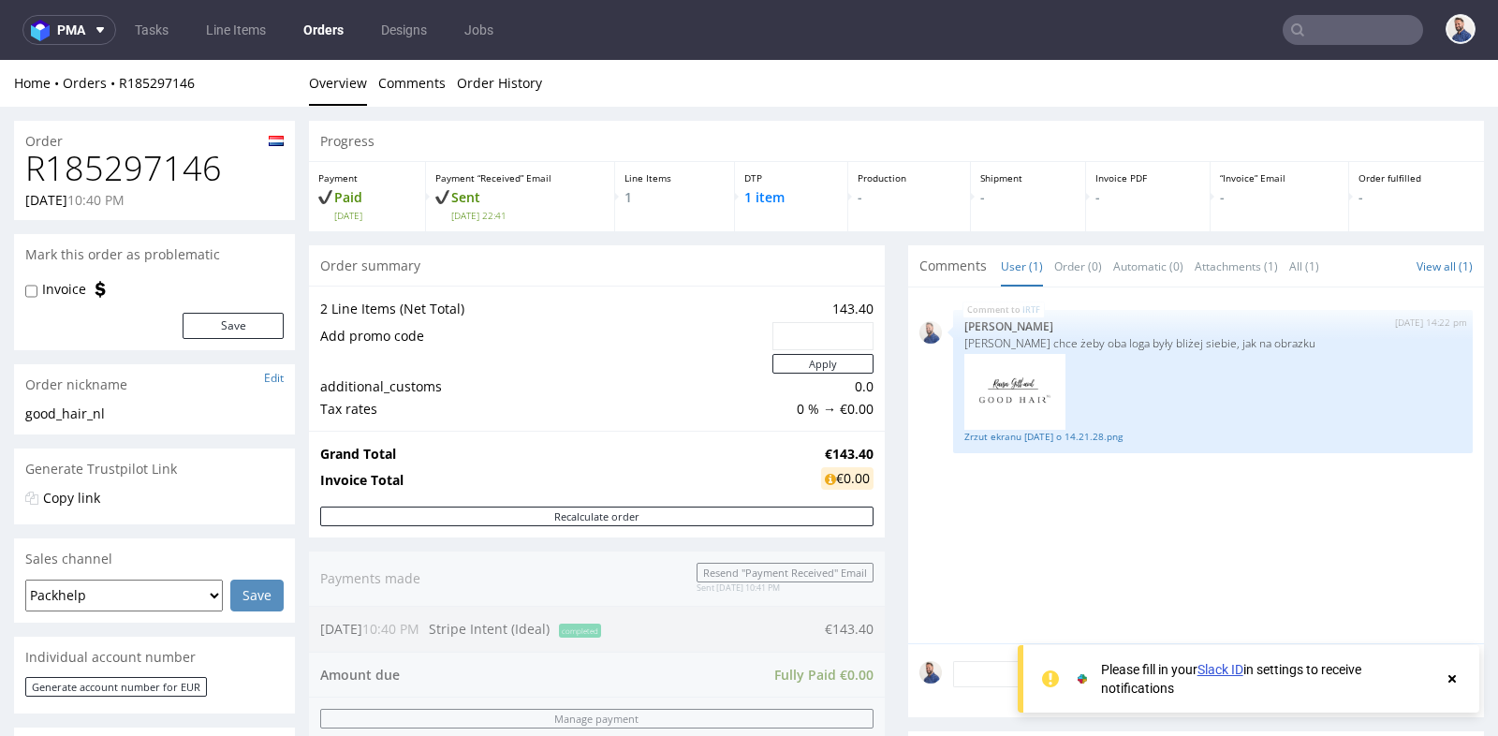
click at [883, 416] on div "Progress Payment Paid Sat 27 Sep Payment “Received” Email Sent Sat 27 Sep 22:41…" at bounding box center [896, 625] width 1175 height 1009
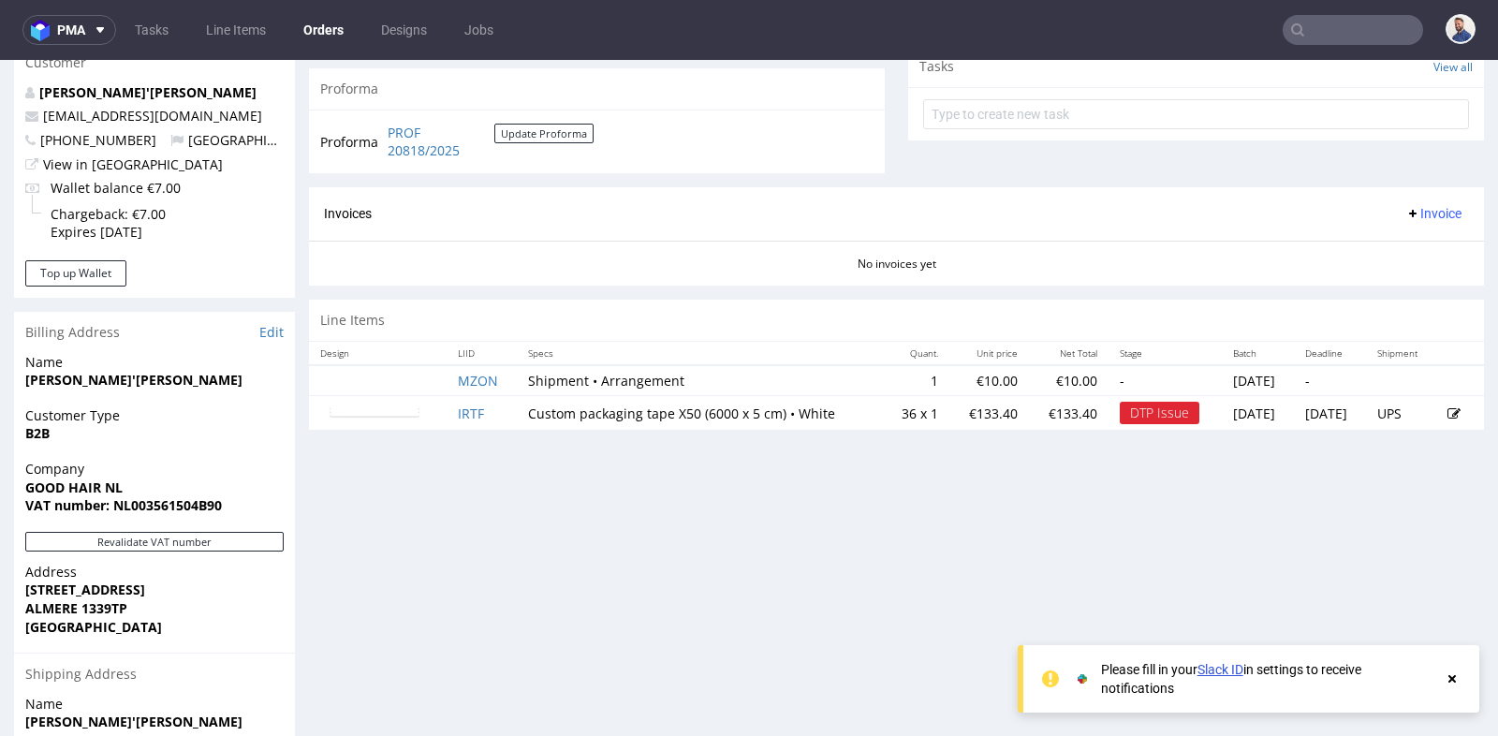
scroll to position [749, 0]
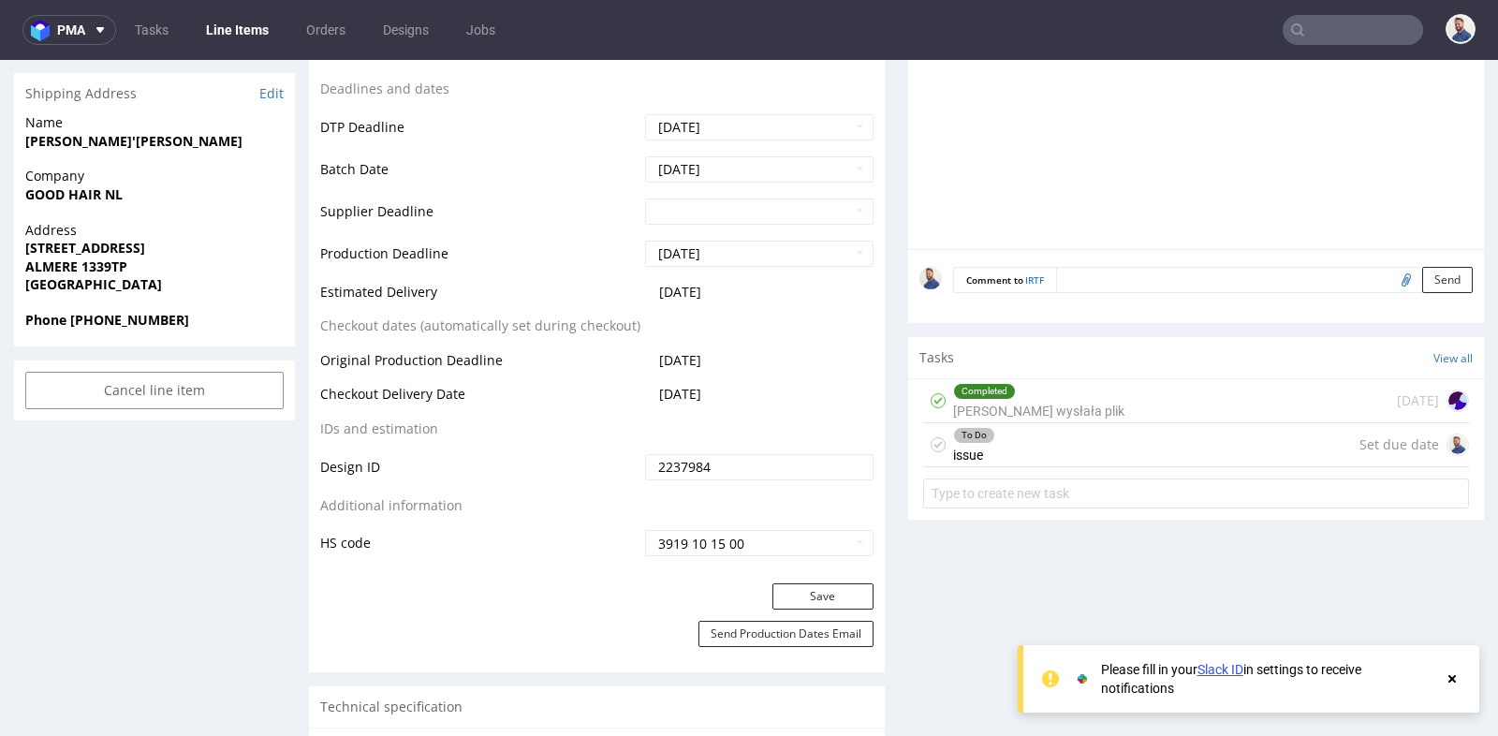
scroll to position [749, 0]
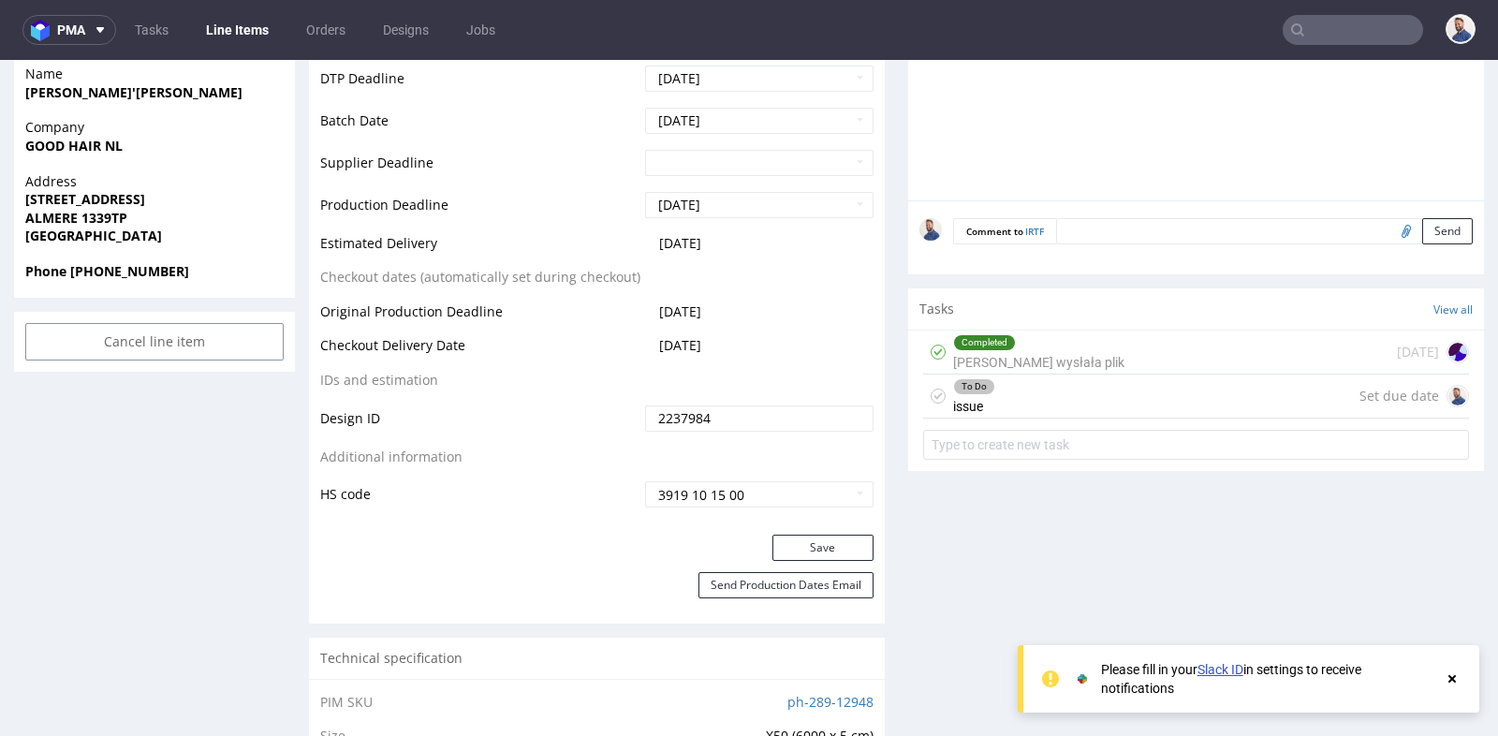
click at [1097, 389] on div "To Do issue Set due date" at bounding box center [1196, 397] width 546 height 44
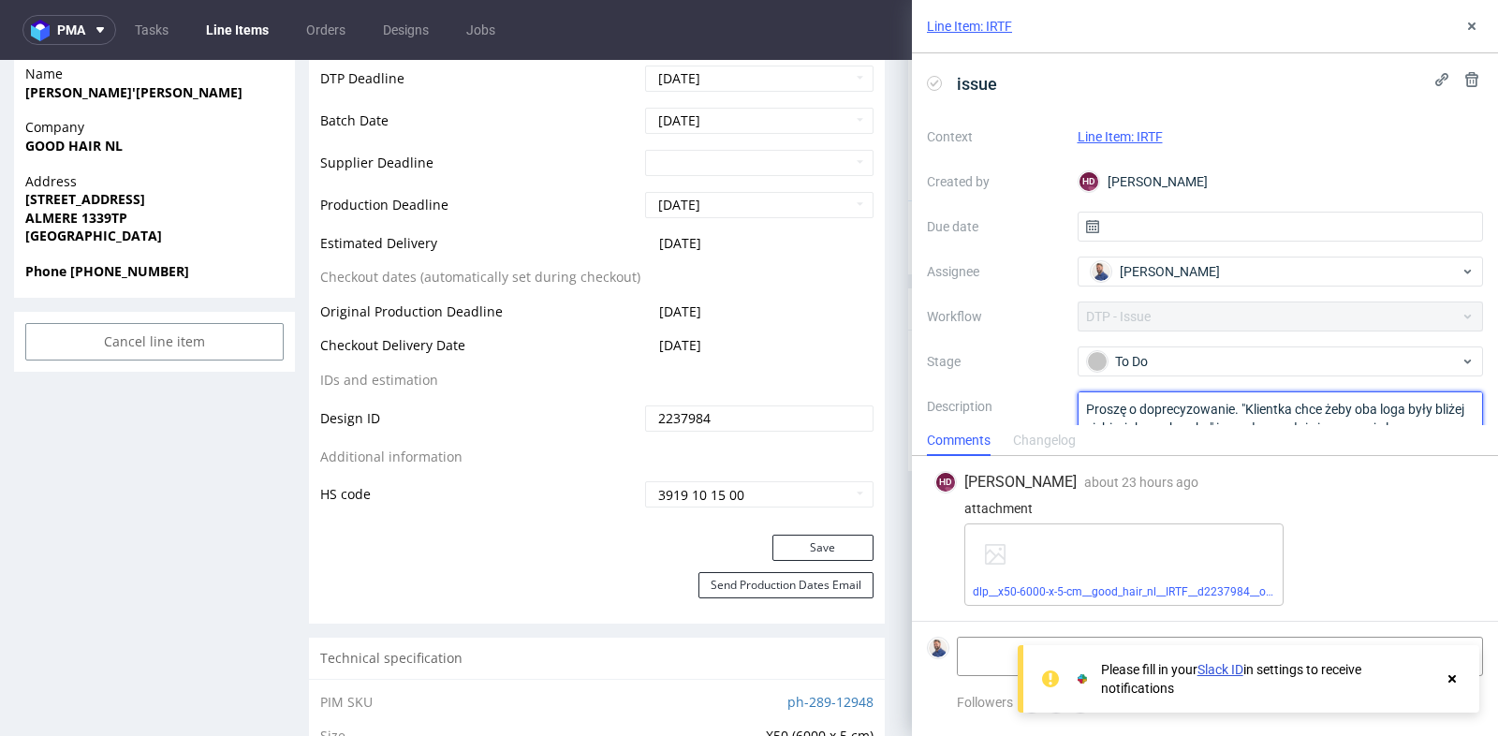
click at [1195, 419] on textarea "Proszę o doprecyzowanie. "Klientka chce żeby oba loga były bliżej siebie, jak n…" at bounding box center [1281, 436] width 406 height 90
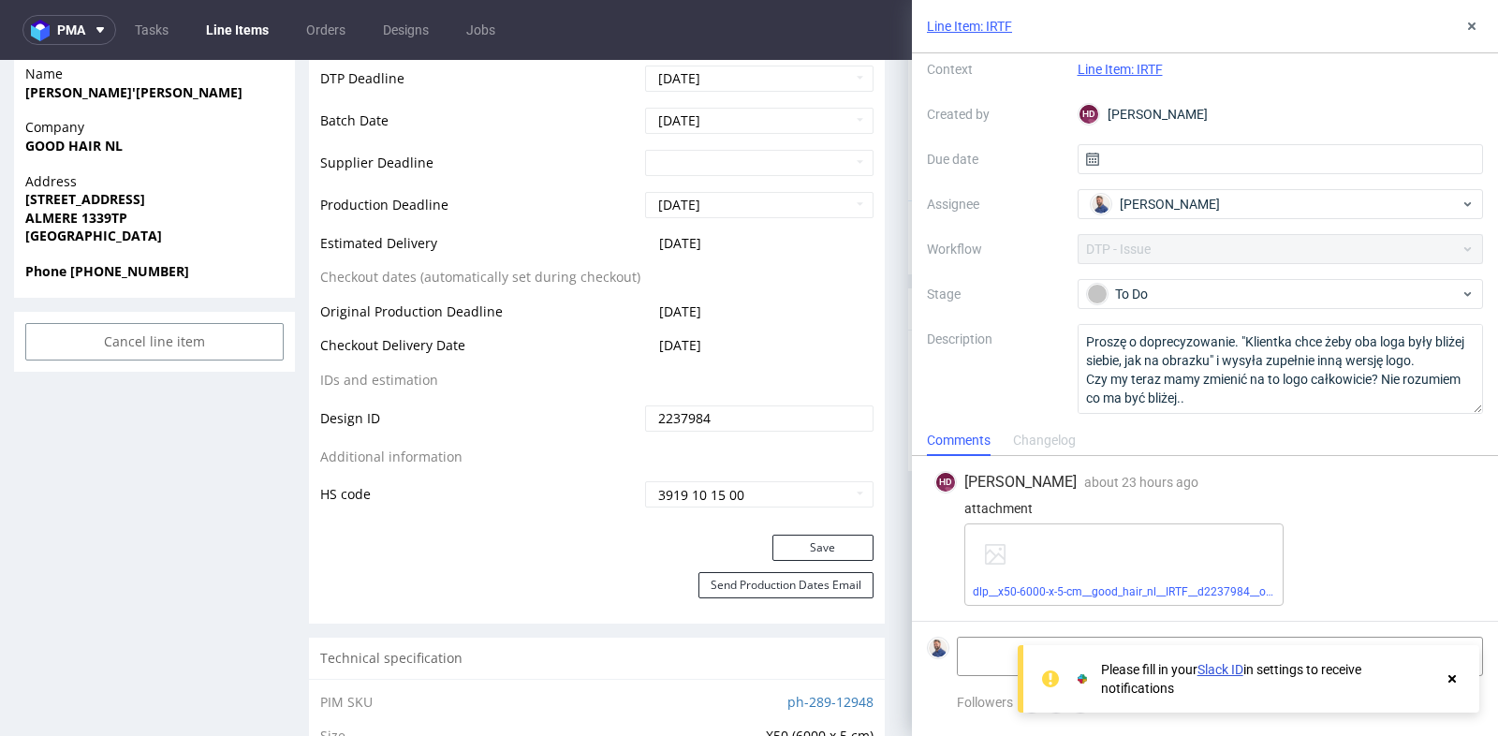
click at [1023, 654] on div "Please fill in your Slack ID in settings to receive notifications" at bounding box center [1249, 678] width 462 height 67
click at [996, 653] on textarea at bounding box center [1150, 656] width 384 height 37
type textarea "Client contacted"
click at [1451, 675] on icon at bounding box center [1452, 678] width 17 height 15
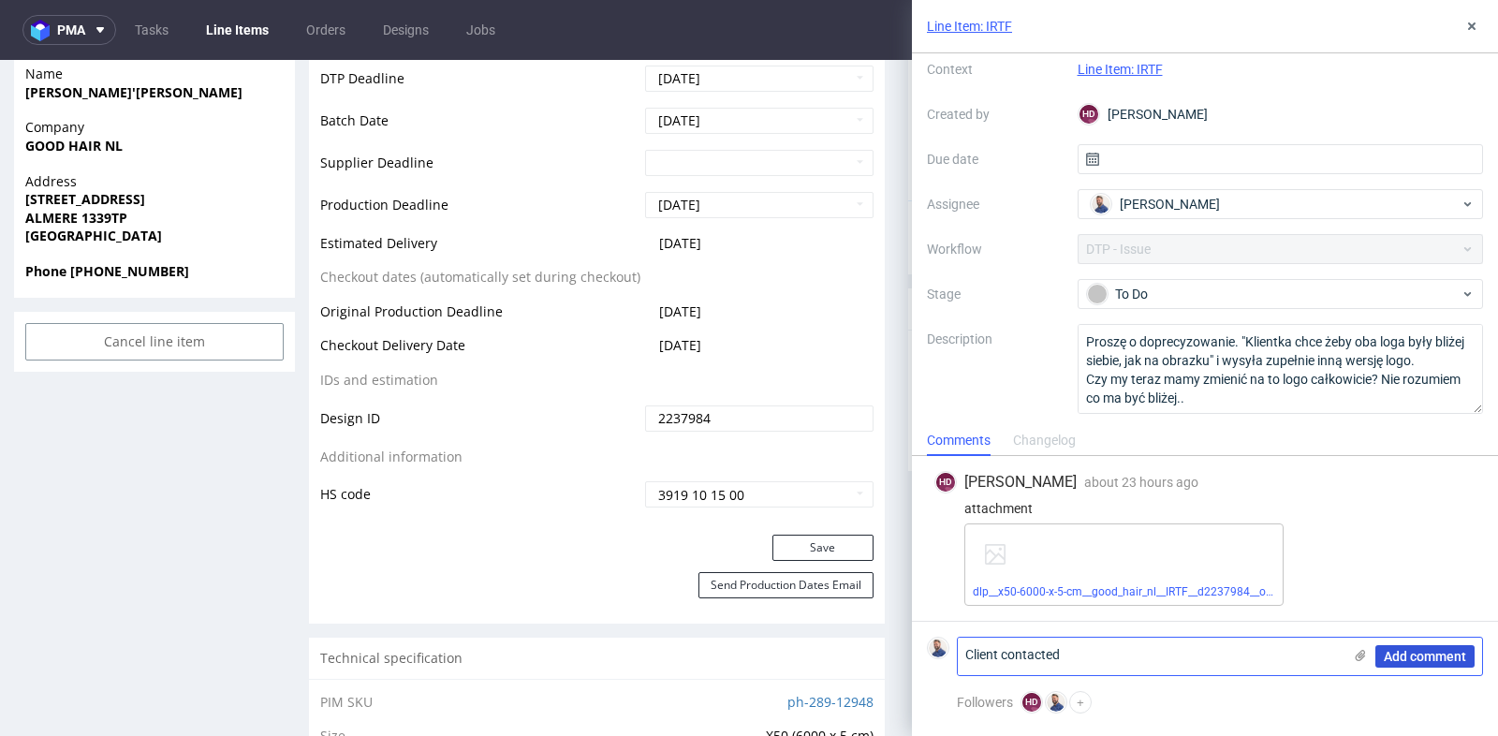
click at [1448, 648] on button "Add comment" at bounding box center [1424, 656] width 99 height 22
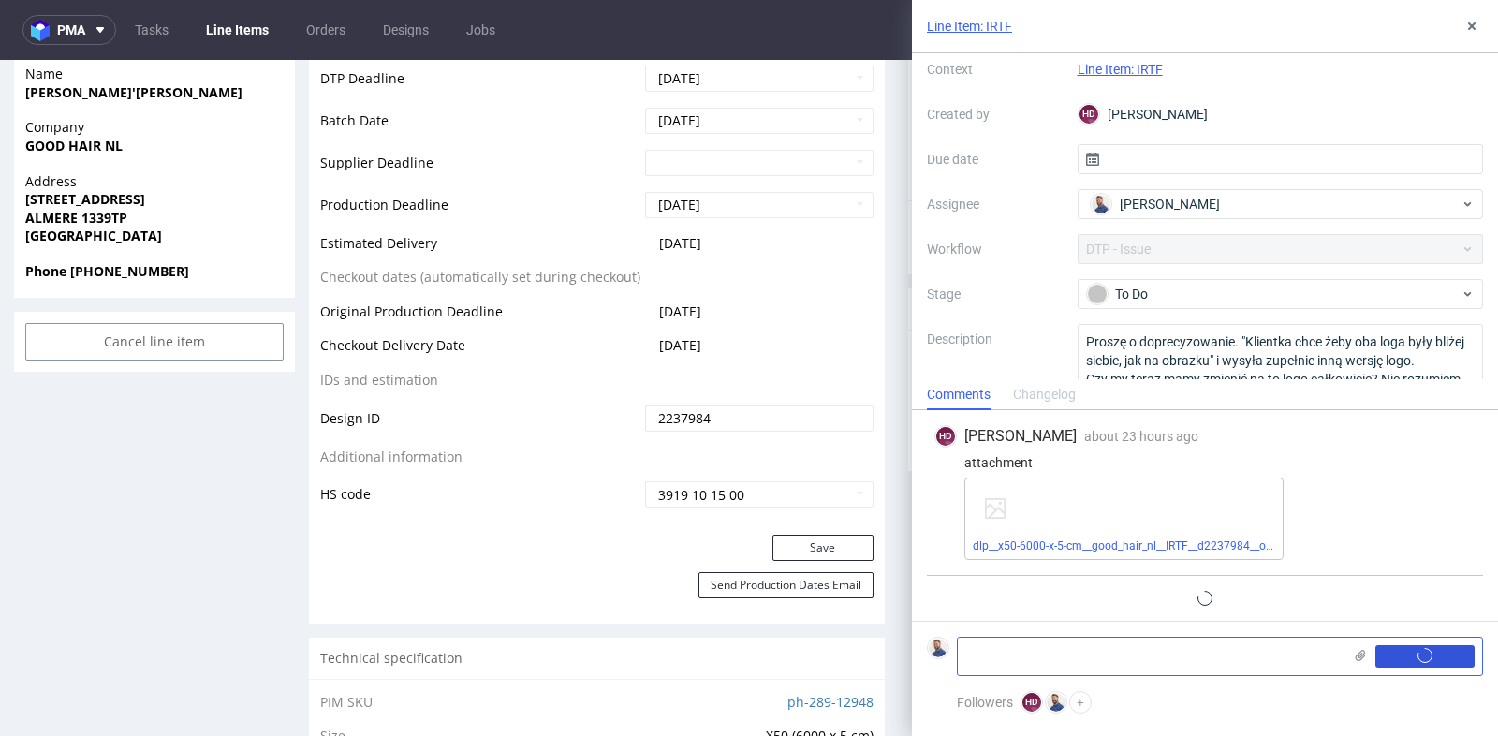
scroll to position [23, 0]
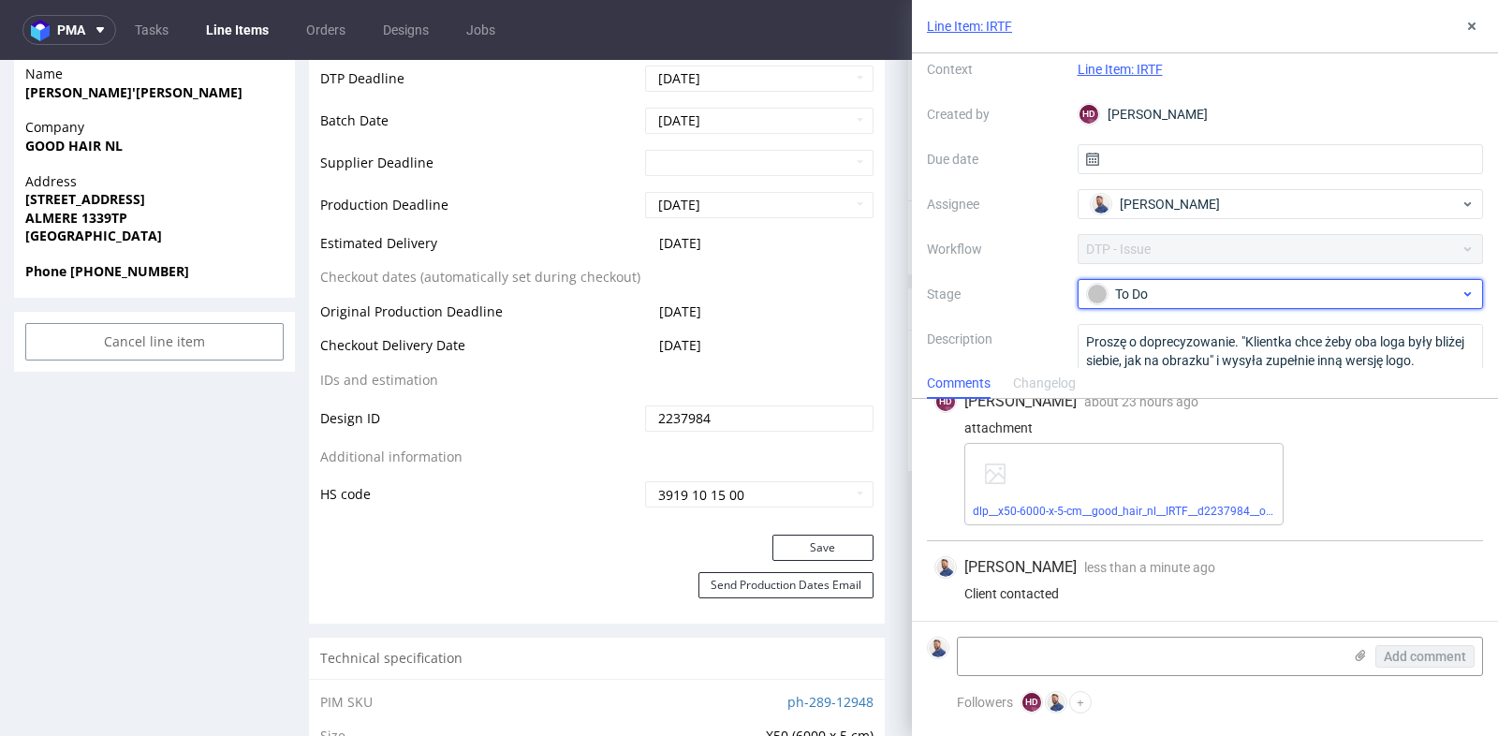
click at [1235, 301] on div "To Do" at bounding box center [1273, 294] width 373 height 21
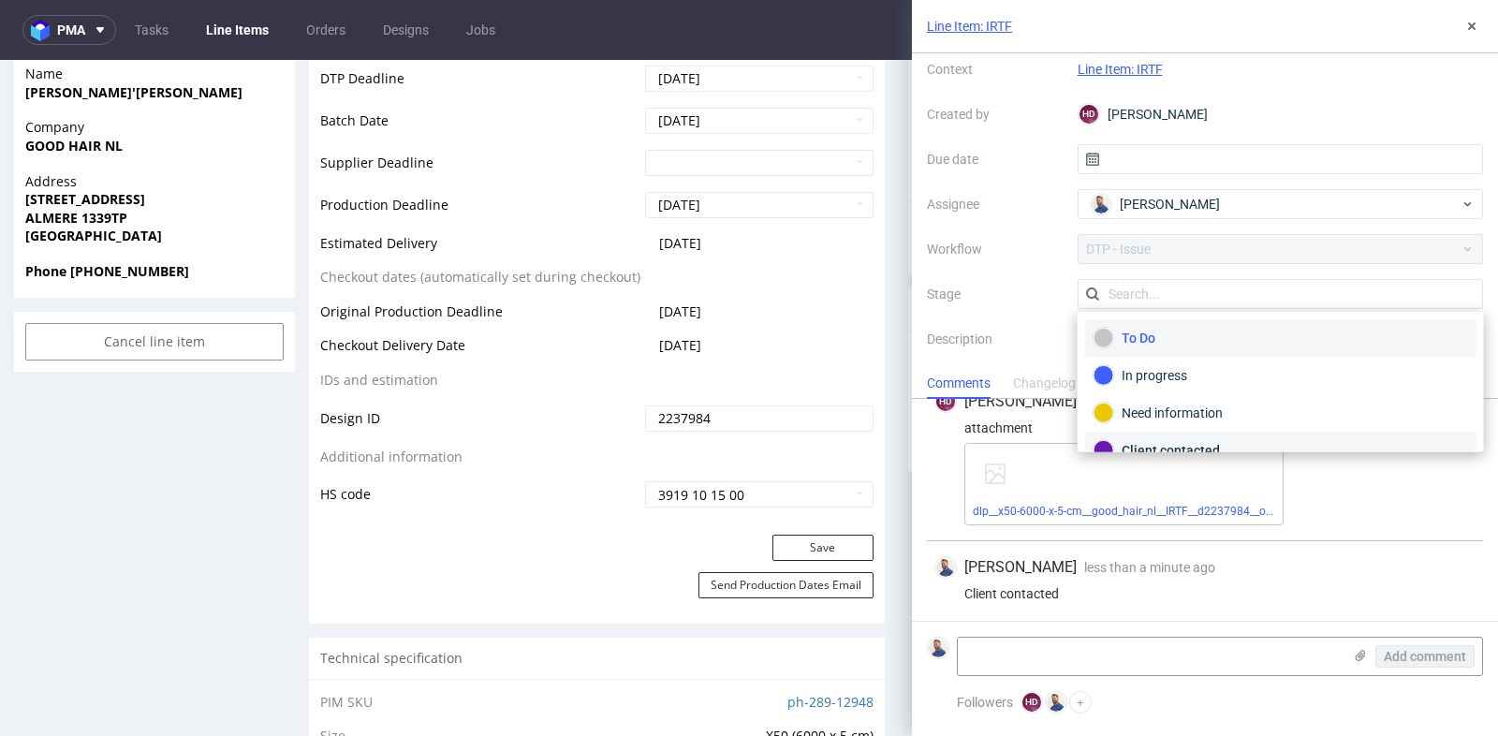
click at [1213, 436] on div "Client contacted" at bounding box center [1280, 450] width 391 height 37
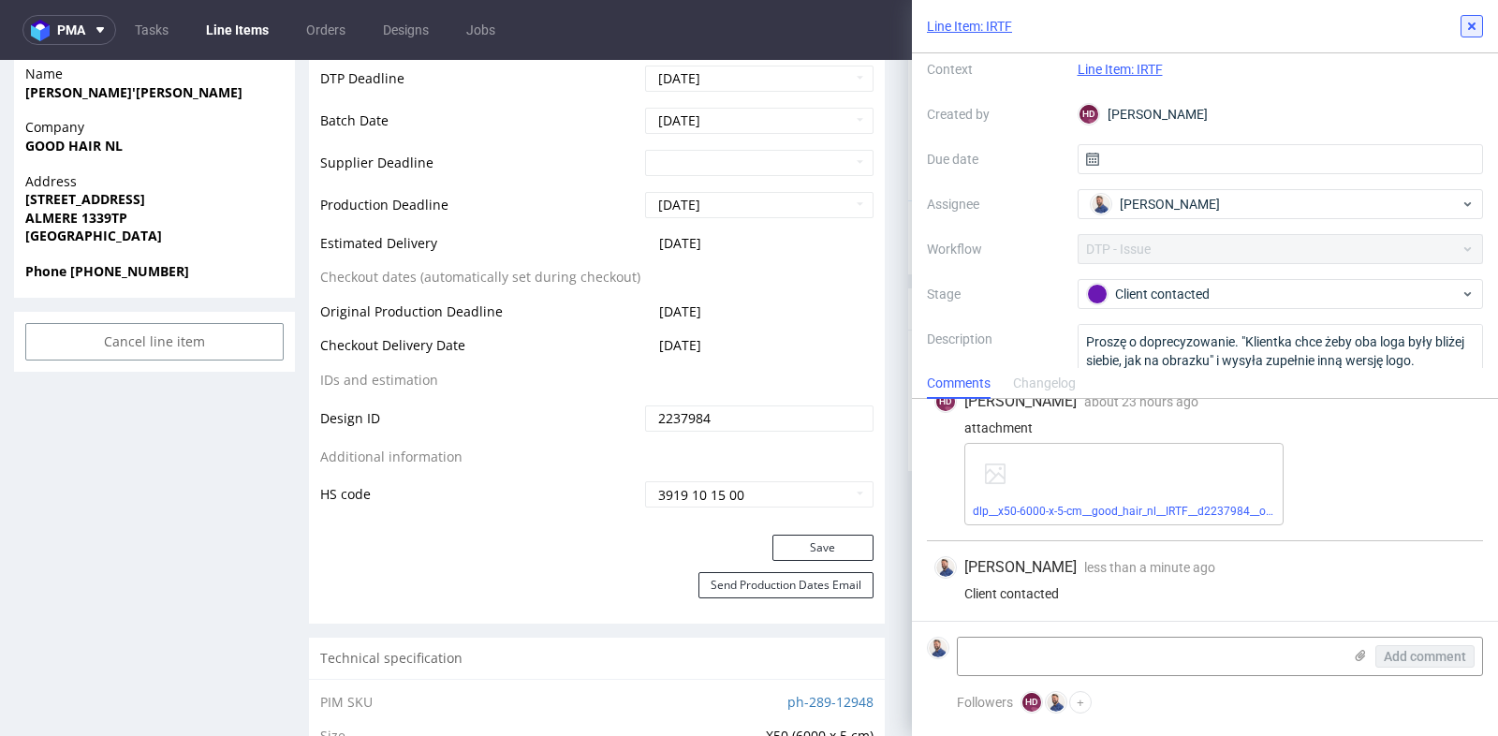
click at [1474, 22] on use at bounding box center [1471, 25] width 7 height 7
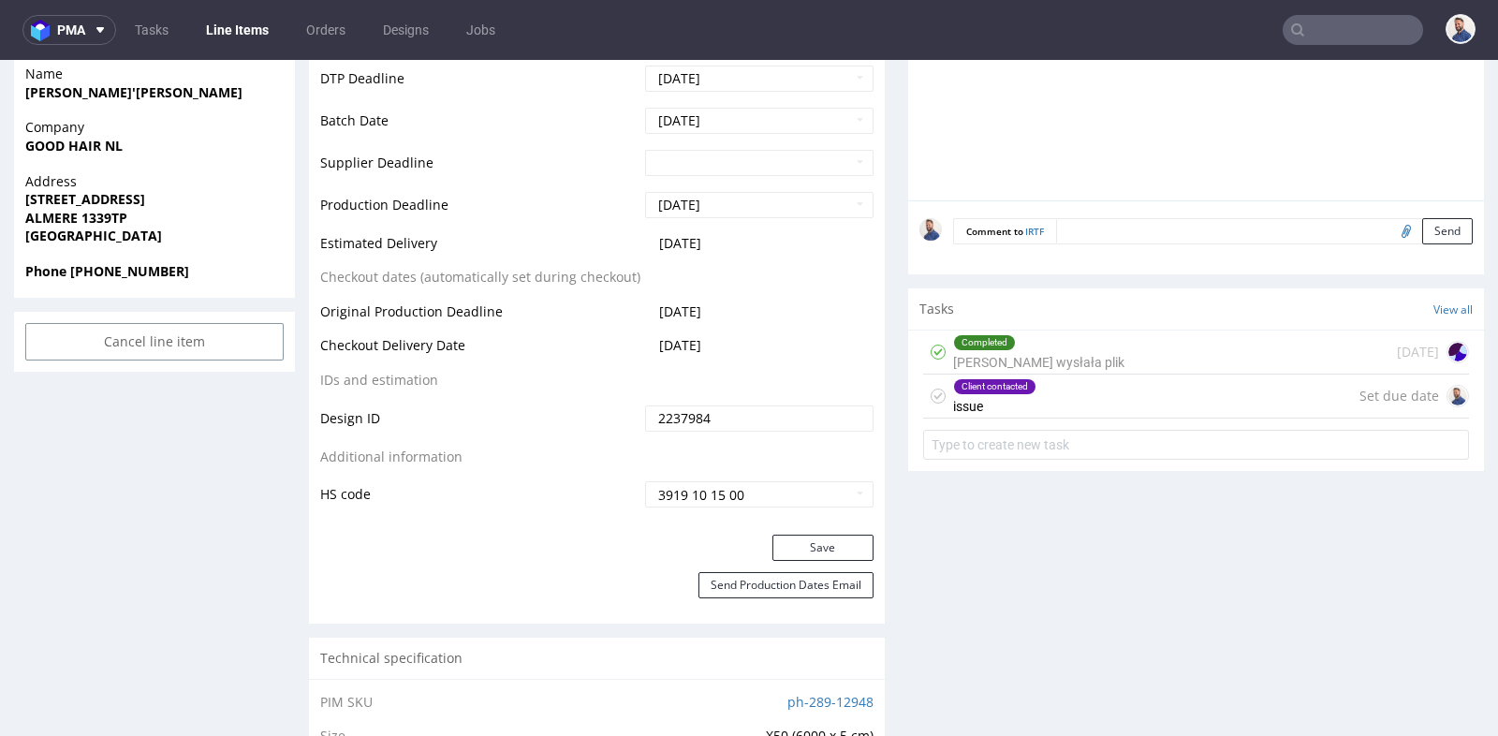
click at [1308, 32] on input "text" at bounding box center [1353, 30] width 140 height 30
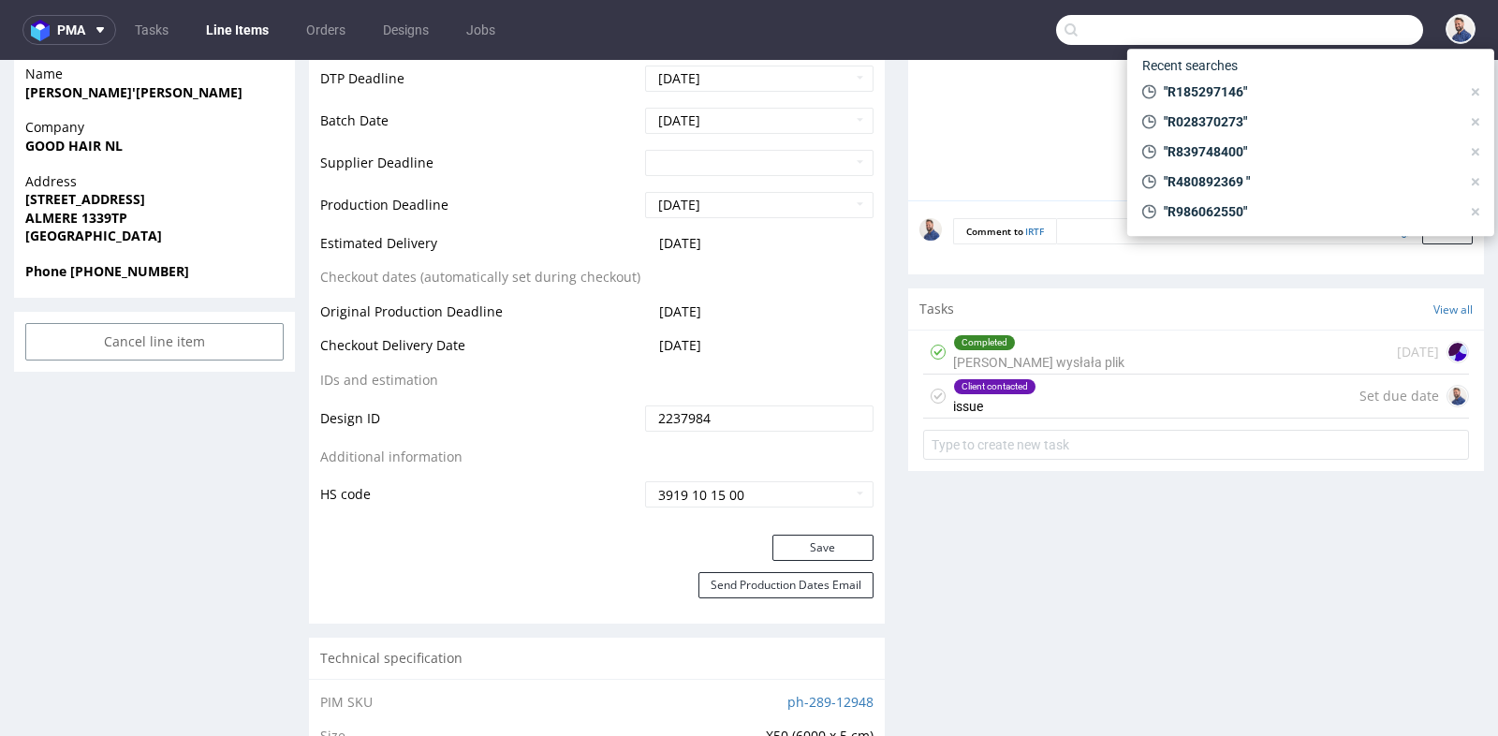
paste input "[PERSON_NAME][EMAIL_ADDRESS][DOMAIN_NAME]"
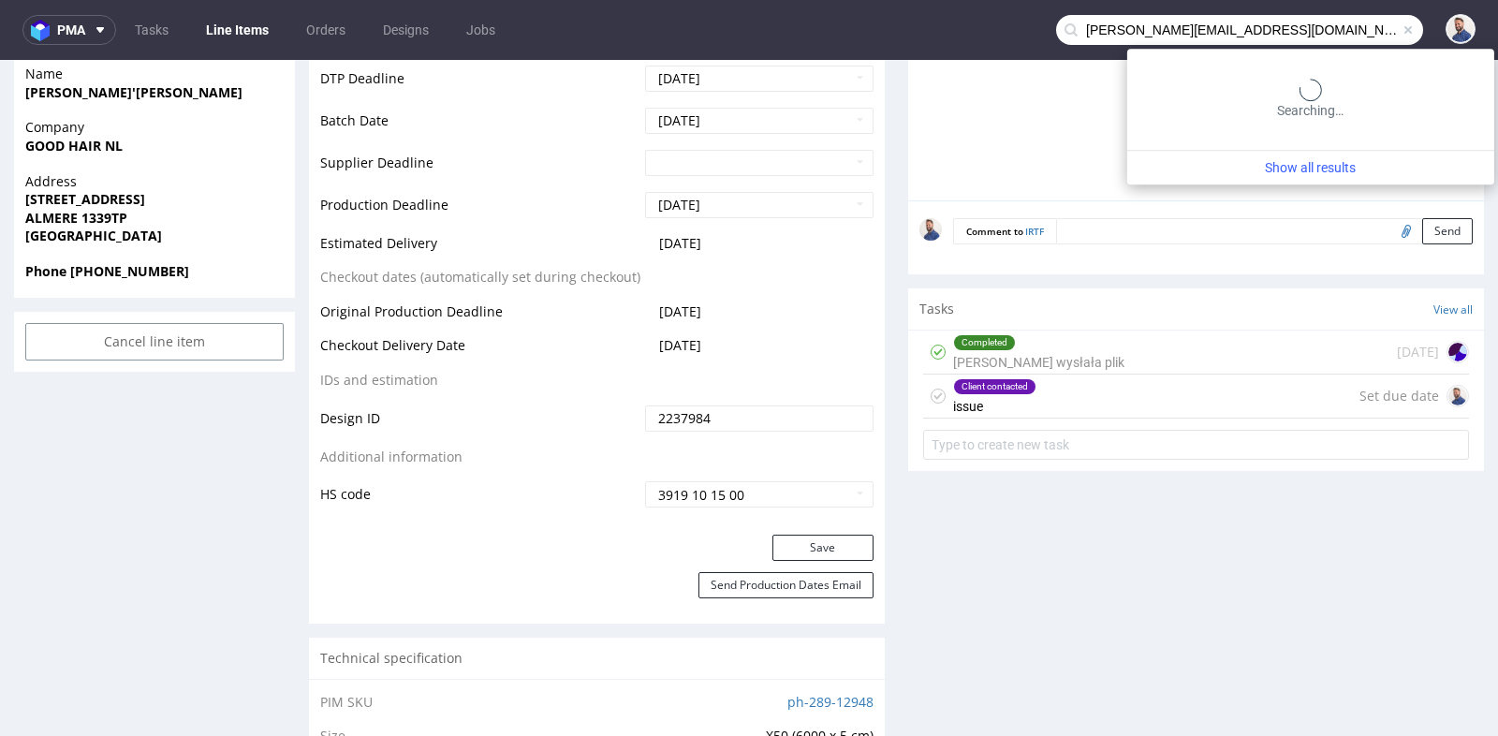
type input "[PERSON_NAME][EMAIL_ADDRESS][DOMAIN_NAME]"
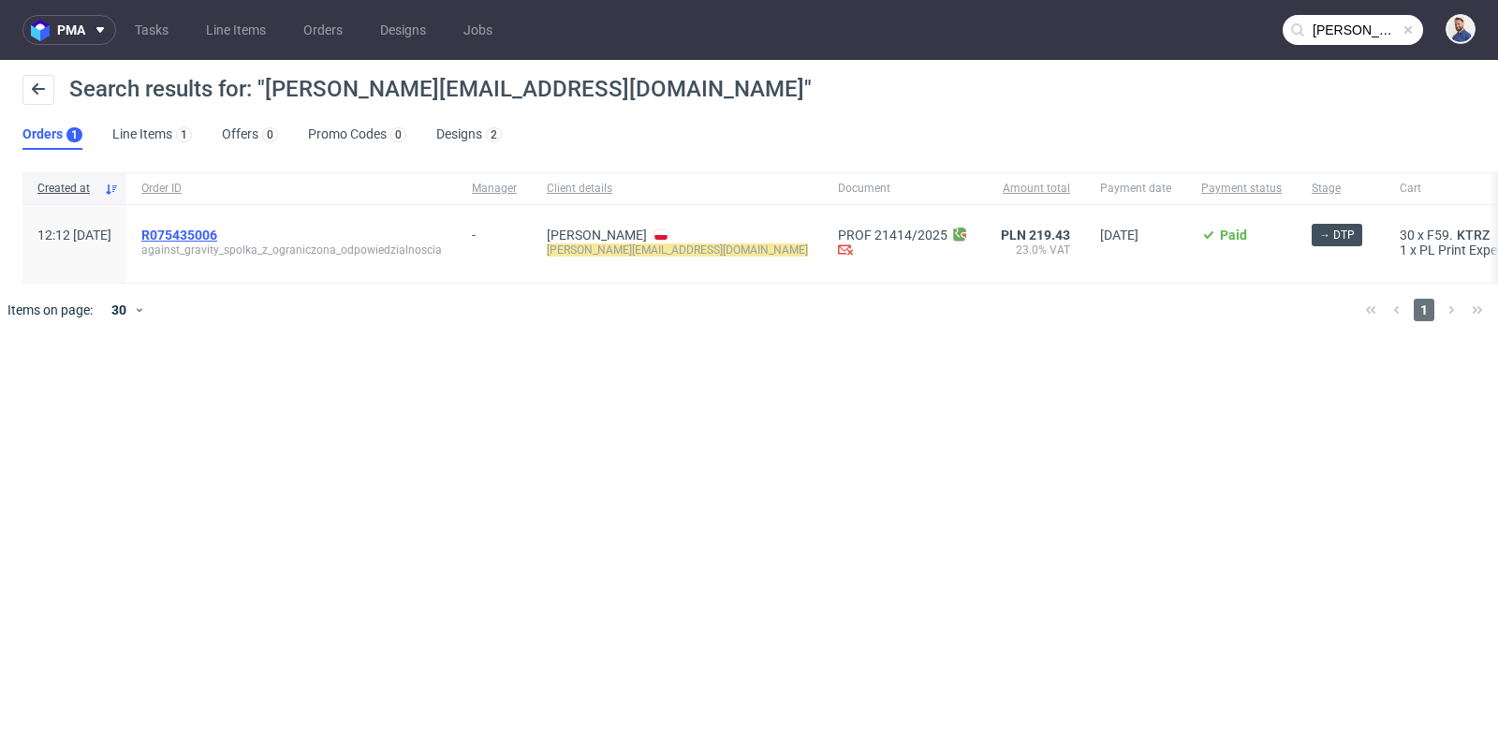
click at [217, 233] on span "R075435006" at bounding box center [179, 235] width 76 height 15
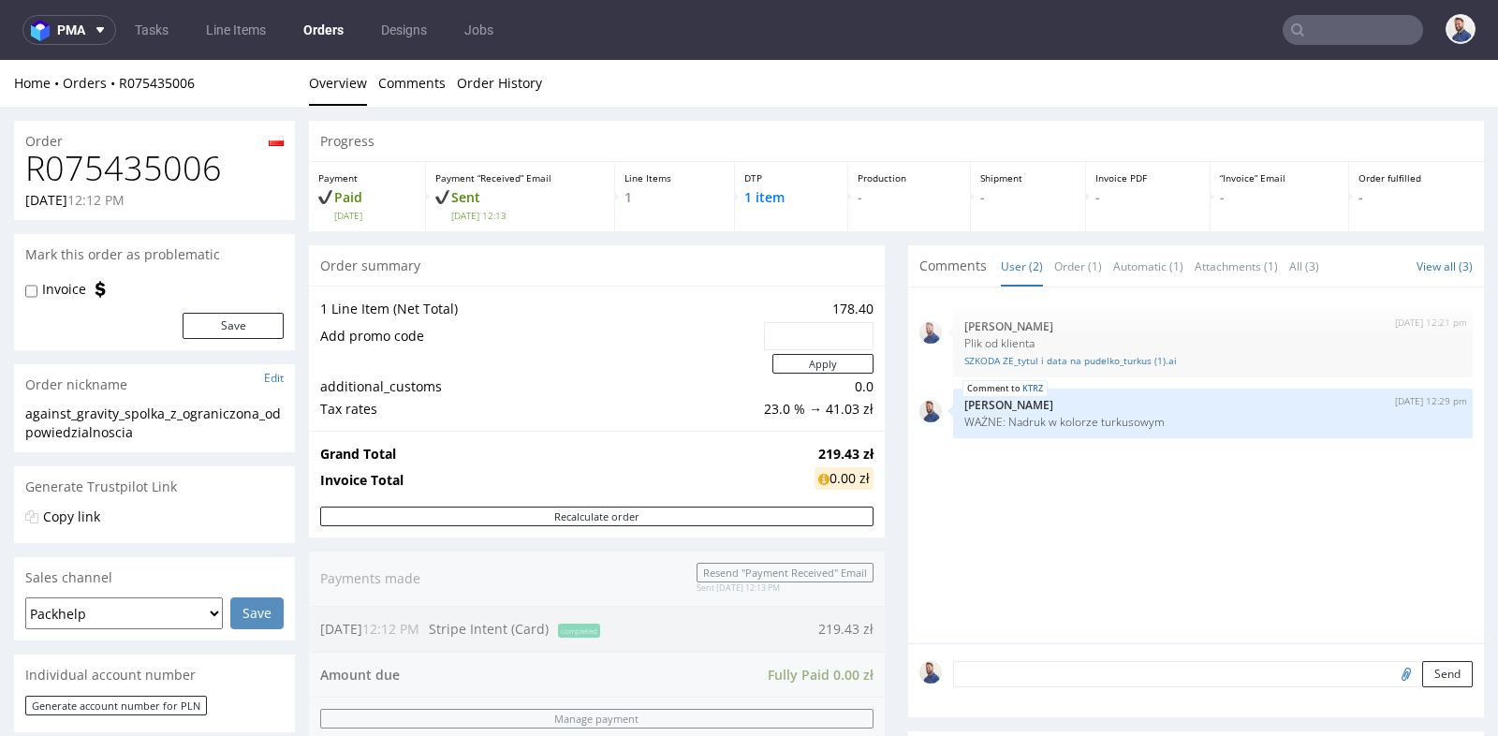
click at [888, 390] on div "Progress Payment Paid [DATE] Payment “Received” Email Sent [DATE] 12:13 Line It…" at bounding box center [896, 661] width 1175 height 1080
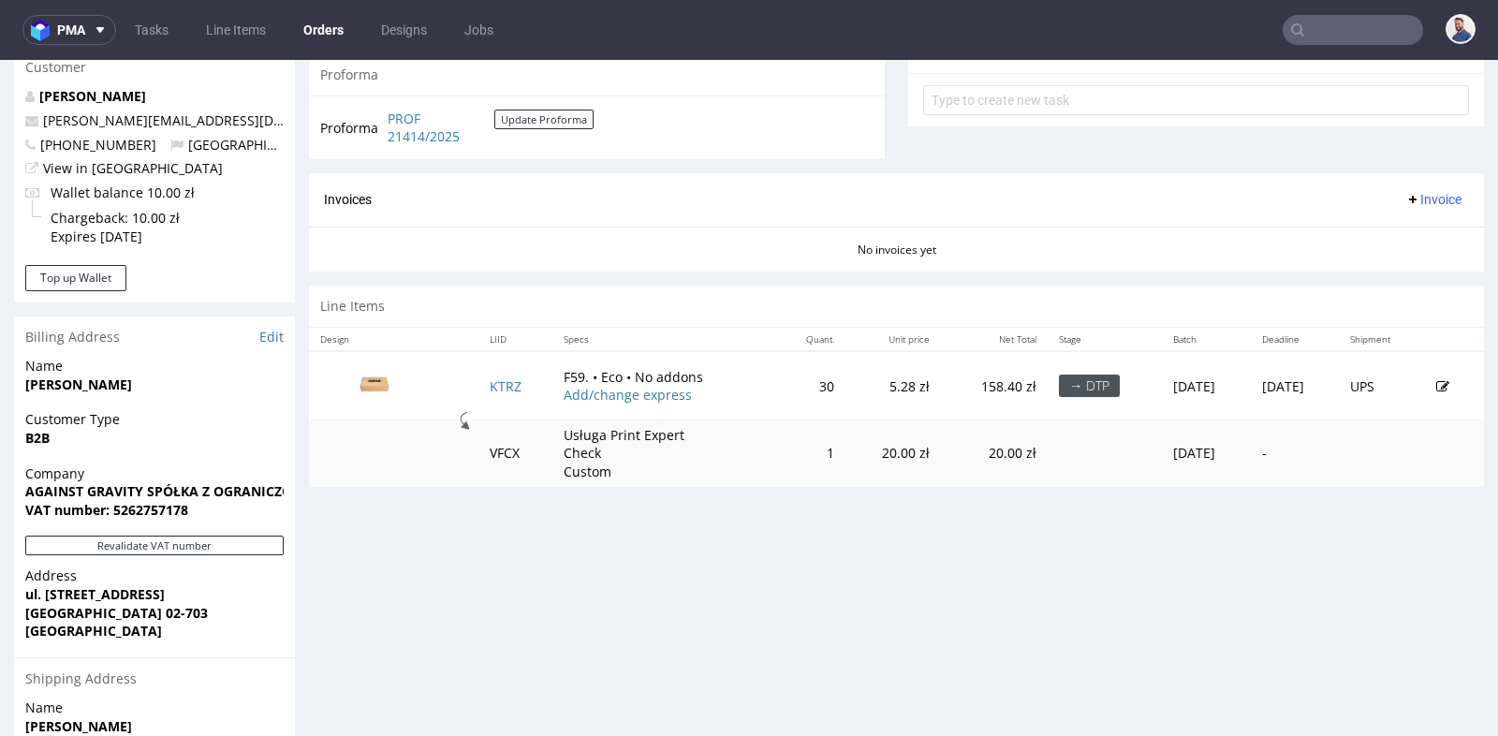
scroll to position [707, 0]
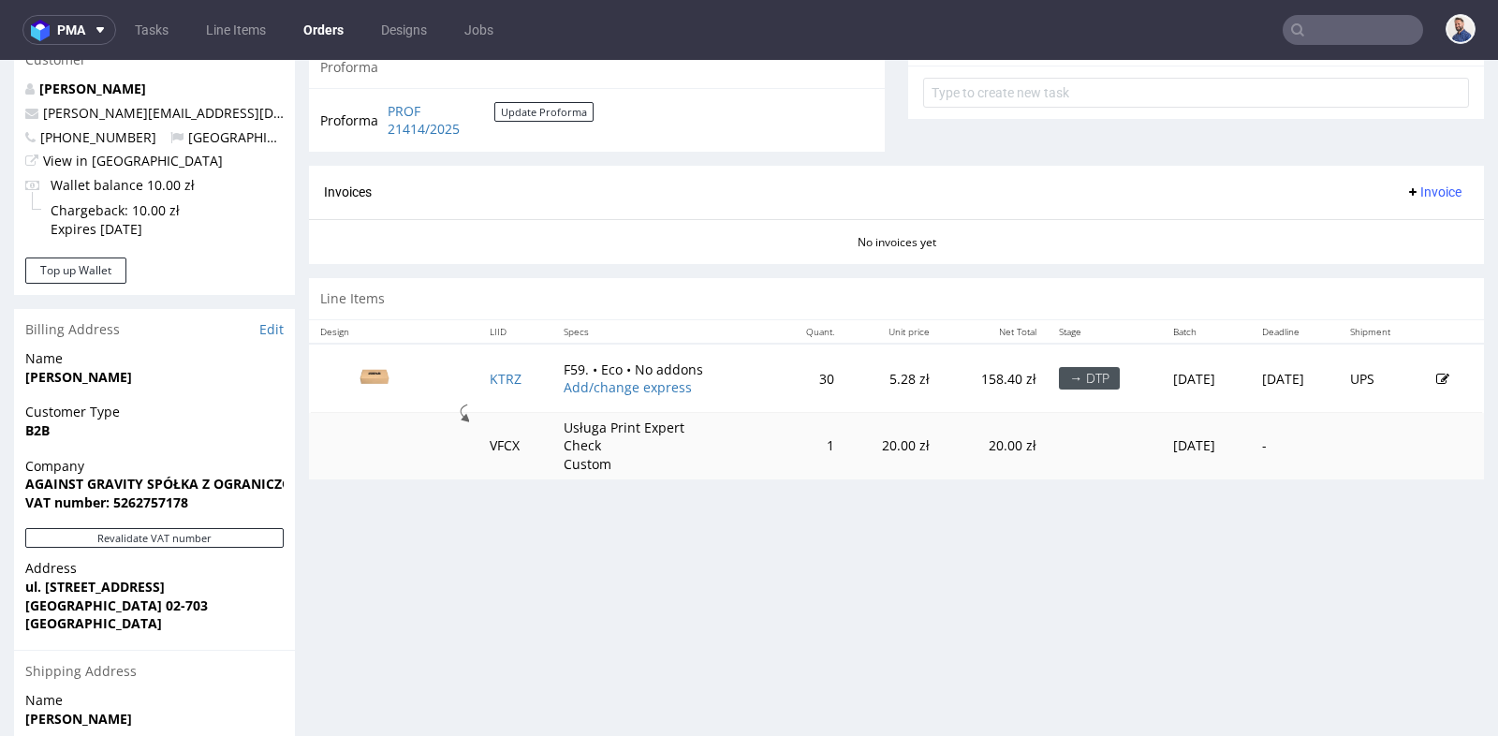
click at [776, 353] on td "30" at bounding box center [810, 378] width 69 height 69
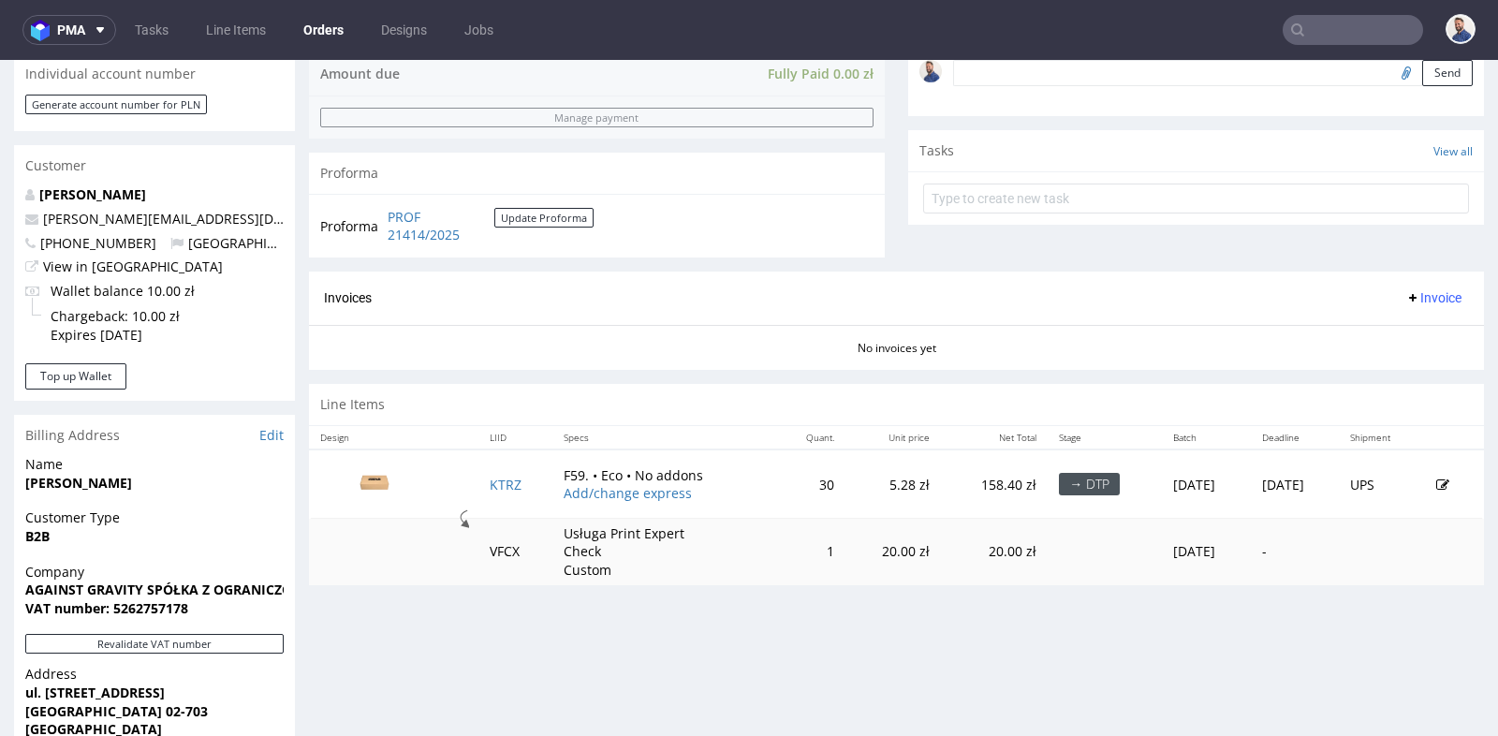
scroll to position [624, 0]
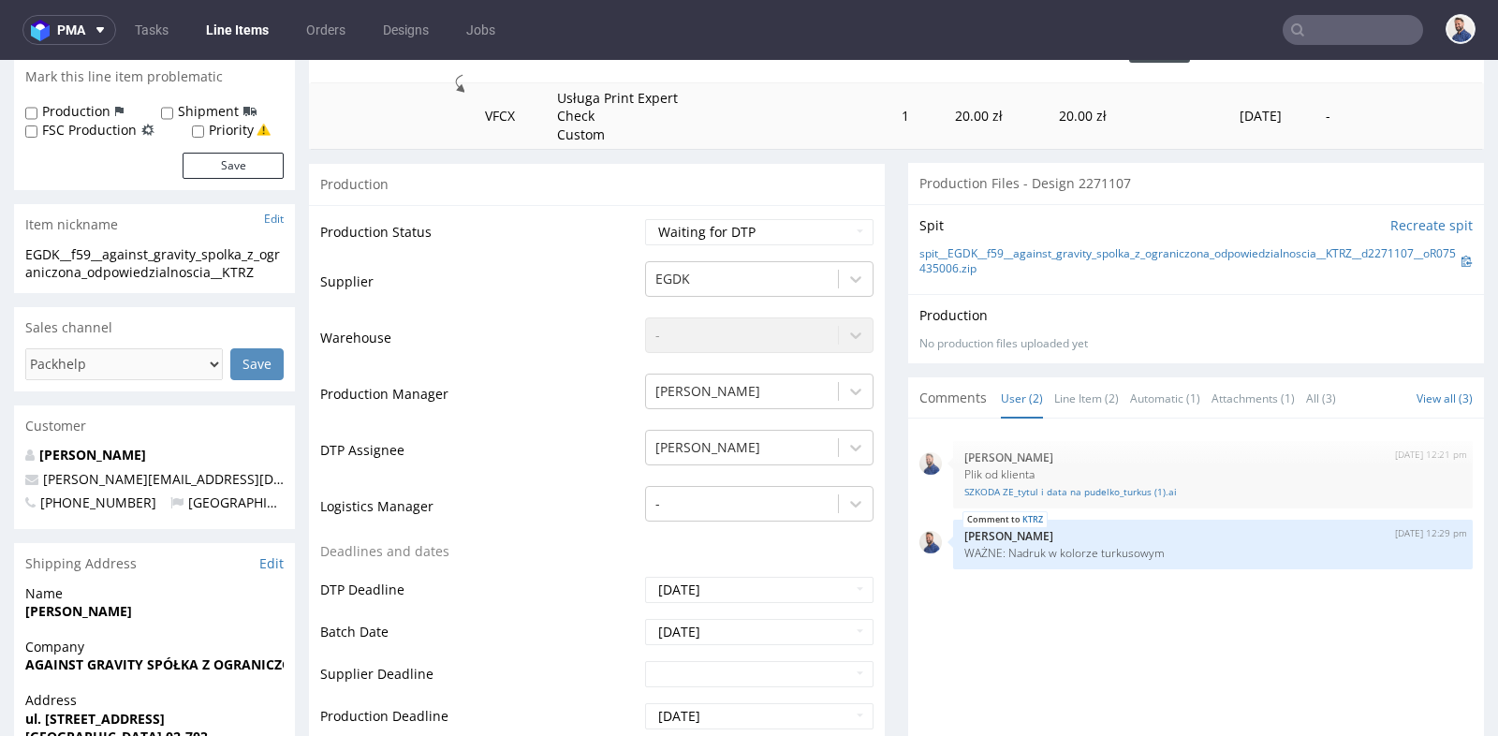
scroll to position [291, 0]
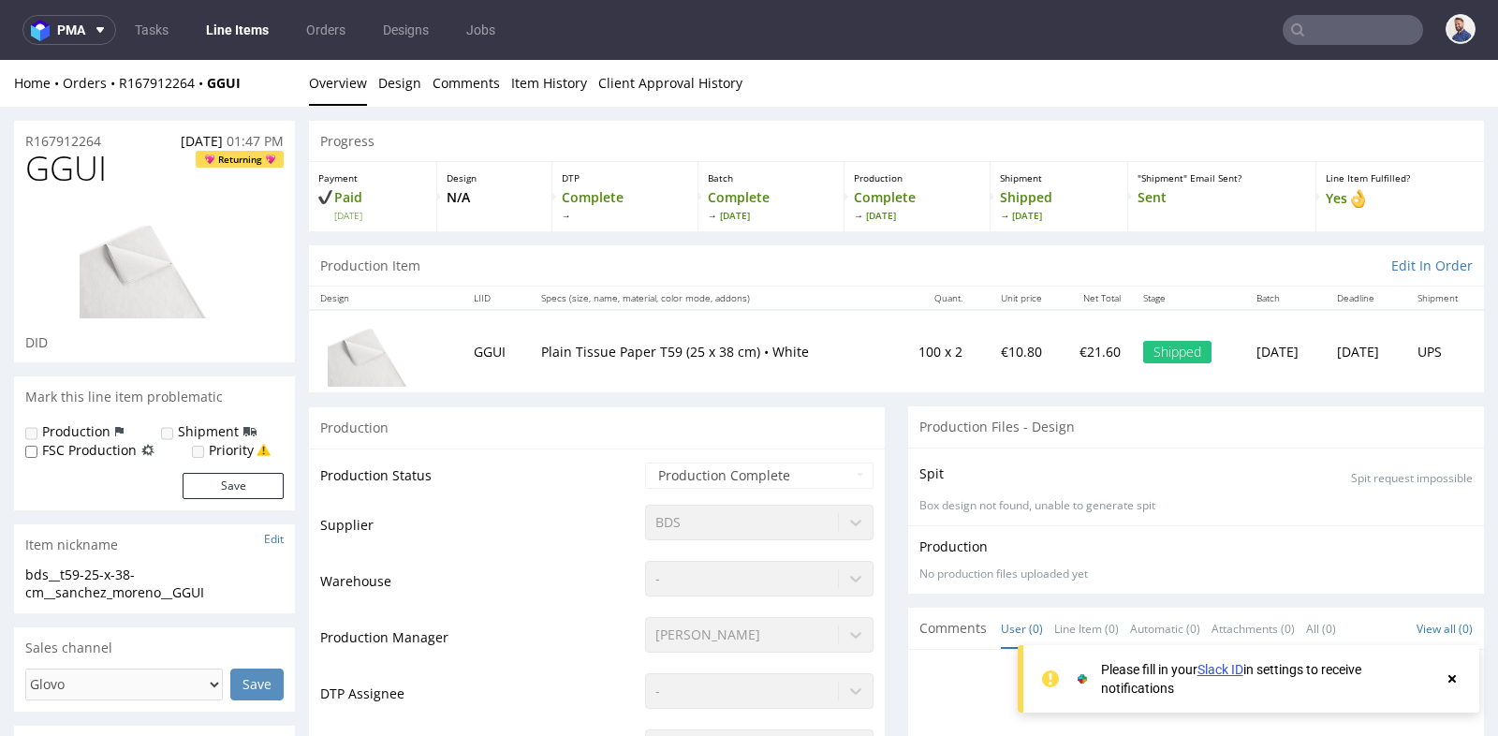
click at [1348, 11] on nav "pma Tasks Line Items Orders Designs Jobs" at bounding box center [749, 30] width 1498 height 60
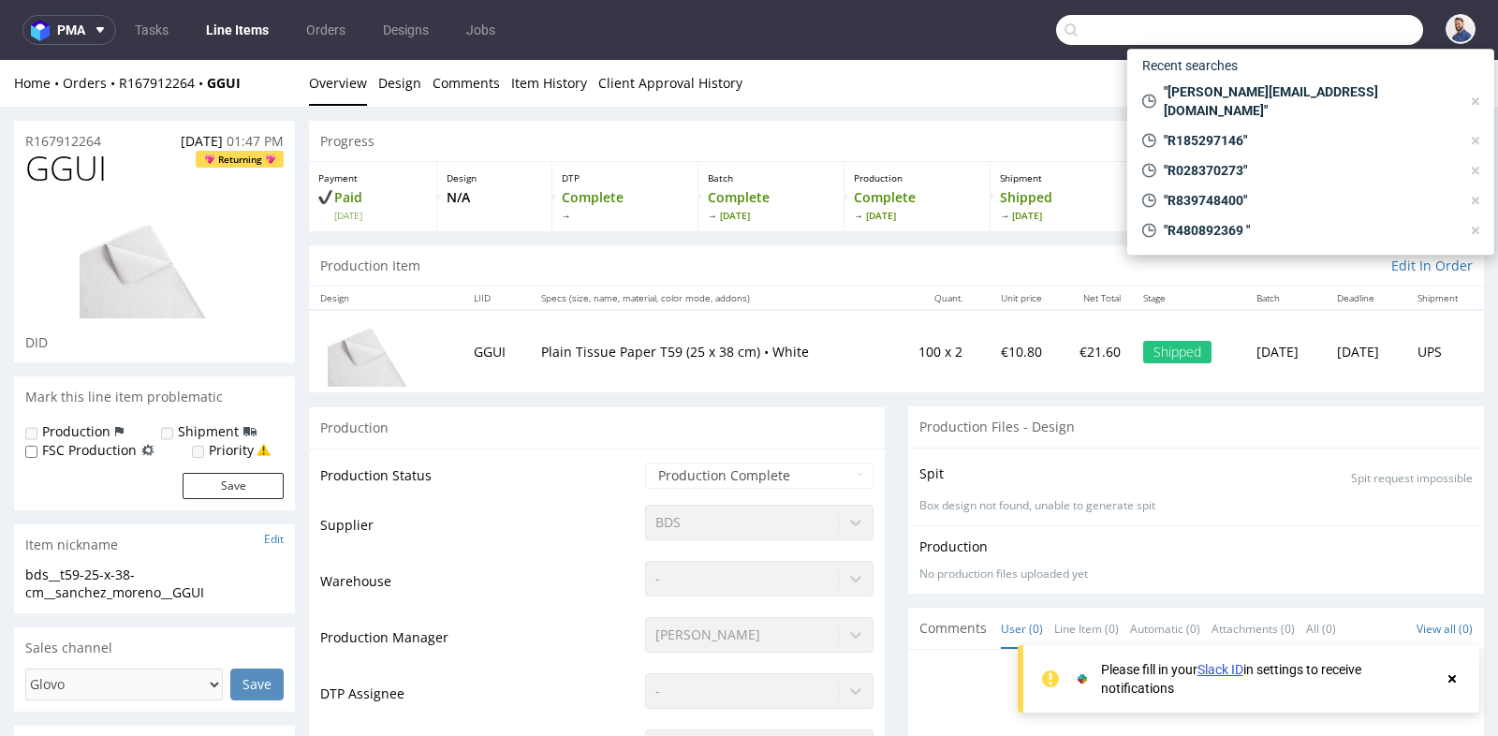
click at [1346, 36] on input "text" at bounding box center [1239, 30] width 367 height 30
paste input "[PERSON_NAME][EMAIL_ADDRESS][DOMAIN_NAME]"
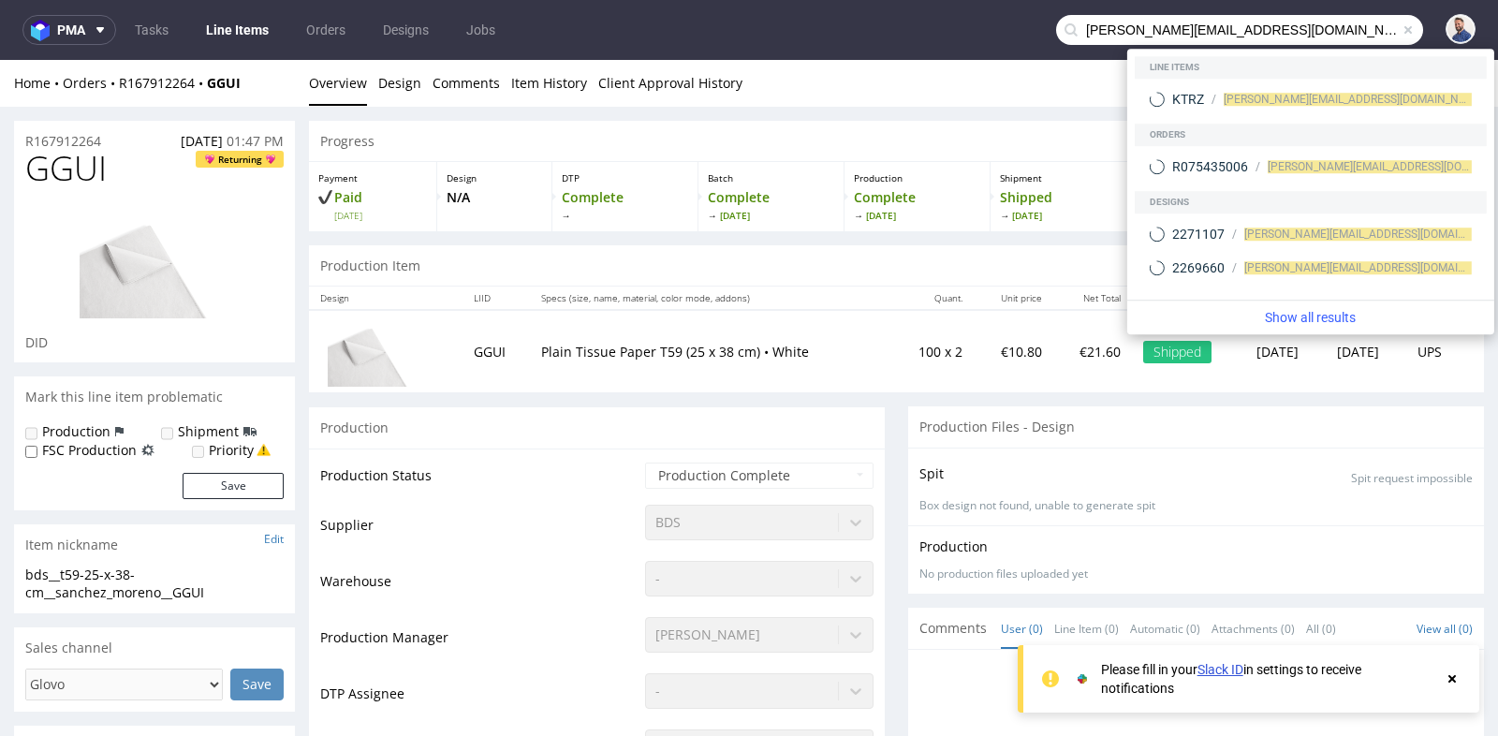
type input "[PERSON_NAME][EMAIL_ADDRESS][DOMAIN_NAME]"
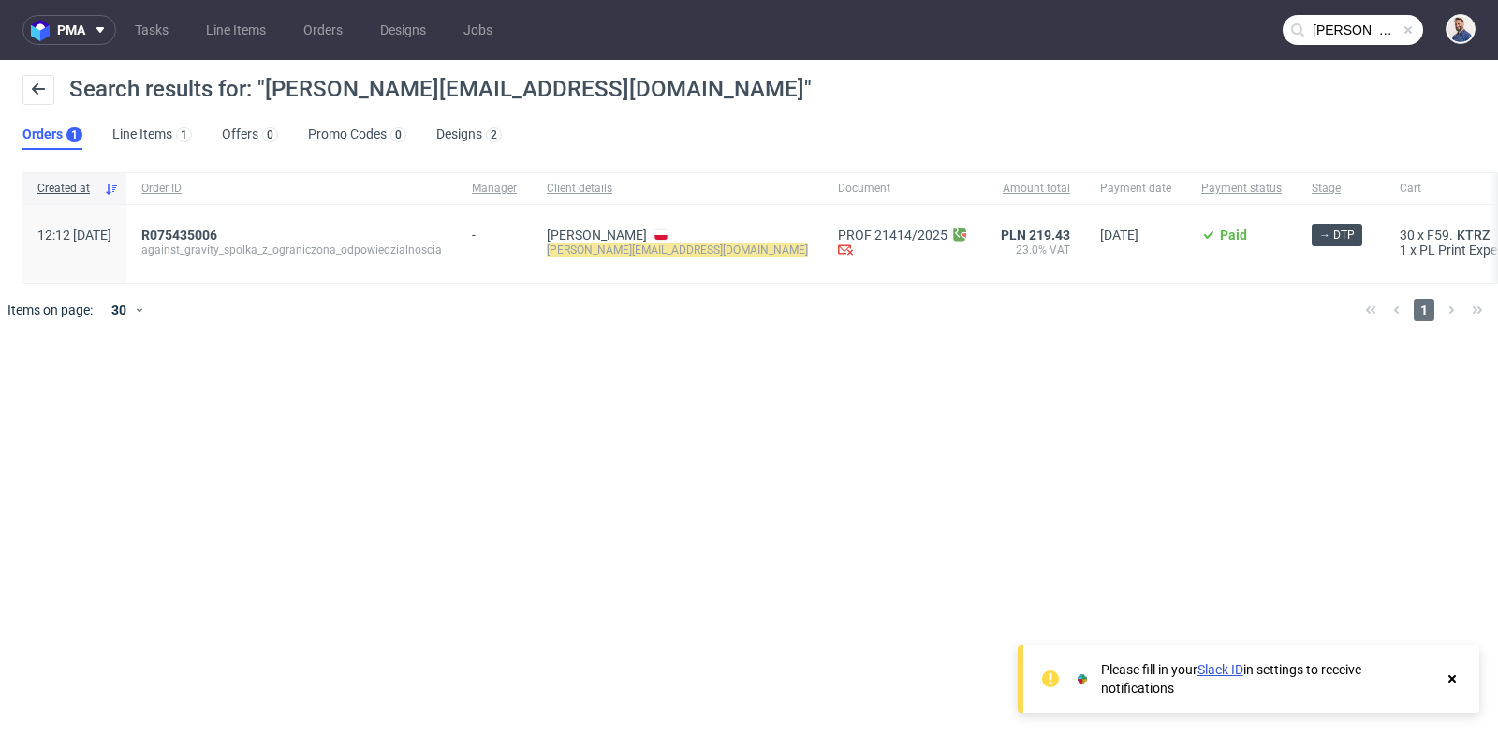
click at [231, 225] on div "R075435006 against_gravity_spolka_z_ograniczona_odpowiedzialnoscia" at bounding box center [291, 244] width 331 height 78
click at [217, 233] on span "R075435006" at bounding box center [179, 235] width 76 height 15
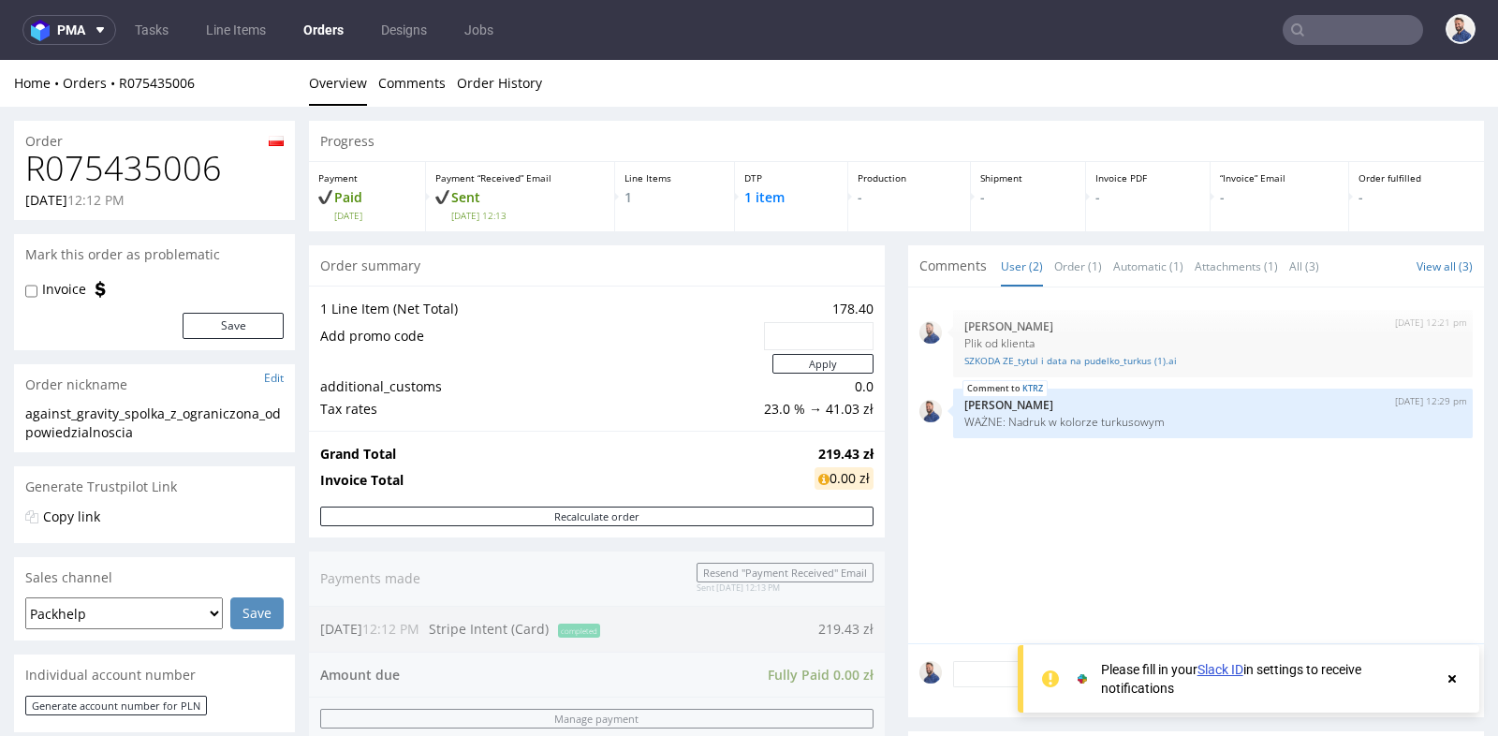
click at [878, 413] on div "Progress Payment Paid [DATE] Payment “Received” Email Sent [DATE] 12:13 Line It…" at bounding box center [896, 661] width 1175 height 1080
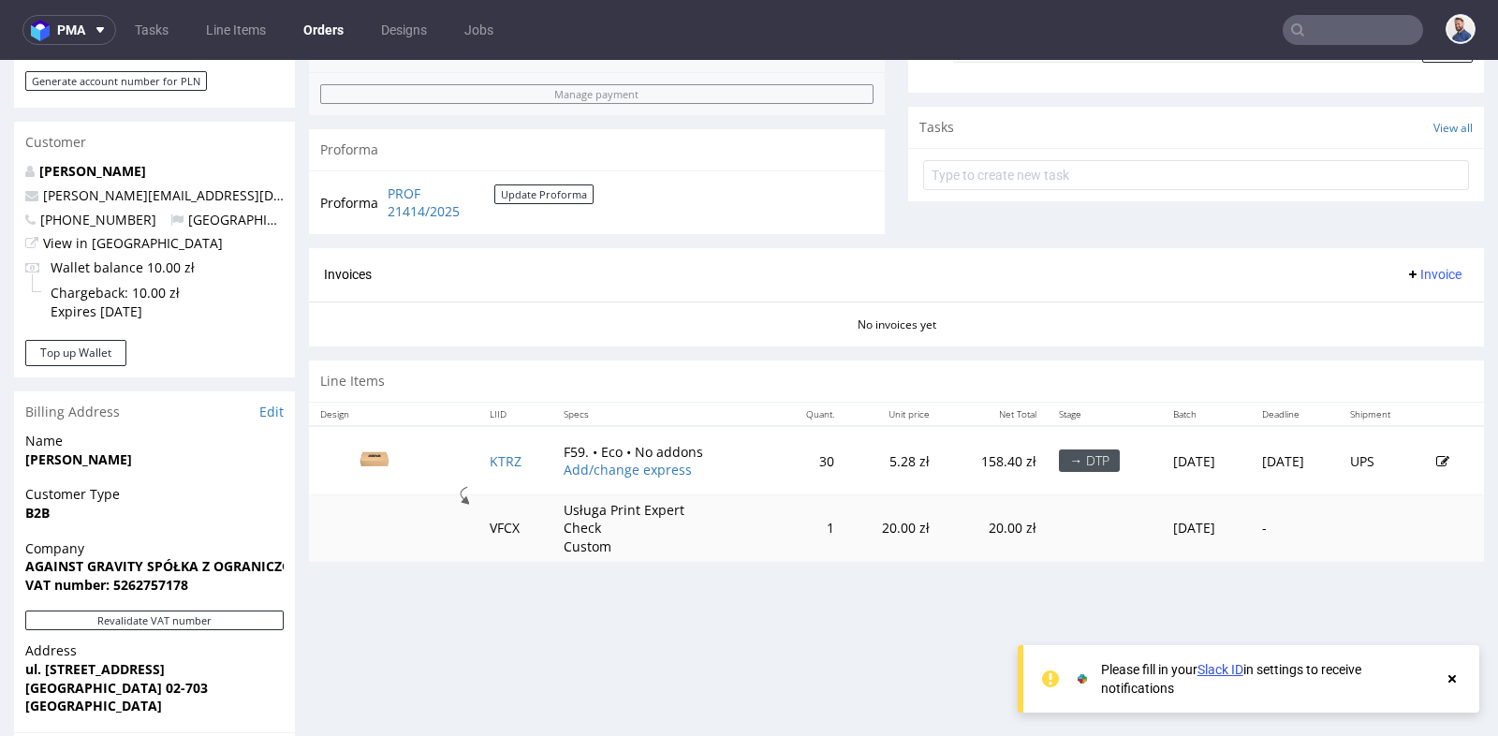
scroll to position [624, 0]
click at [644, 463] on link "Add/change express" at bounding box center [628, 471] width 128 height 18
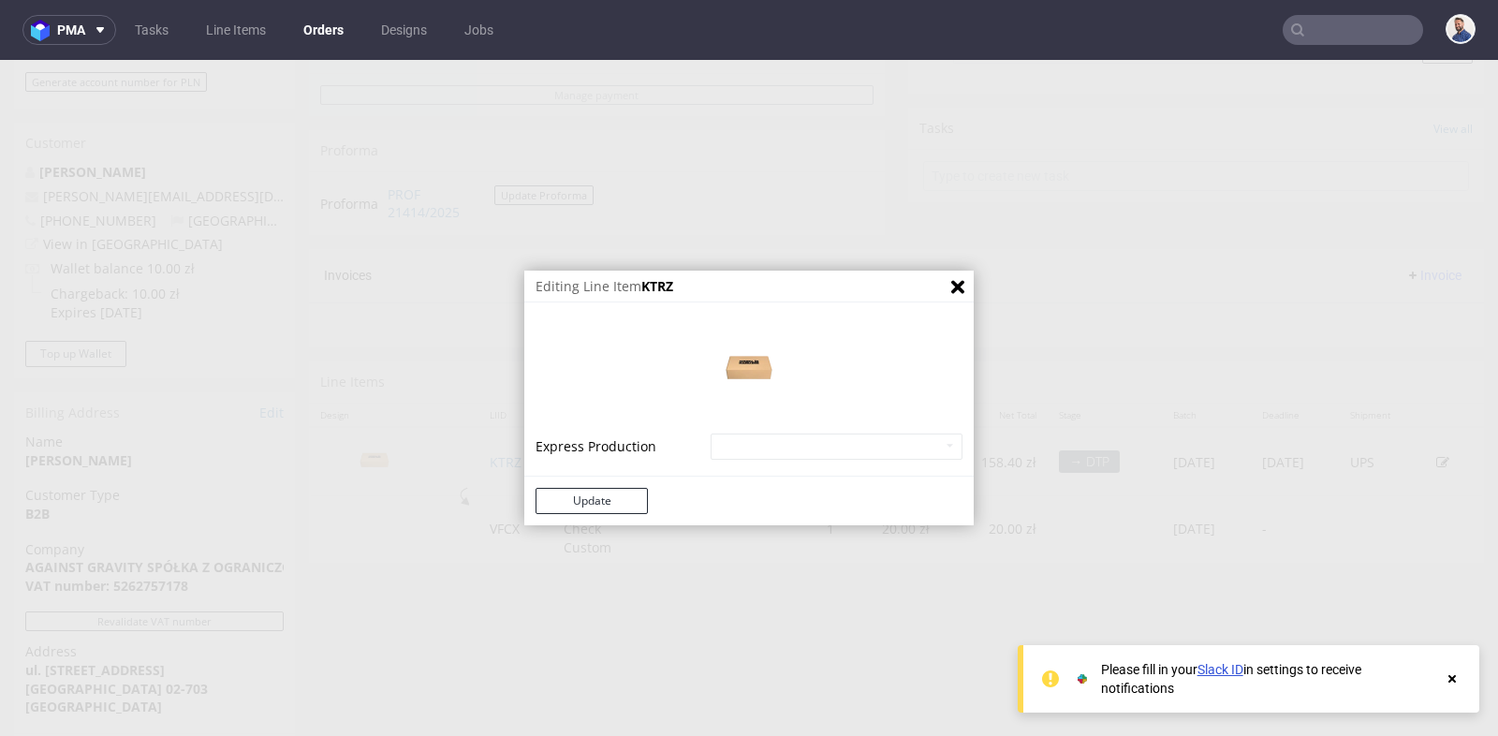
click at [640, 447] on td "Express Production" at bounding box center [621, 447] width 170 height 30
click at [604, 500] on button "Update" at bounding box center [592, 501] width 112 height 26
click at [592, 502] on button "Update" at bounding box center [592, 501] width 112 height 26
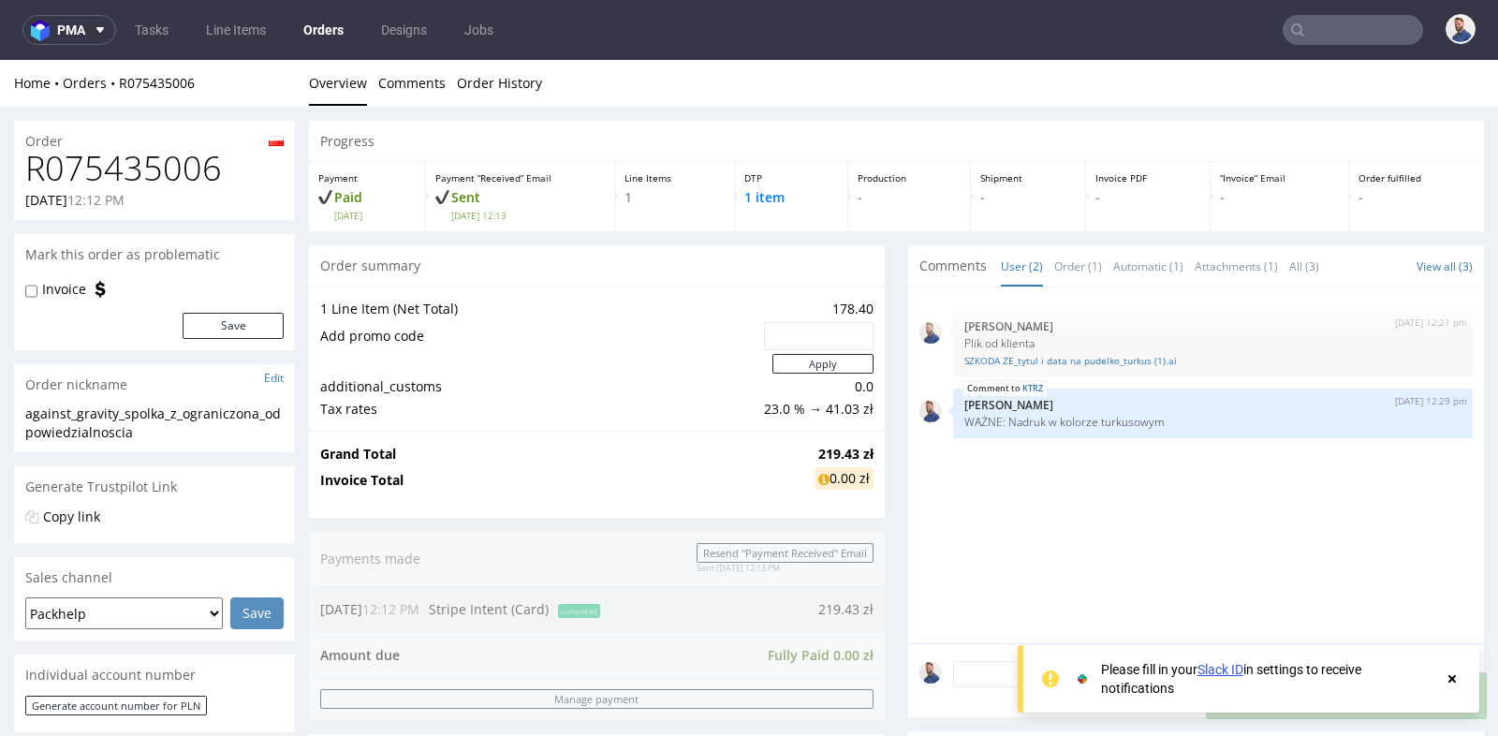
scroll to position [0, 0]
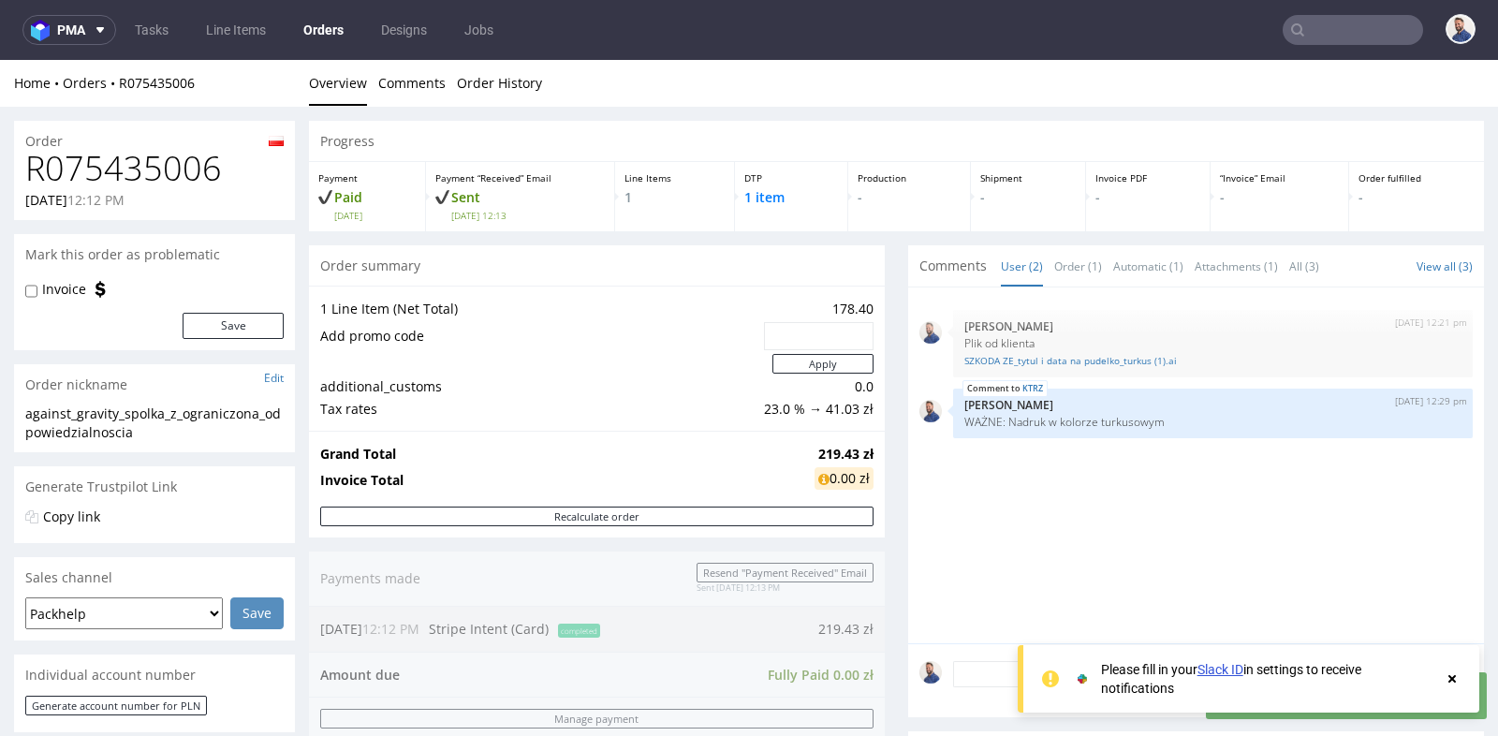
click at [893, 433] on div "Progress Payment Paid [DATE] Payment “Received” Email Sent [DATE] 12:13 Line It…" at bounding box center [896, 676] width 1175 height 1111
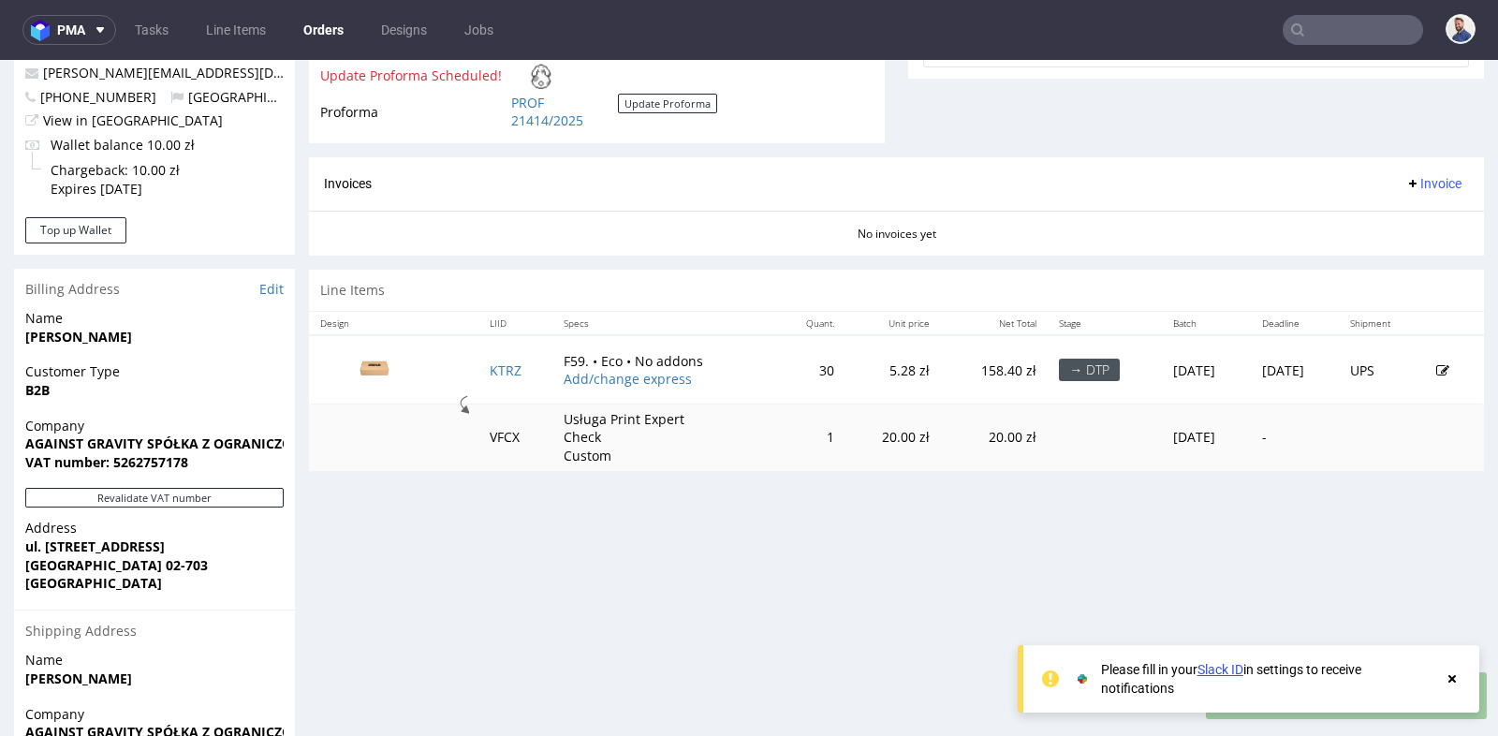
scroll to position [749, 0]
click at [644, 372] on link "Add/change express" at bounding box center [628, 377] width 128 height 18
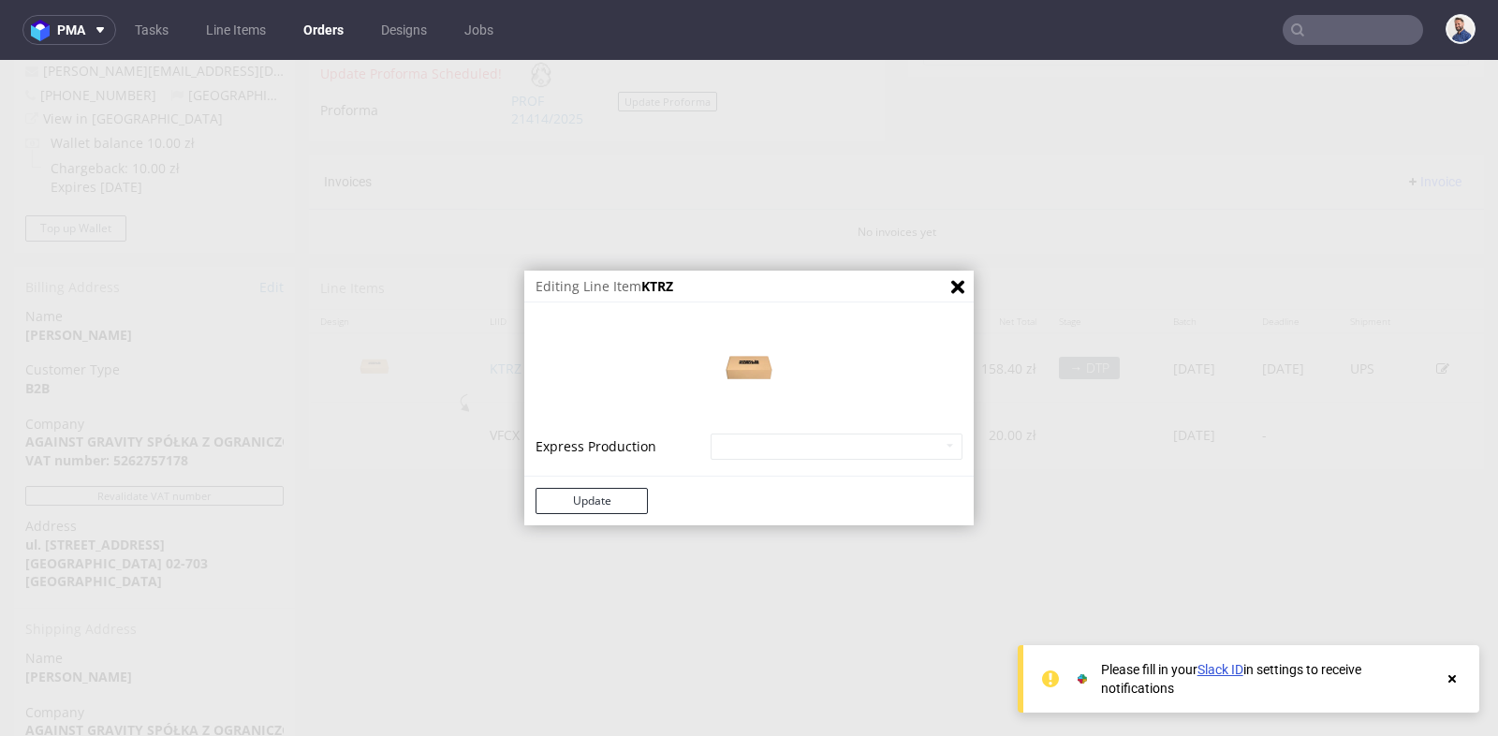
click at [609, 461] on td "Express Production" at bounding box center [621, 447] width 170 height 30
click at [749, 434] on select "Mailer Box Eco - express - 20% Mailer Box Eco - superexpress - 40%" at bounding box center [837, 447] width 252 height 26
select select "138"
click at [589, 504] on button "Update" at bounding box center [592, 501] width 112 height 26
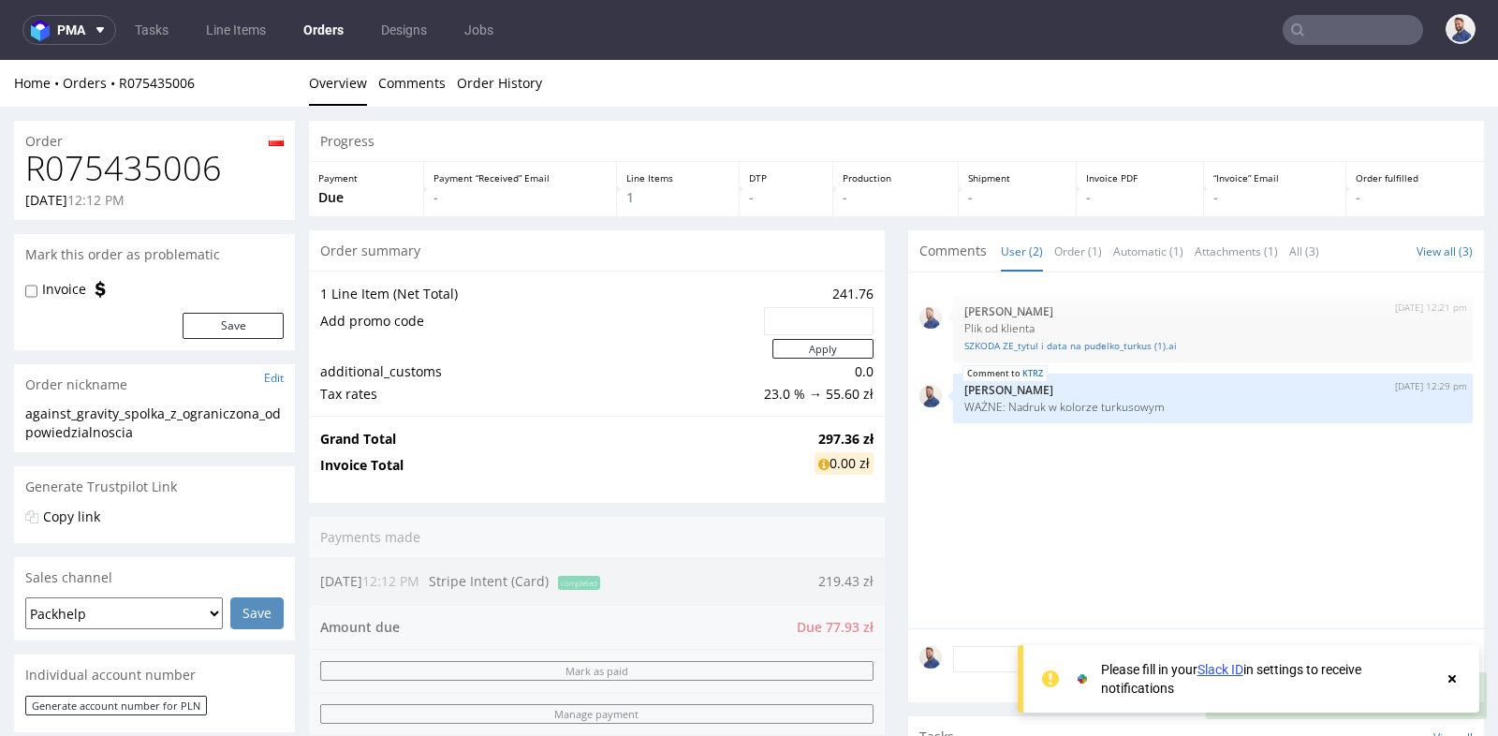
scroll to position [0, 0]
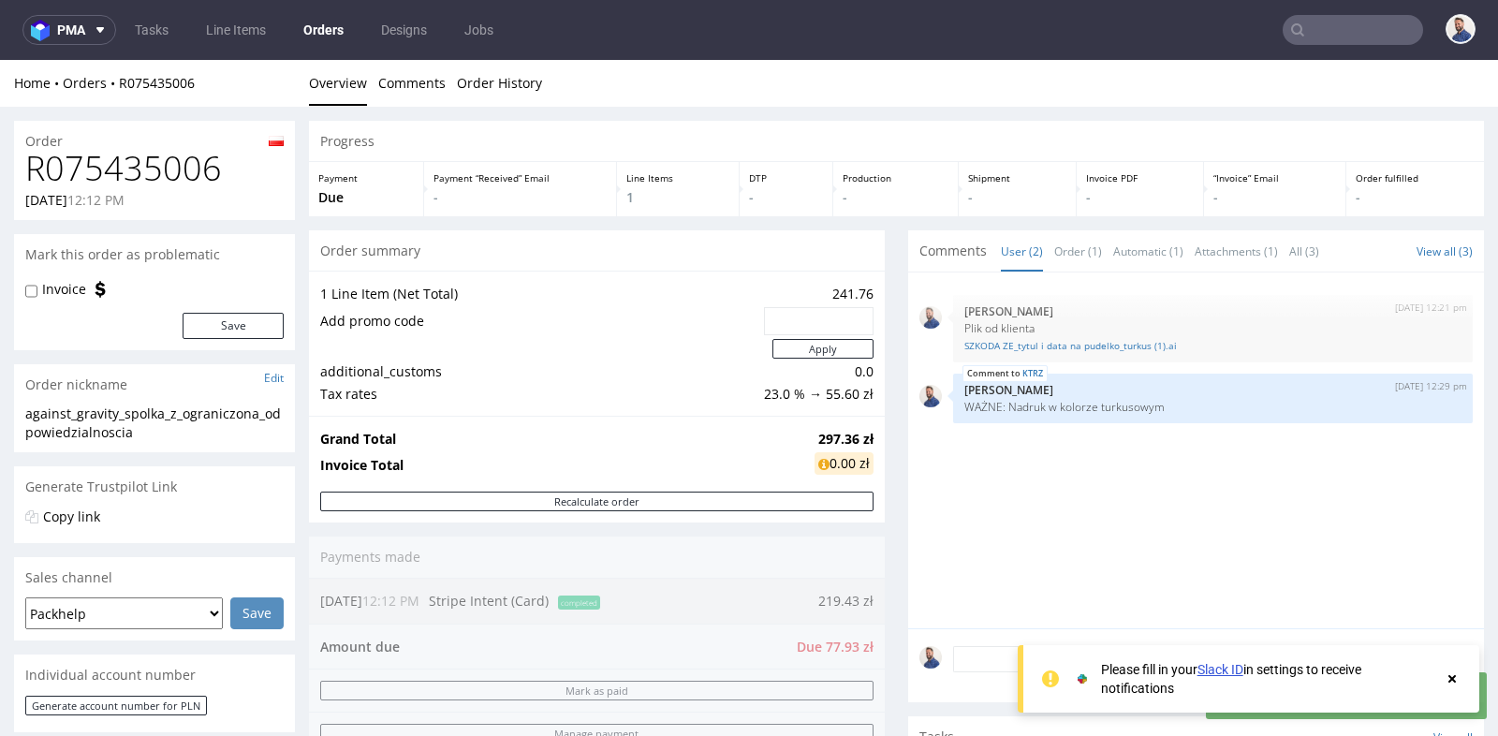
click at [908, 357] on div "[DATE] 12:21 pm [PERSON_NAME] Plik od klienta SZKODA ZE_tytul i data na pudelko…" at bounding box center [1196, 450] width 576 height 356
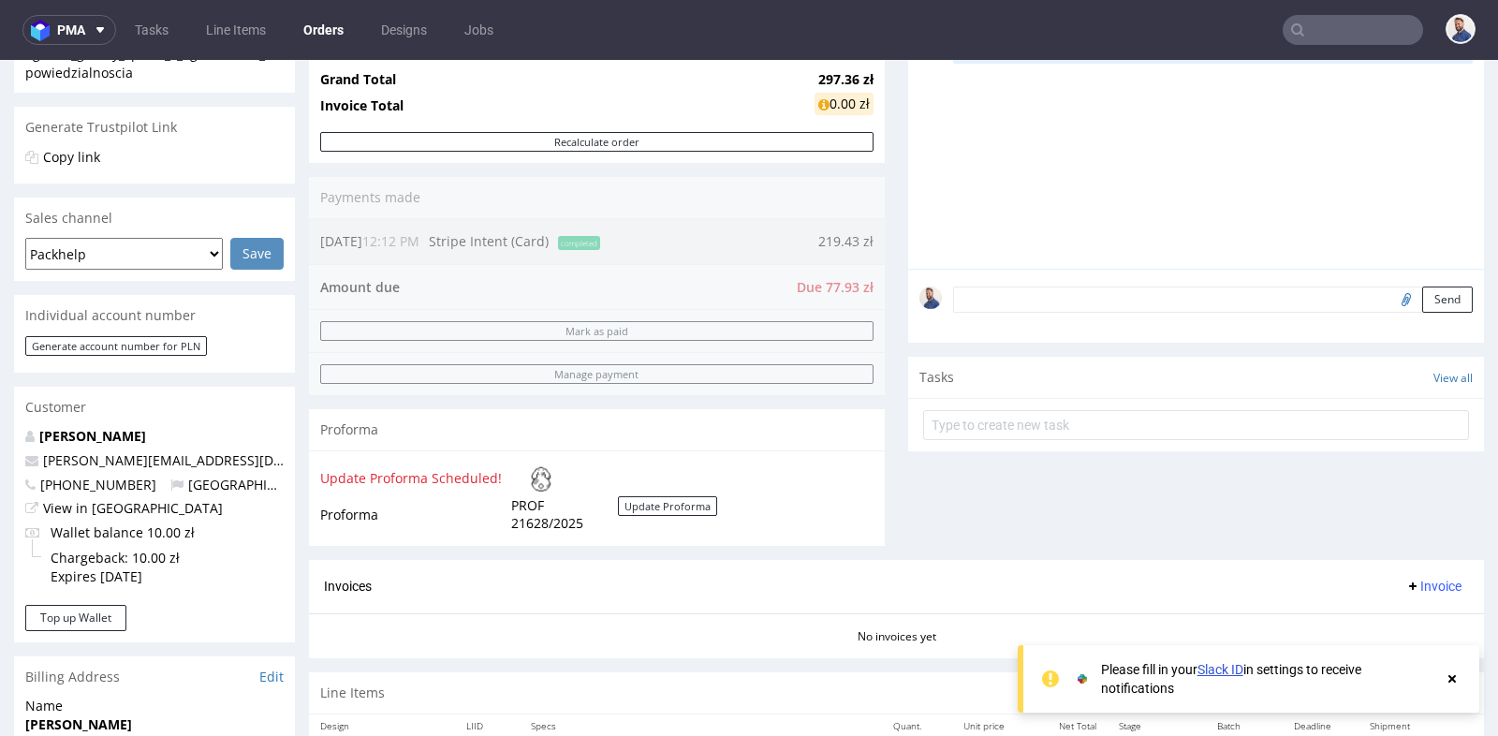
scroll to position [332, 0]
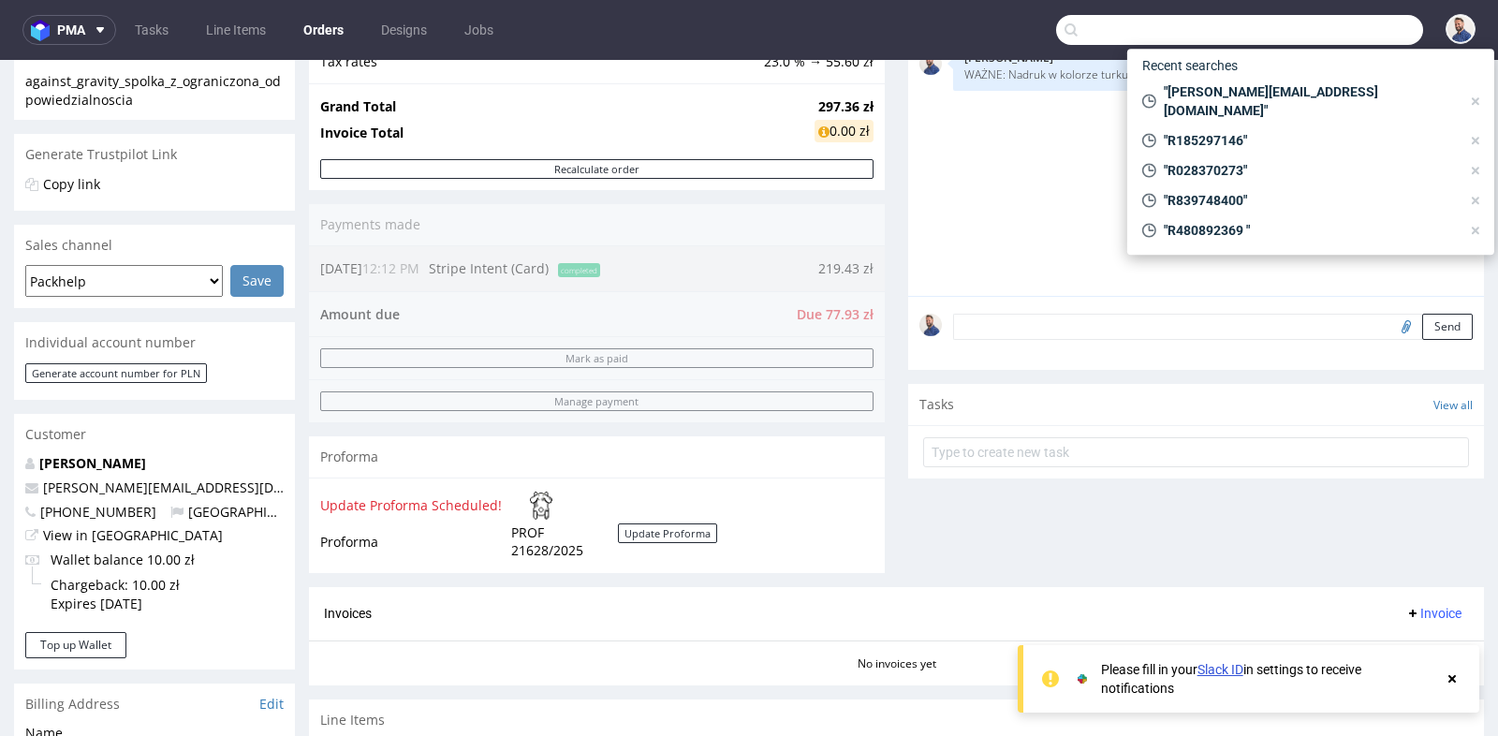
click at [1356, 30] on input "text" at bounding box center [1239, 30] width 367 height 30
paste input "R987577392"
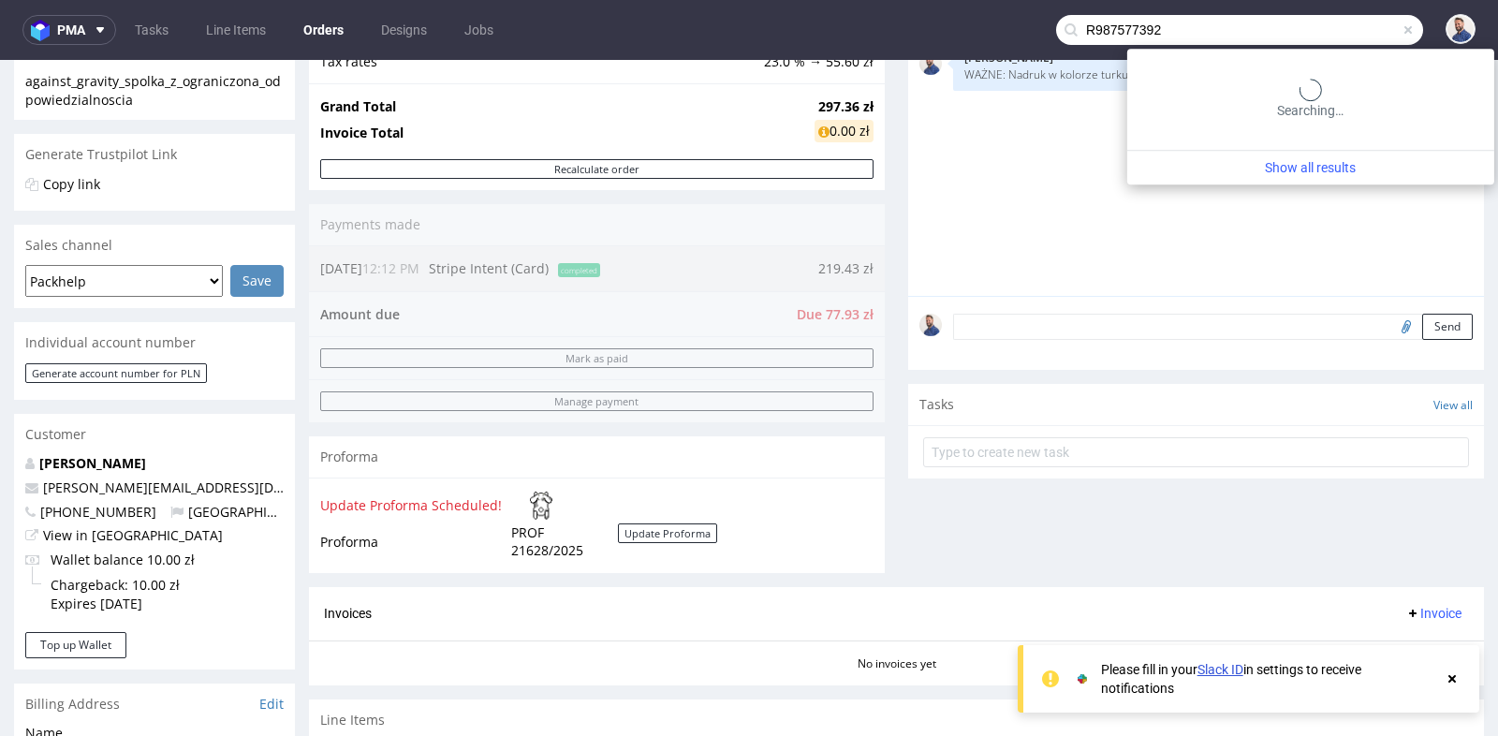
type input "R987577392"
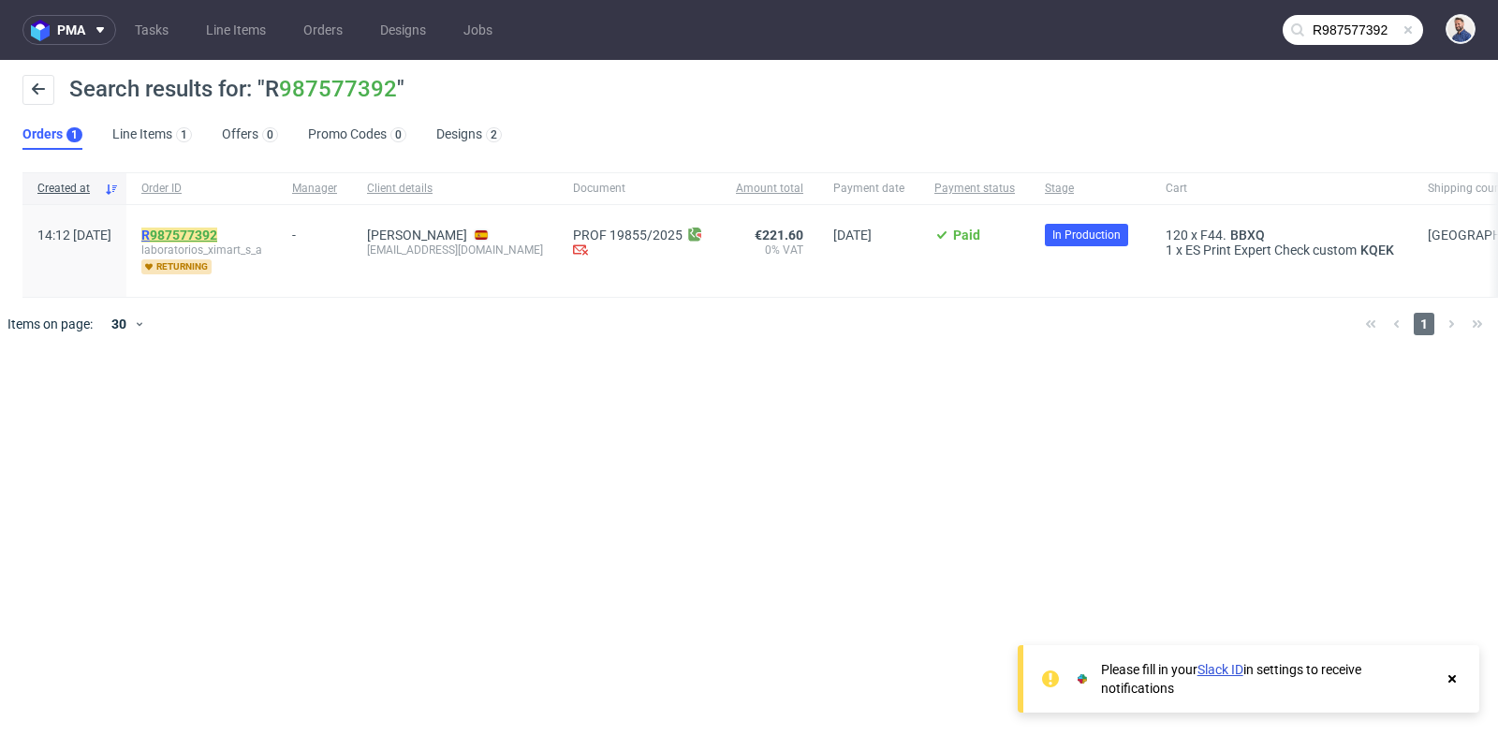
click at [213, 228] on link "987577392" at bounding box center [183, 235] width 67 height 15
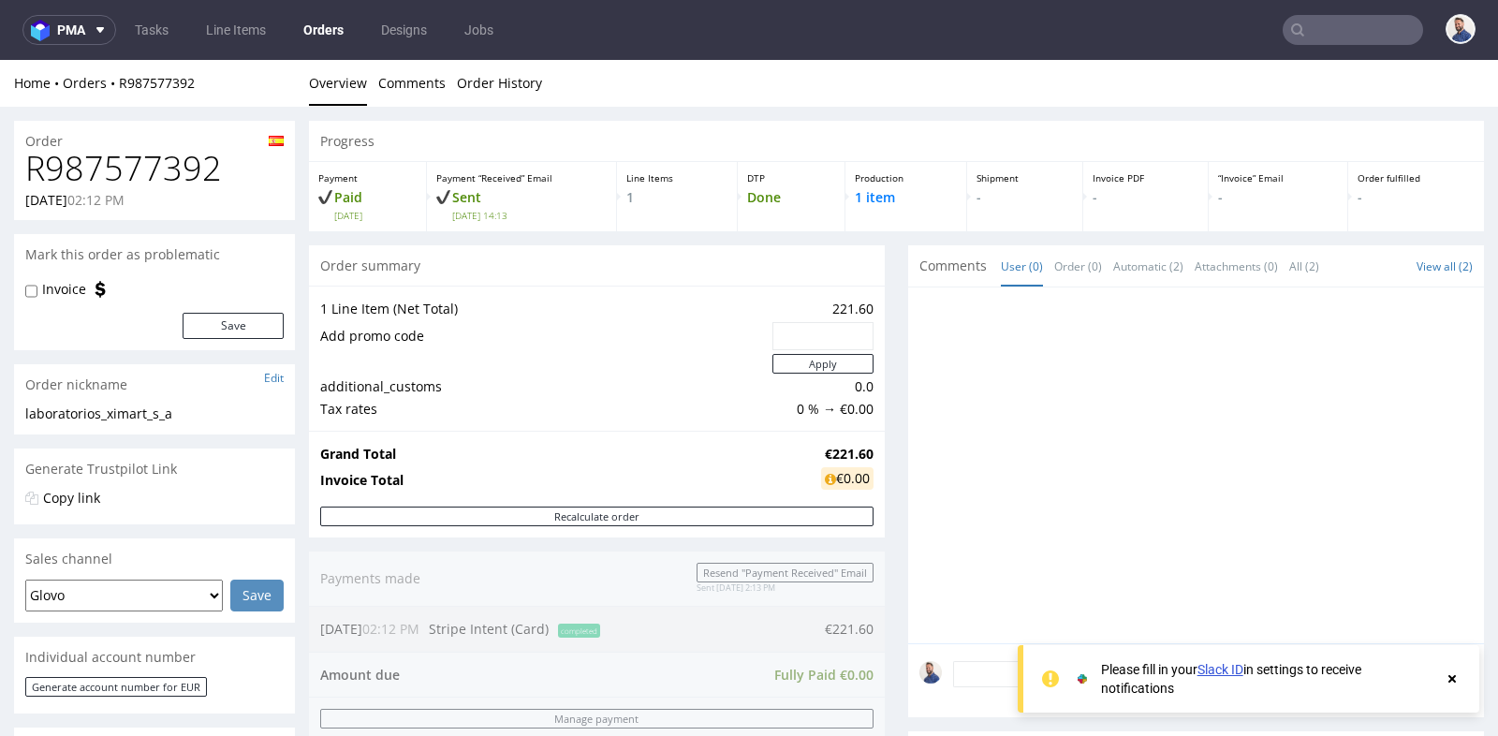
click at [885, 272] on div "Progress Payment Paid [DATE] Payment “Received” Email Sent [DATE] 14:13 Line It…" at bounding box center [896, 660] width 1175 height 1078
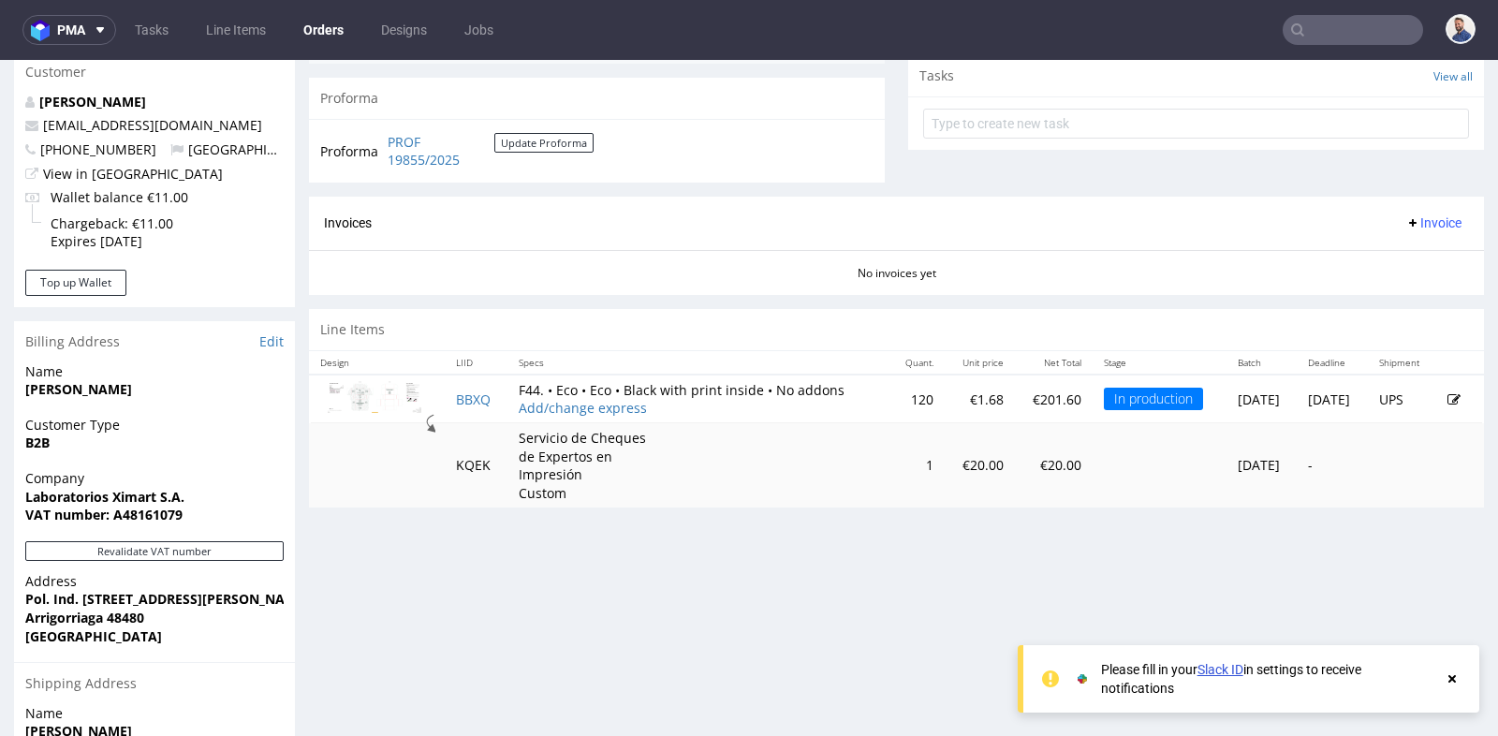
scroll to position [707, 0]
